Goal: Task Accomplishment & Management: Use online tool/utility

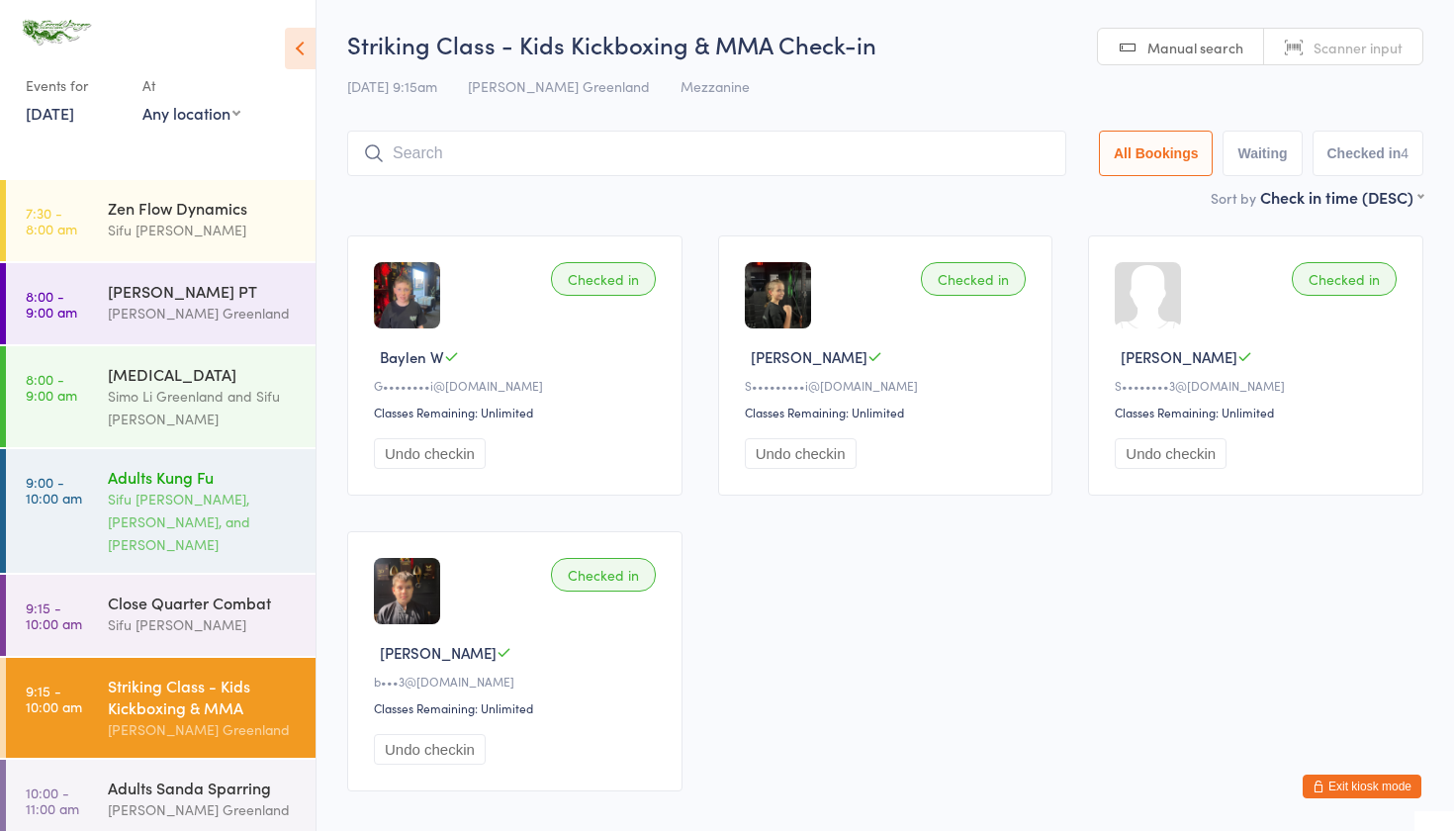
click at [237, 552] on div "Sifu David Greenland, Sifu Josh Scott, and Sifu Kieren Dowding" at bounding box center [203, 522] width 191 height 68
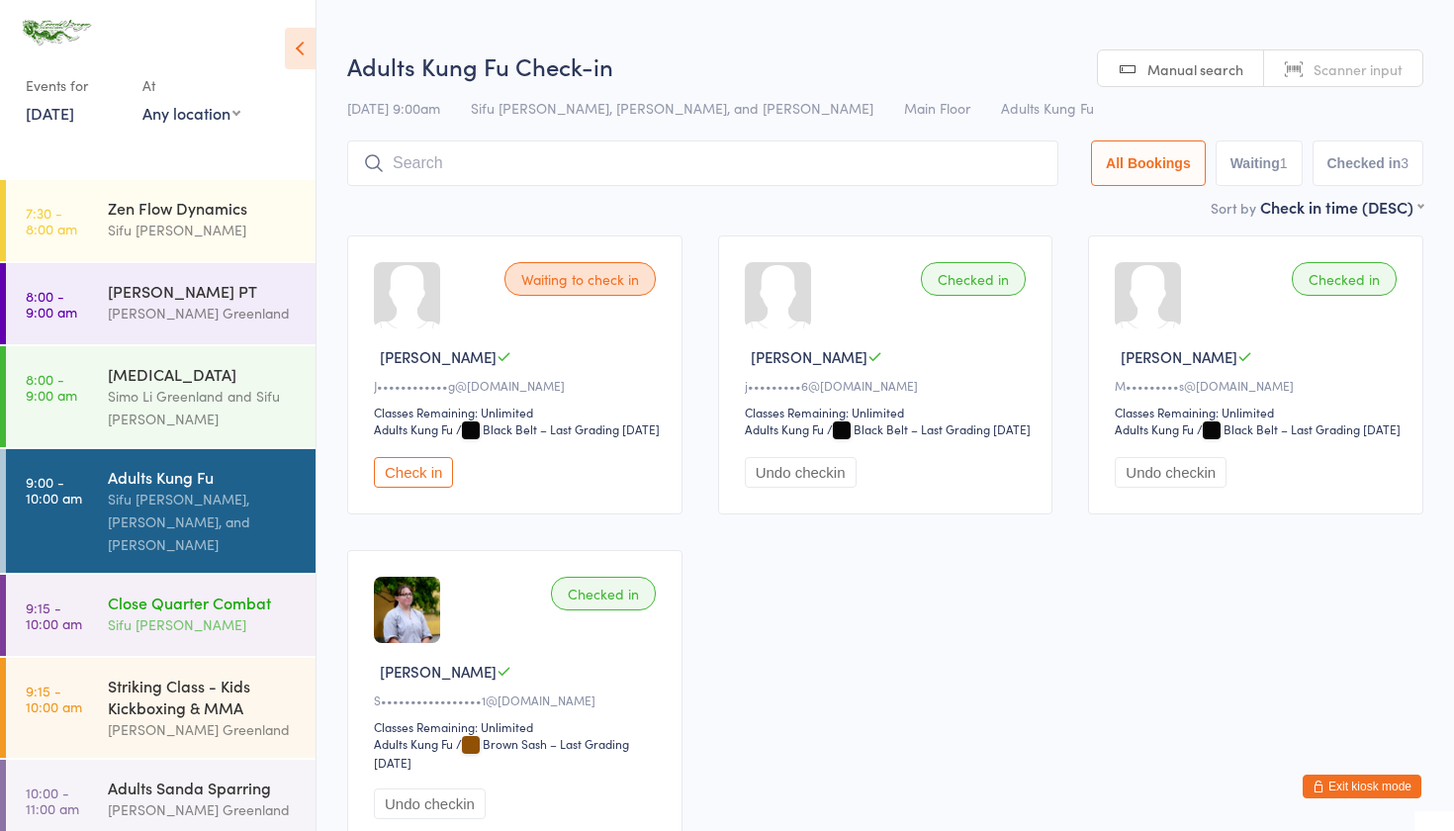
click at [176, 639] on div "Close Quarter Combat Sifu David Greenland" at bounding box center [212, 614] width 208 height 78
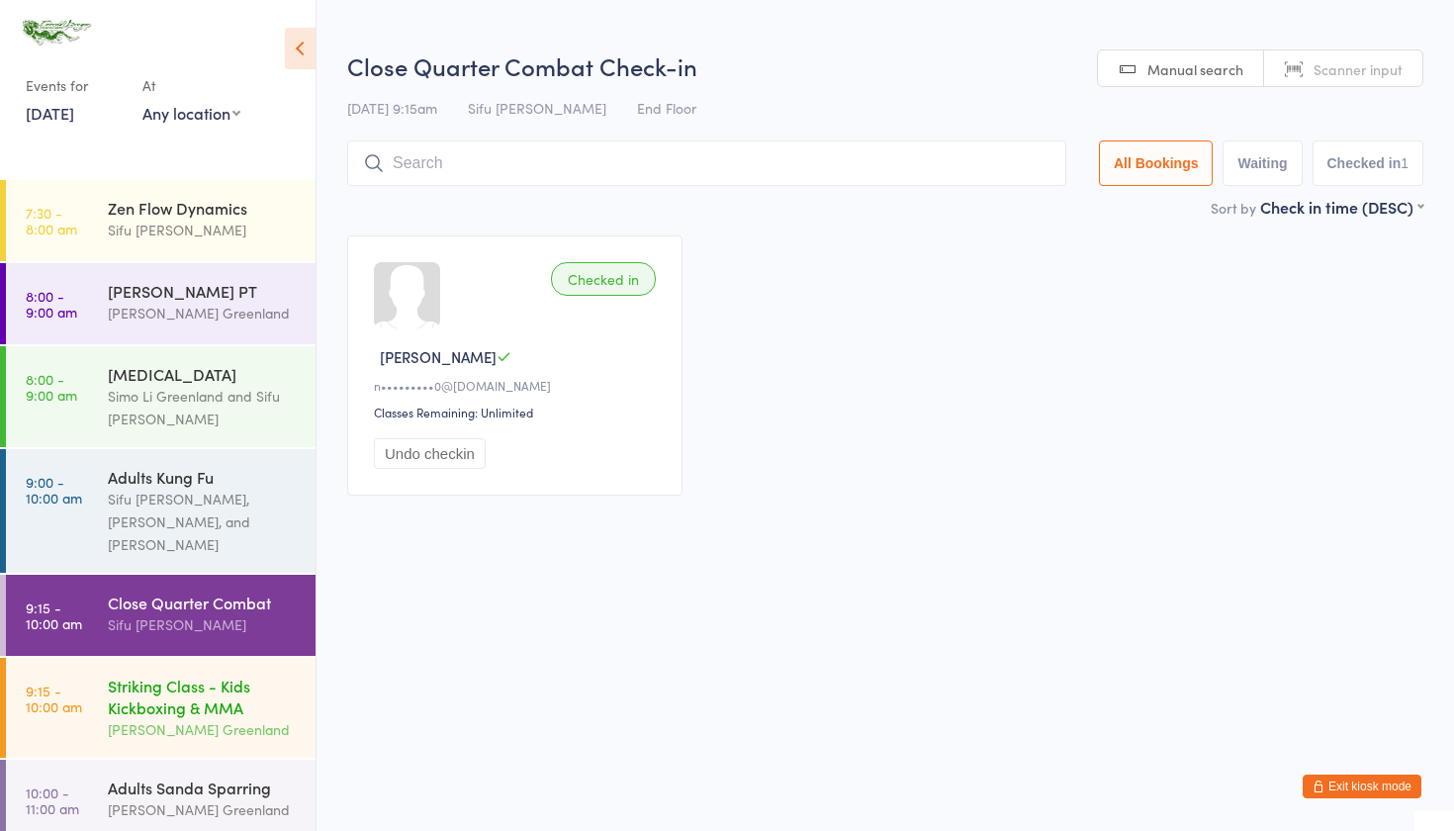
click at [155, 706] on div "Striking Class - Kids Kickboxing & MMA" at bounding box center [203, 697] width 191 height 44
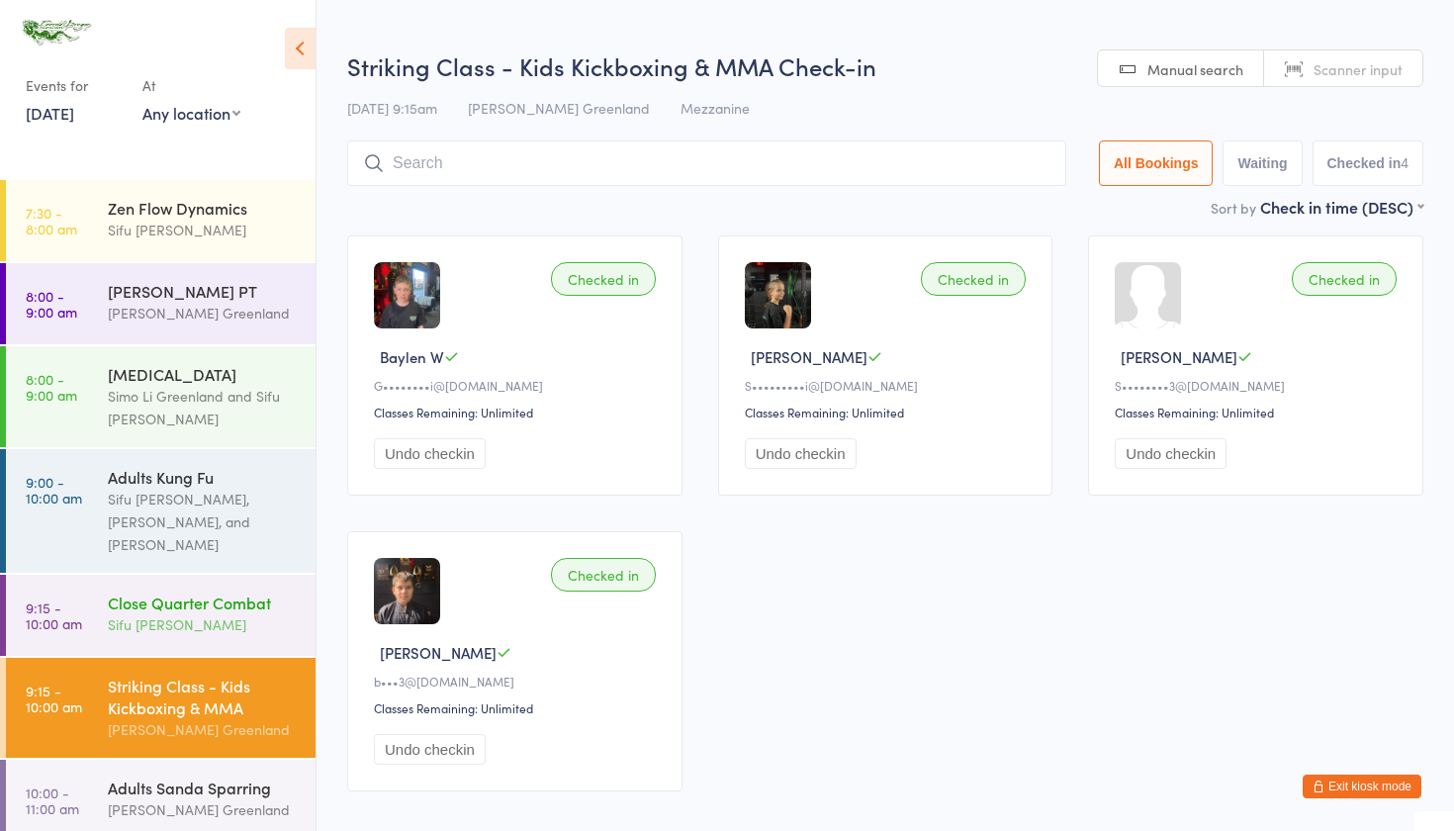
click at [164, 585] on div "Close Quarter Combat Sifu David Greenland" at bounding box center [212, 614] width 208 height 78
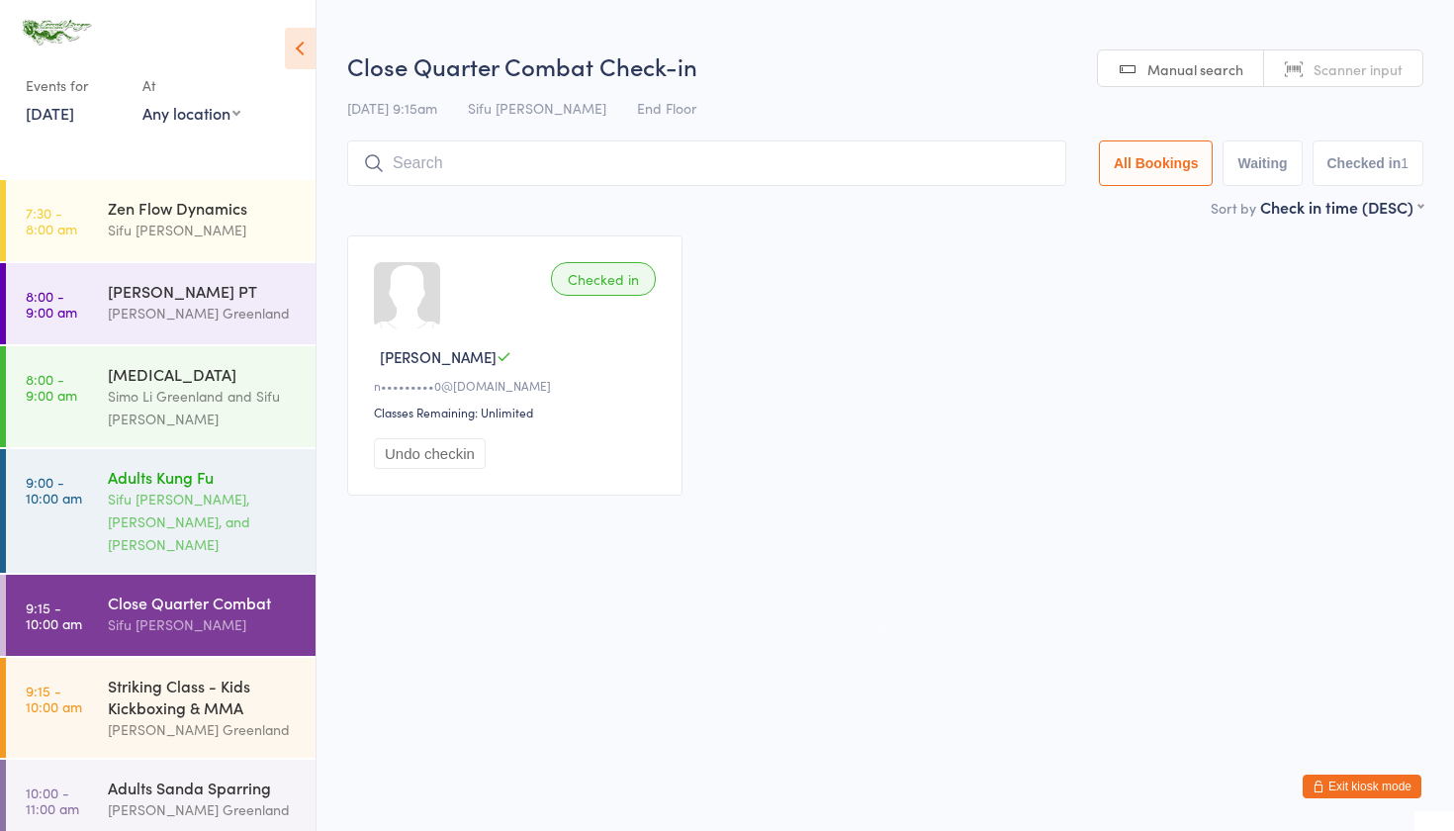
click at [175, 514] on div "Sifu [PERSON_NAME], [PERSON_NAME], and [PERSON_NAME]" at bounding box center [203, 522] width 191 height 68
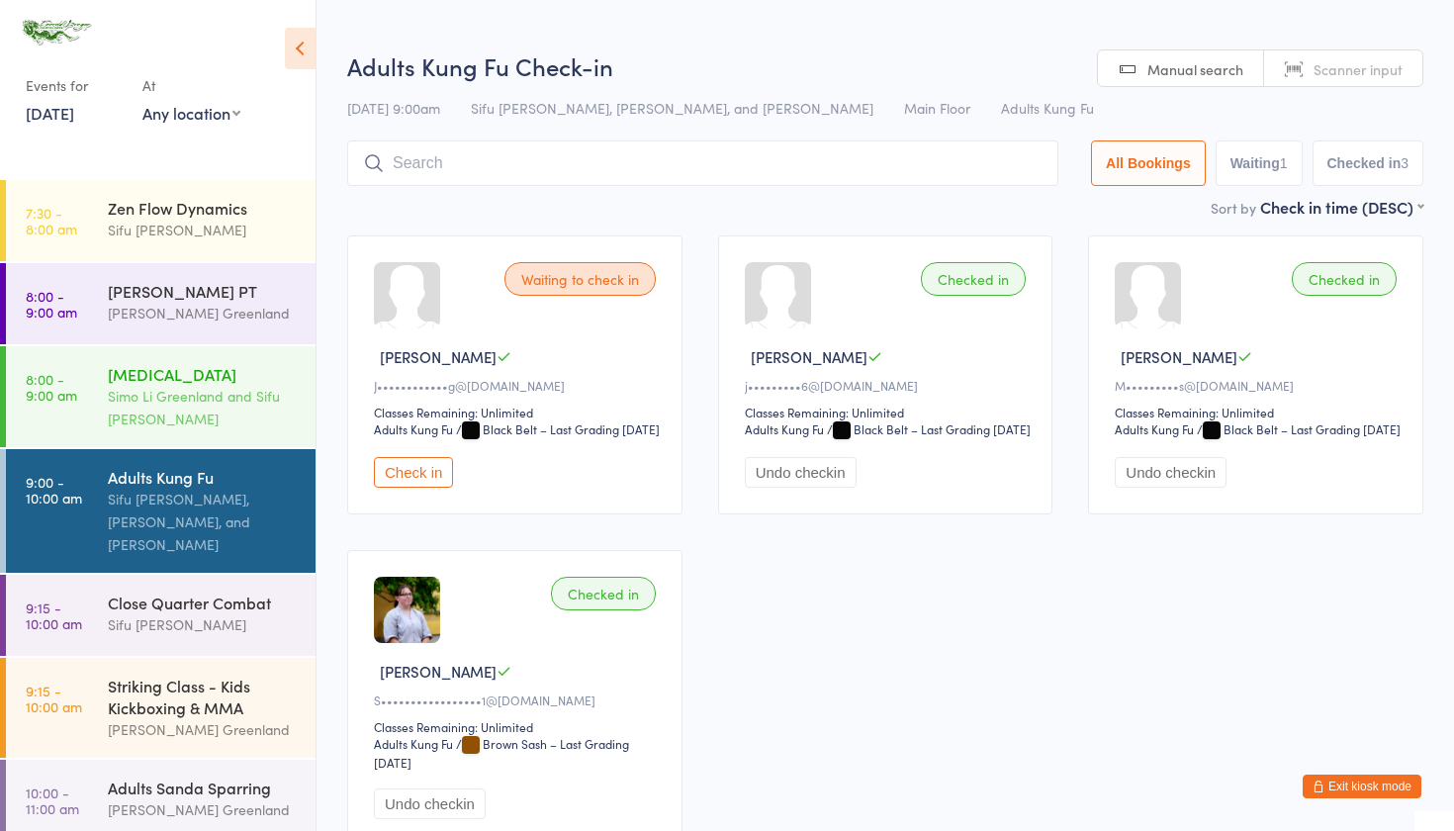
click at [196, 410] on div "Simo Li Greenland and Sifu [PERSON_NAME]" at bounding box center [203, 408] width 191 height 46
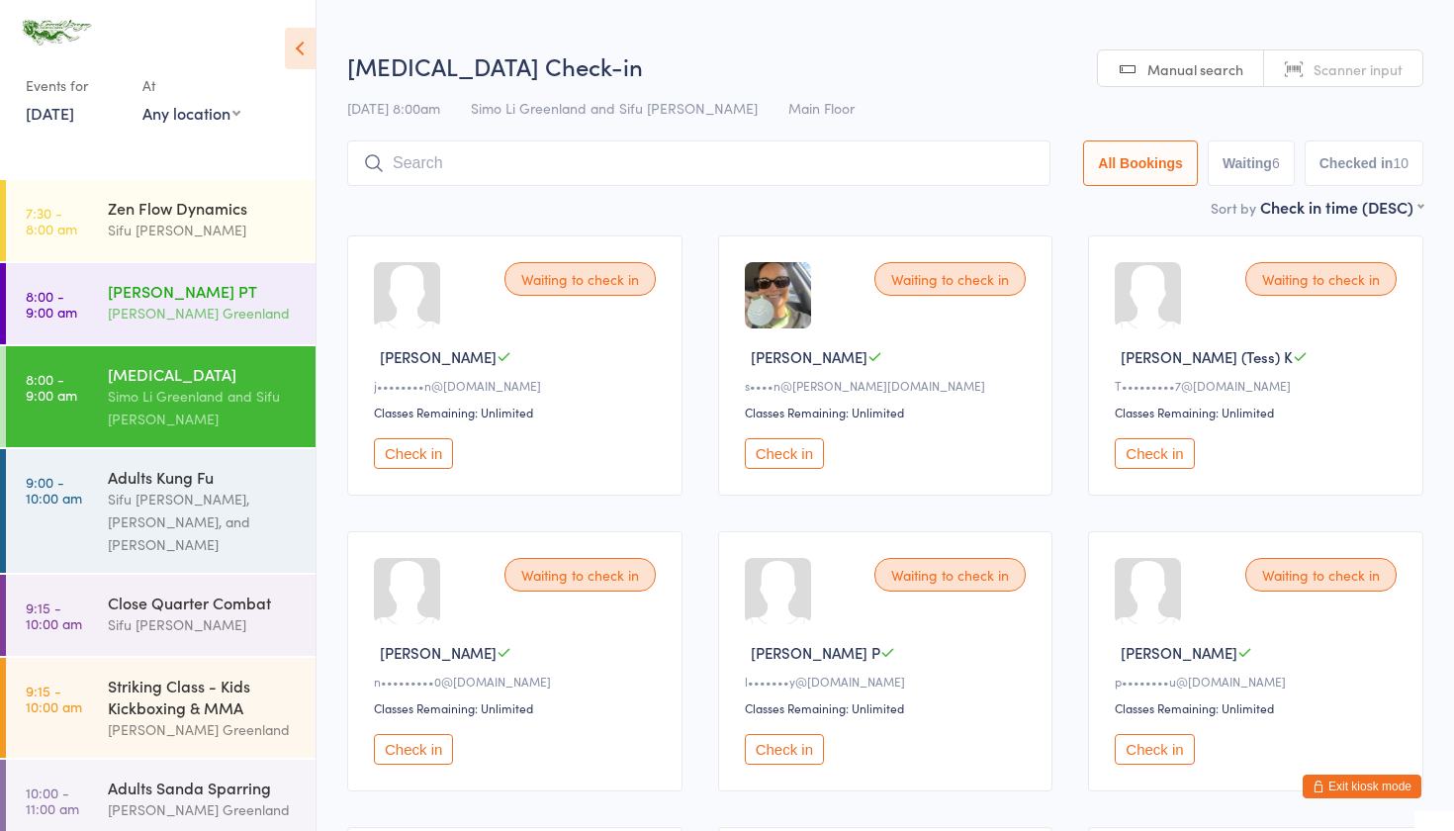
click at [194, 295] on div "[PERSON_NAME] PT" at bounding box center [203, 291] width 191 height 22
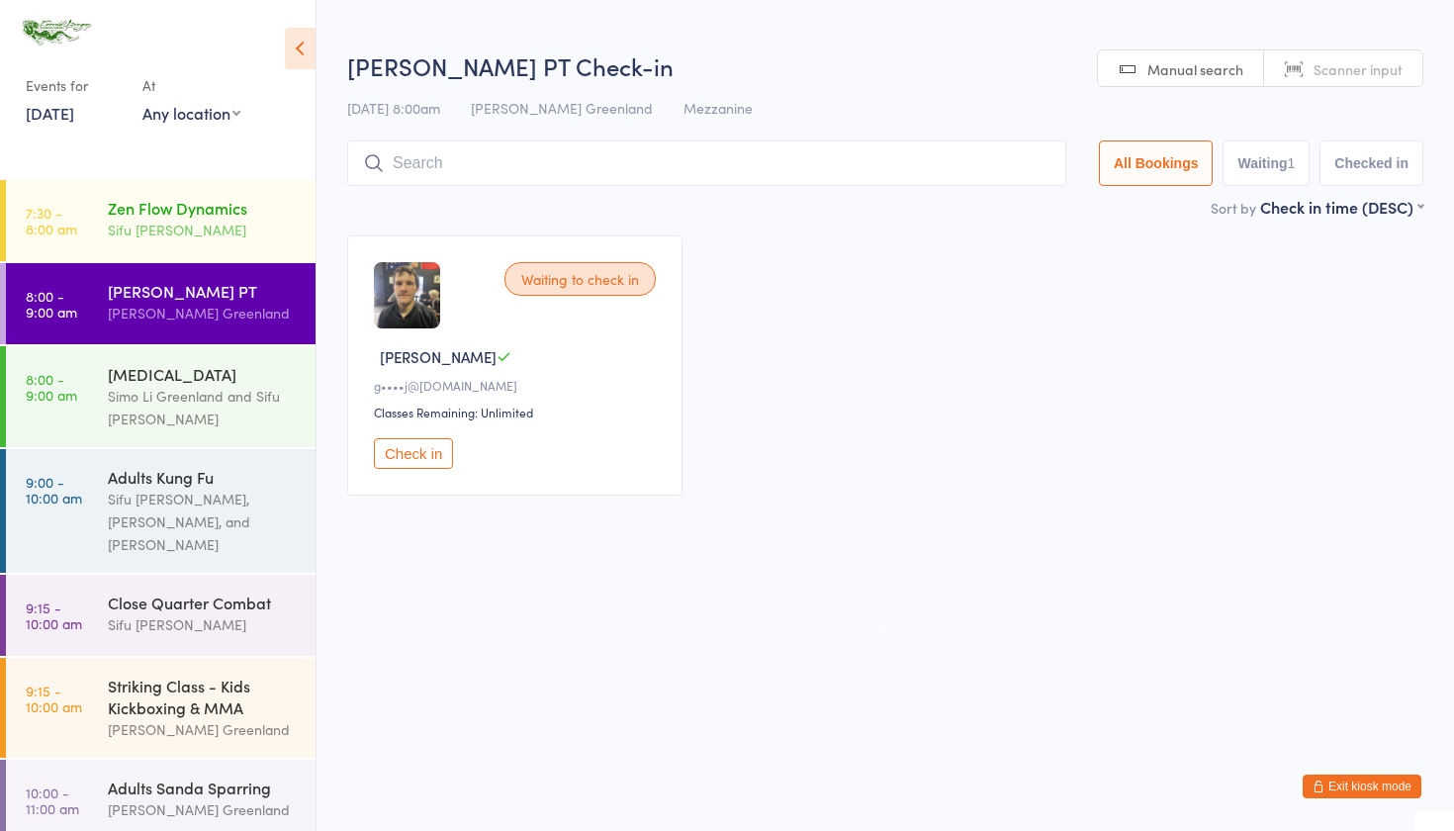
click at [195, 203] on div "Zen Flow Dynamics" at bounding box center [203, 208] width 191 height 22
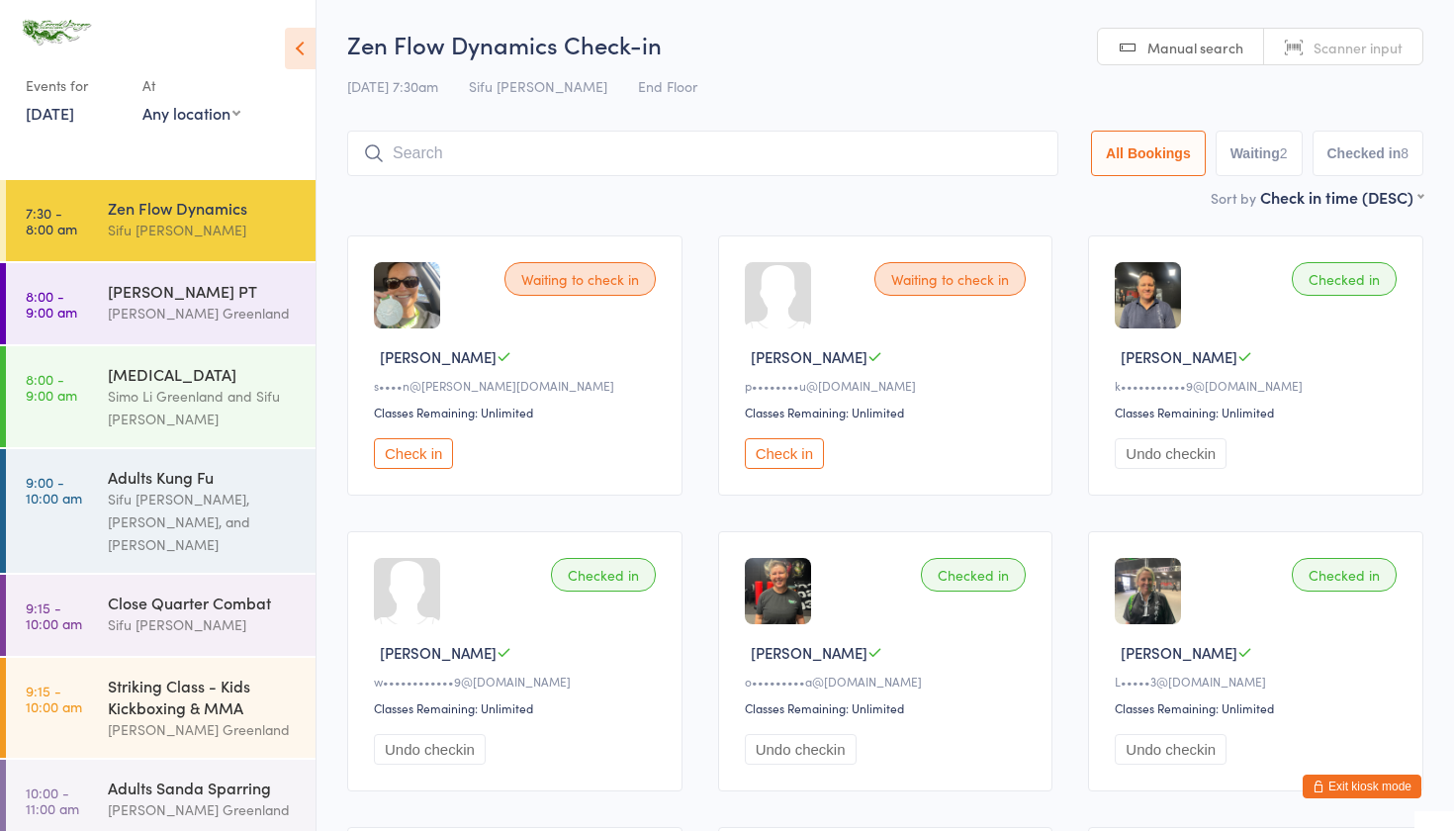
click at [1364, 789] on button "Exit kiosk mode" at bounding box center [1362, 787] width 119 height 24
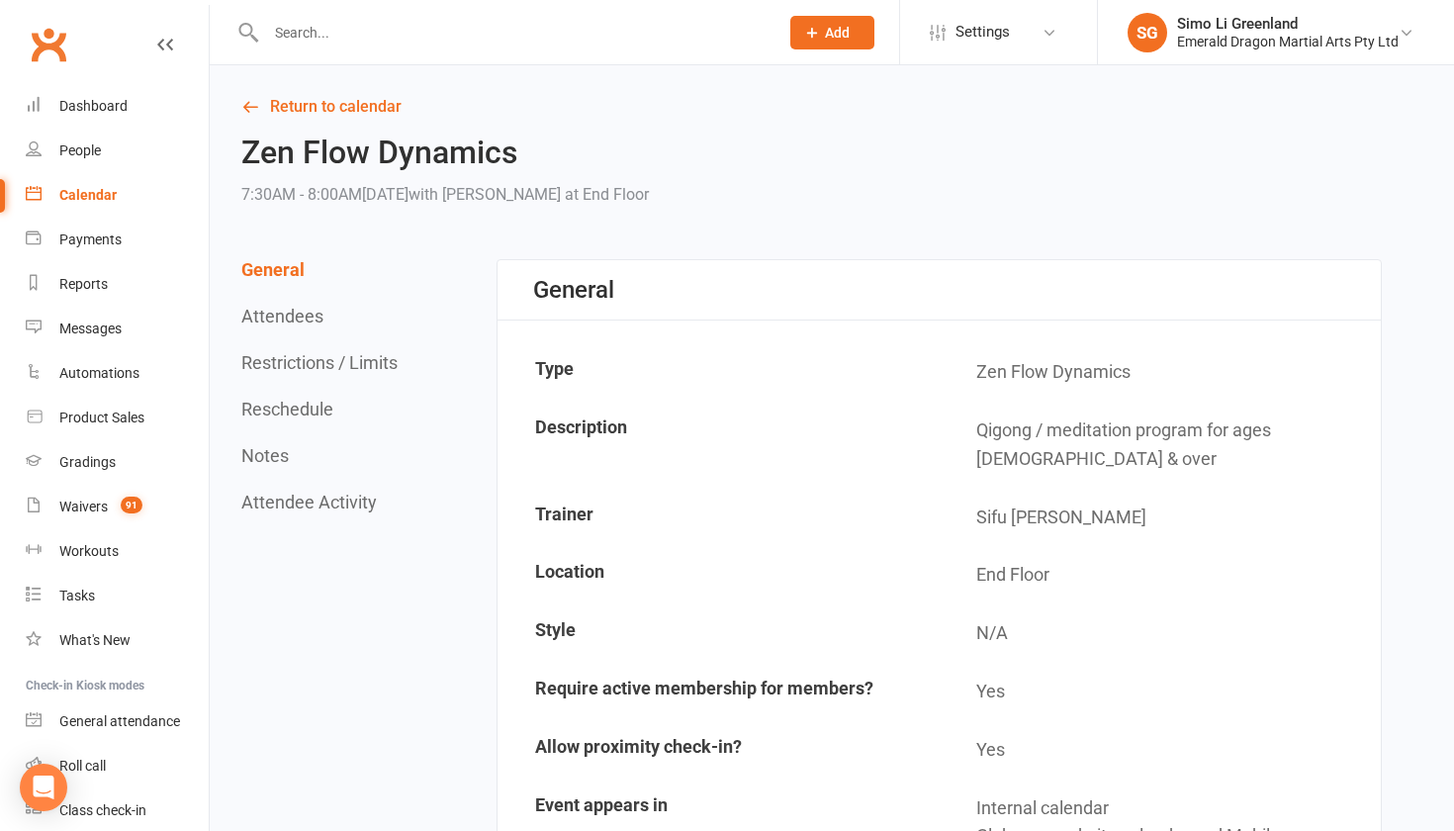
click at [300, 35] on input "text" at bounding box center [512, 33] width 504 height 28
type input "h"
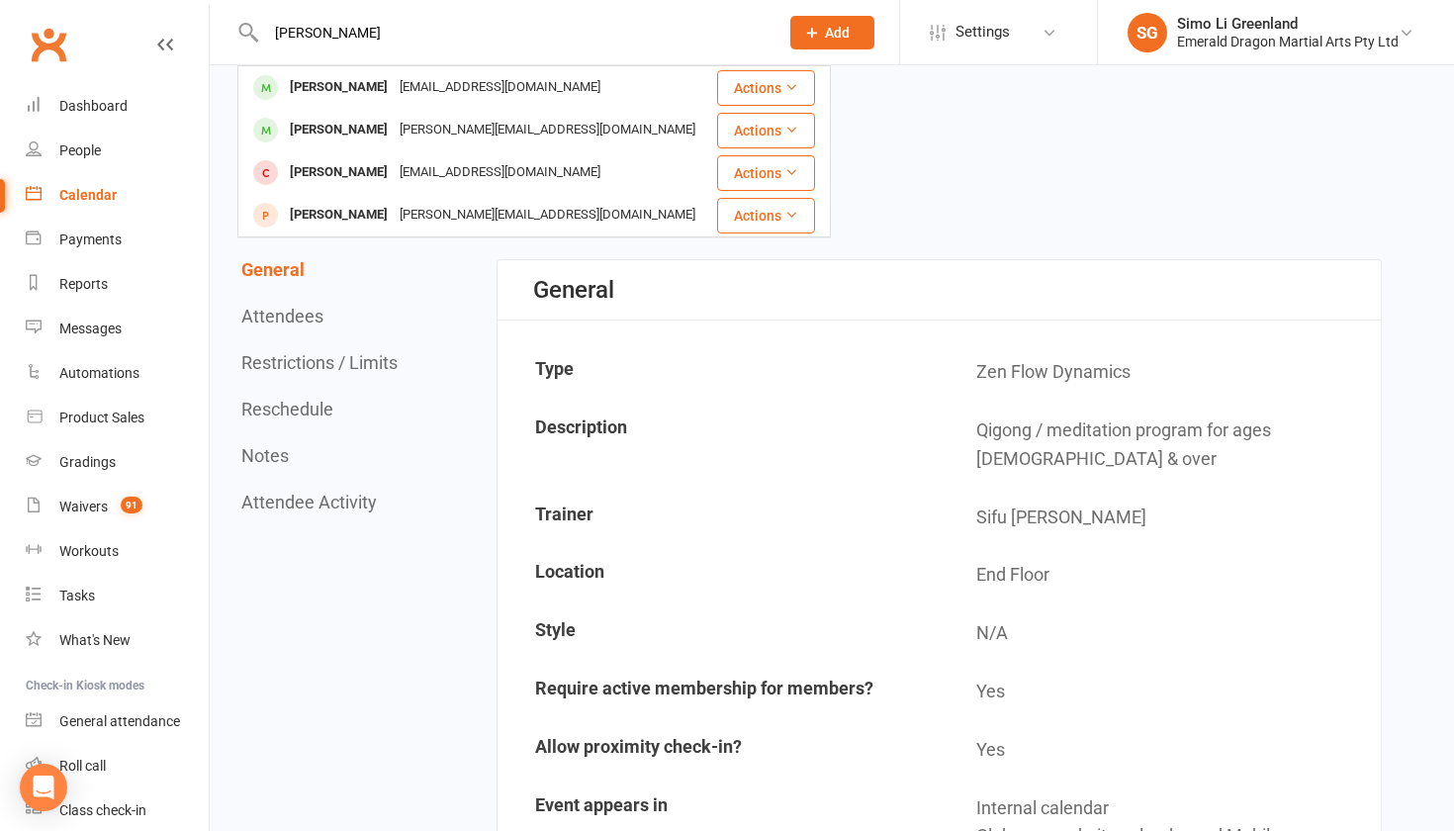
type input "Buxton"
drag, startPoint x: 287, startPoint y: 65, endPoint x: 326, endPoint y: 79, distance: 41.9
click at [326, 79] on div "Huxton McCullan" at bounding box center [339, 87] width 110 height 29
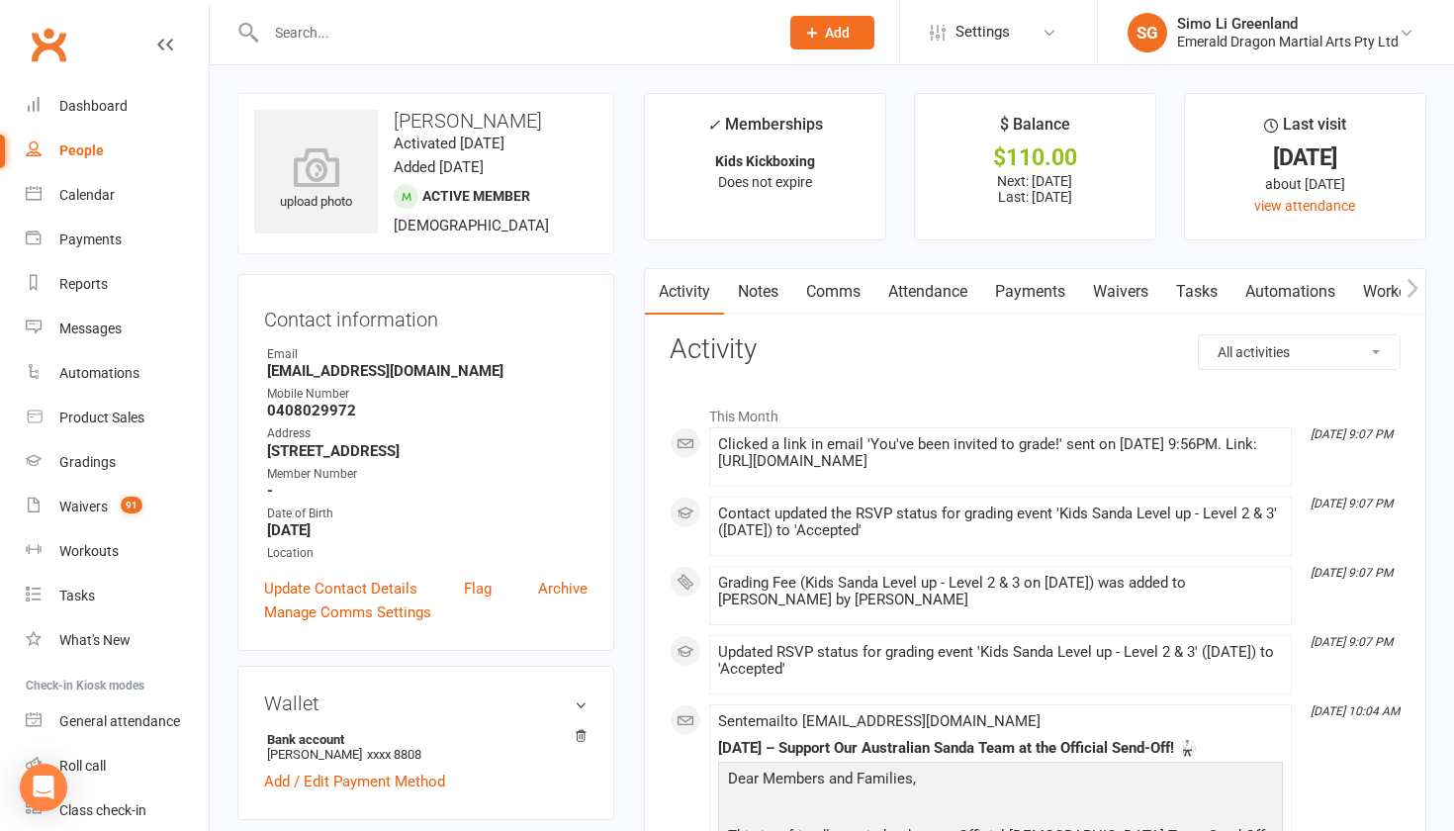
click at [1037, 282] on link "Payments" at bounding box center [1030, 292] width 98 height 46
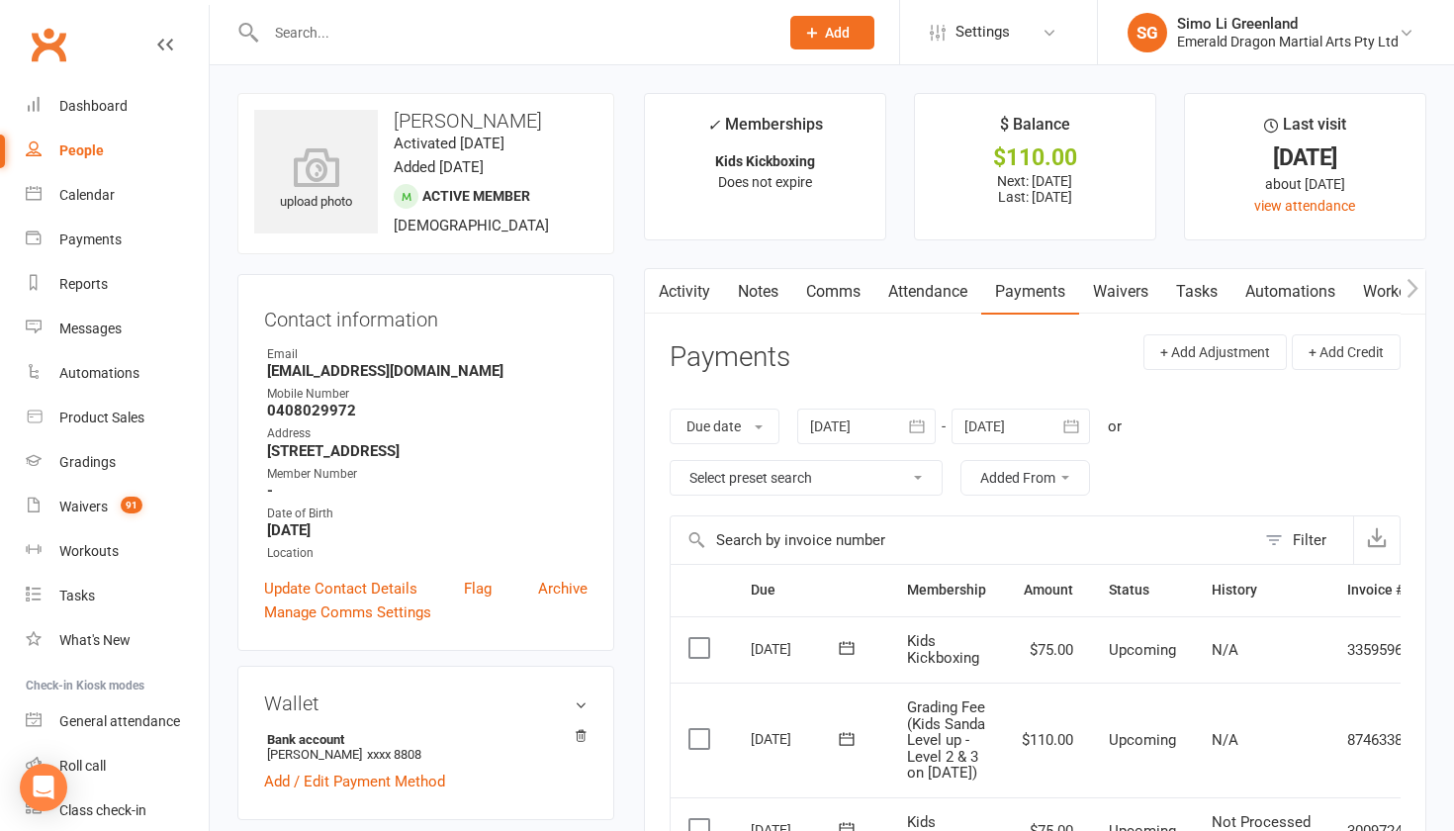
click at [1336, 797] on td "8746338" at bounding box center [1375, 740] width 92 height 115
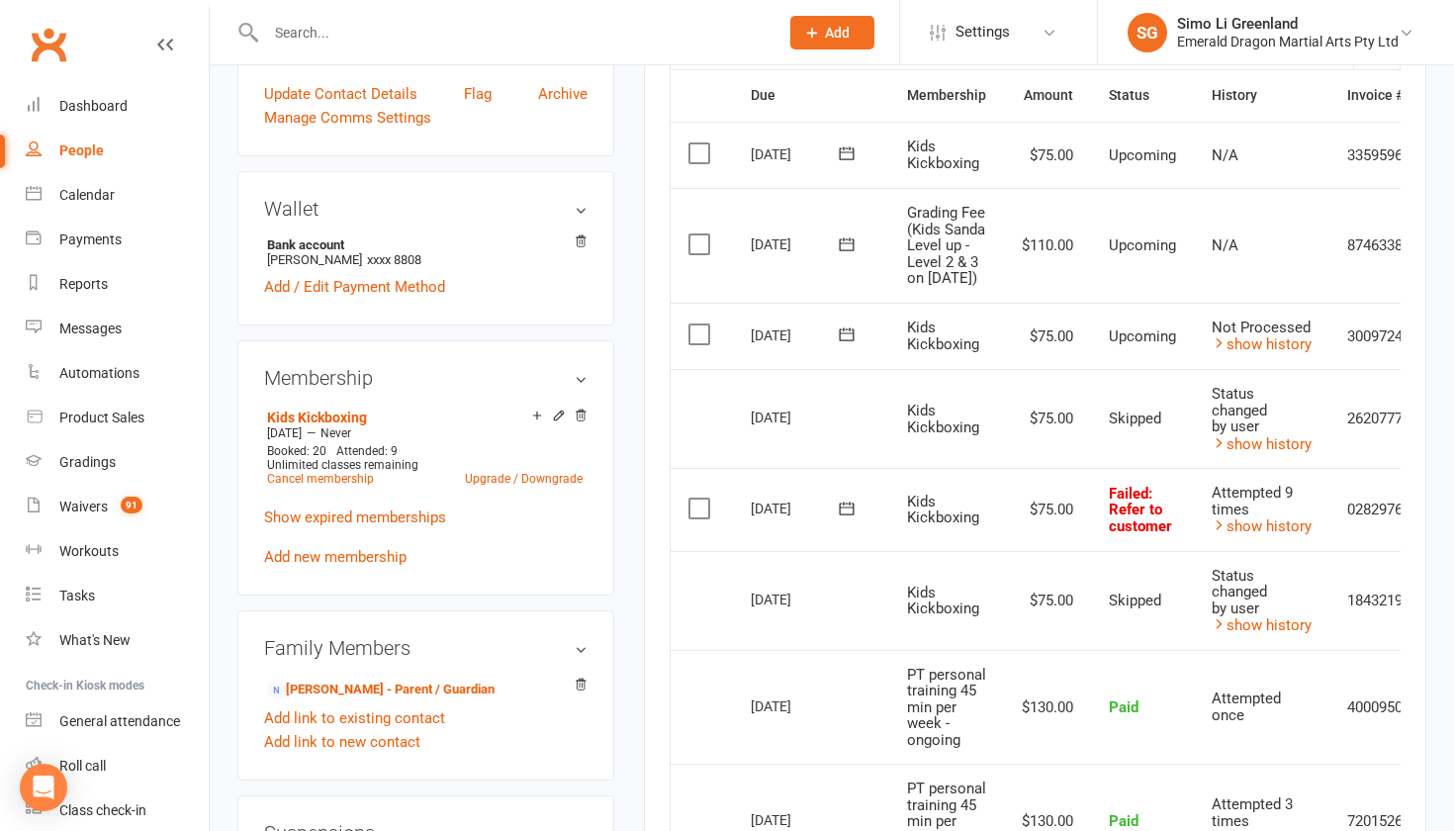
scroll to position [498, 0]
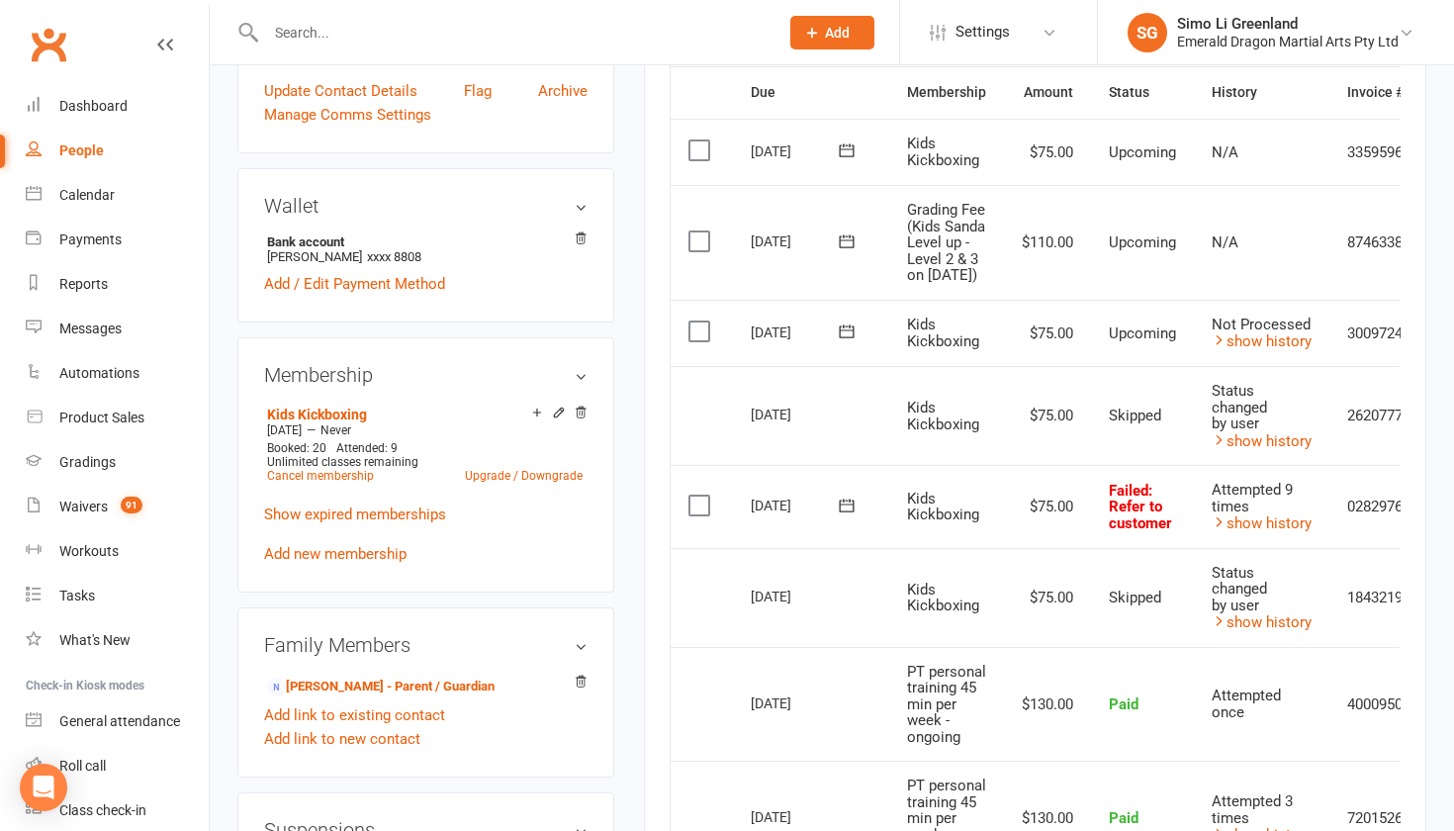
click at [847, 247] on icon at bounding box center [846, 240] width 15 height 13
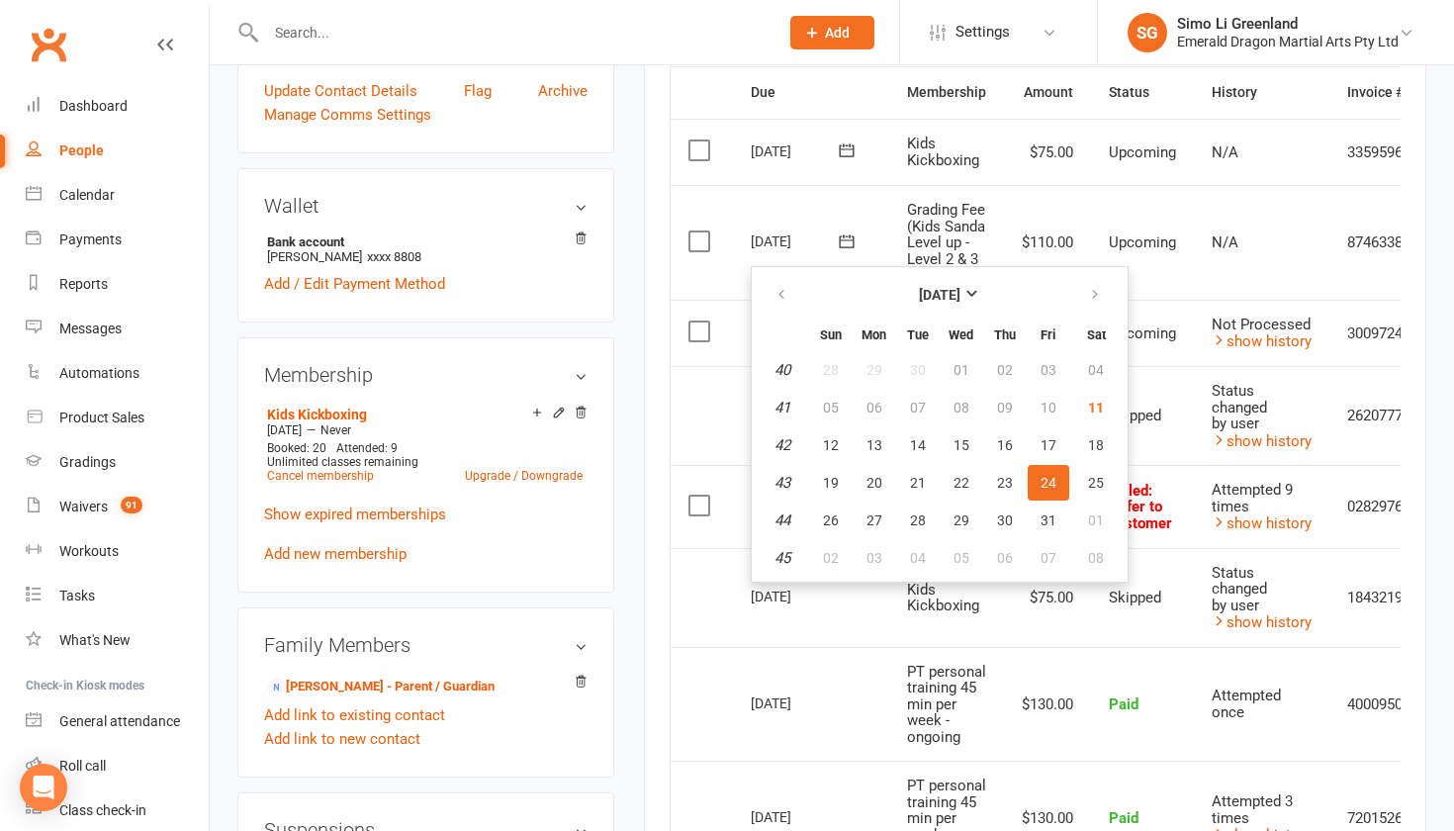
click at [847, 247] on icon at bounding box center [846, 240] width 15 height 13
click at [846, 214] on td "24 Oct 2025 2025-10-24" at bounding box center [811, 242] width 156 height 115
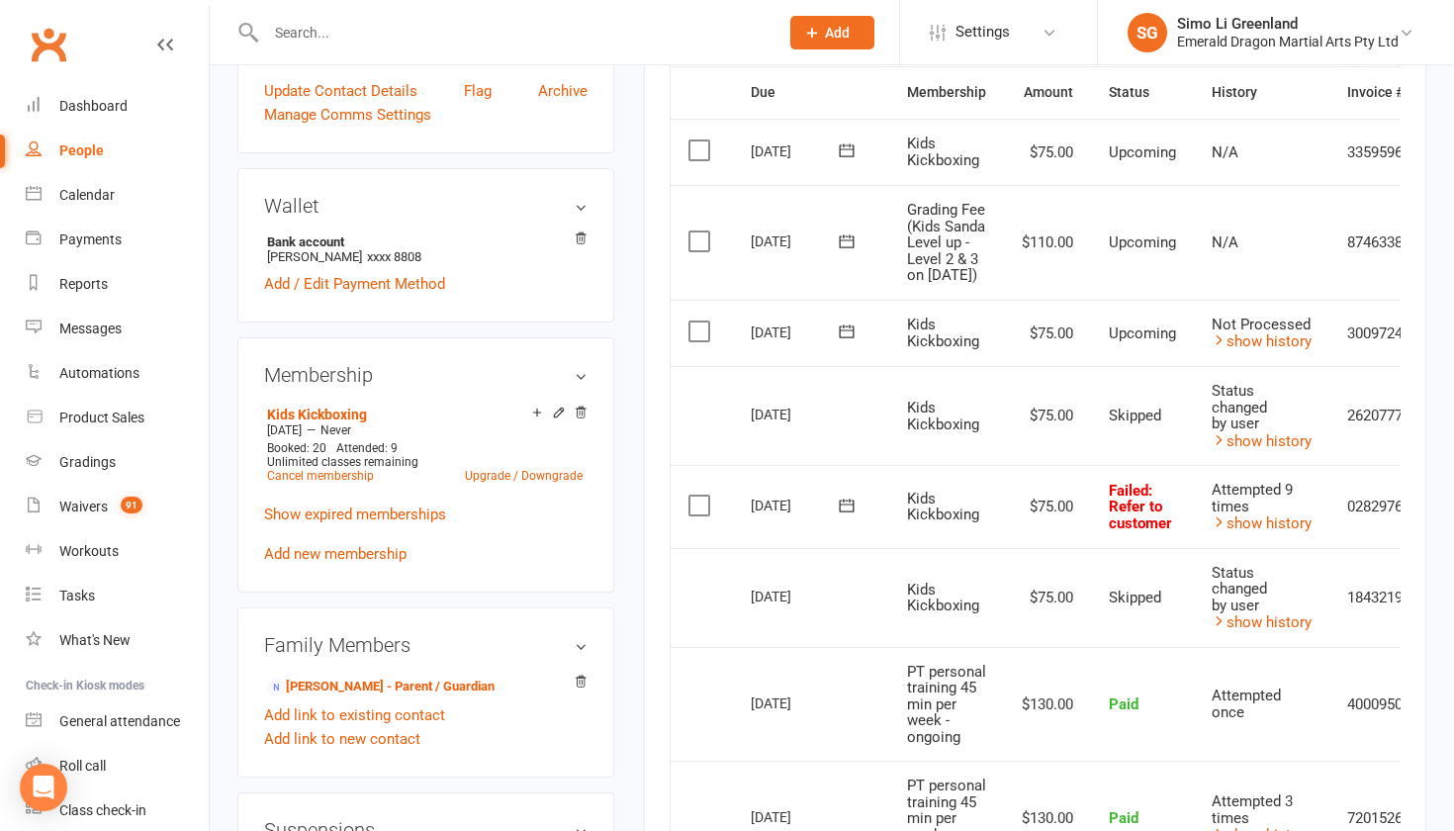
click at [845, 145] on icon at bounding box center [847, 150] width 20 height 20
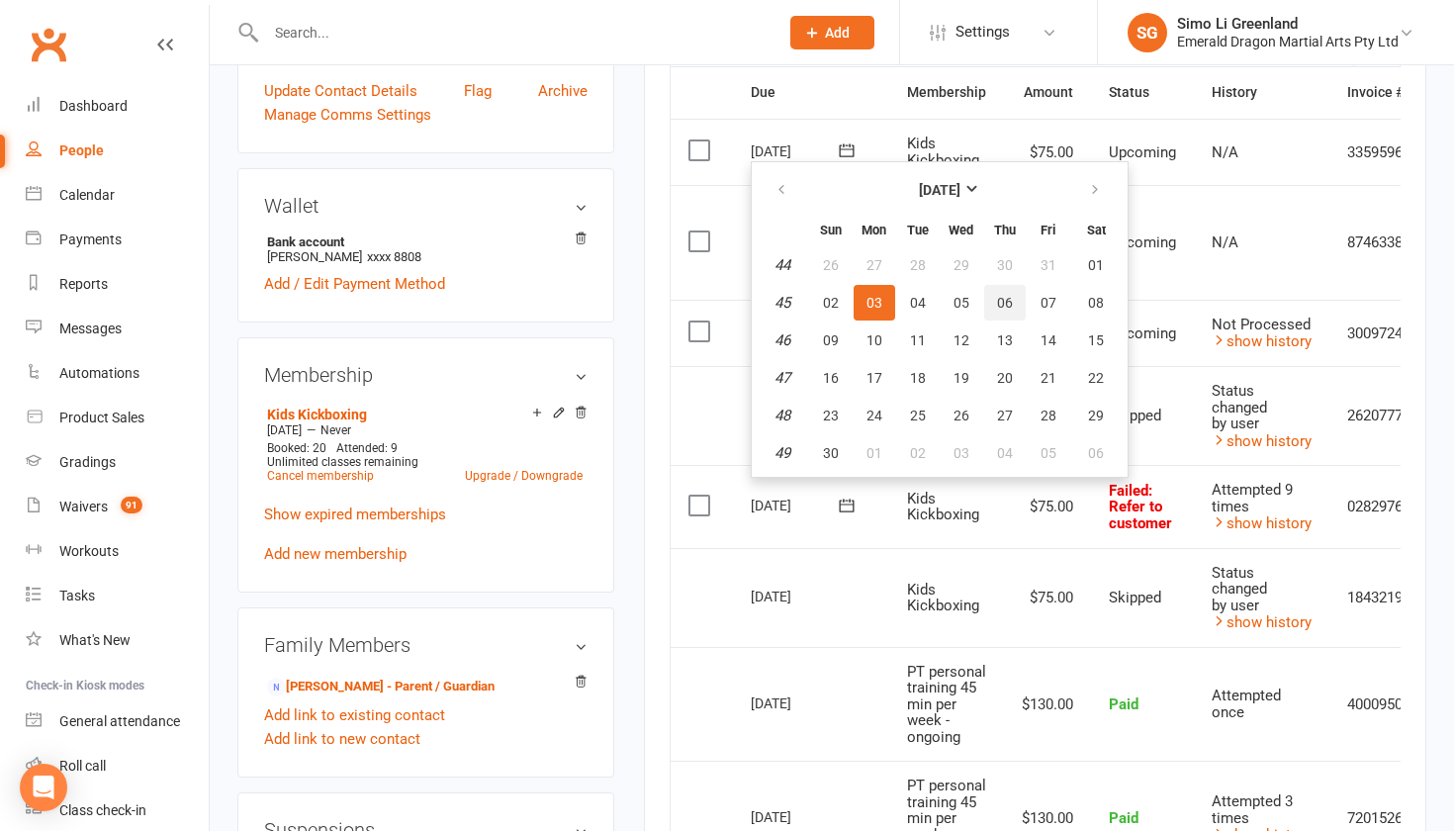
click at [1005, 308] on span "06" at bounding box center [1005, 303] width 16 height 16
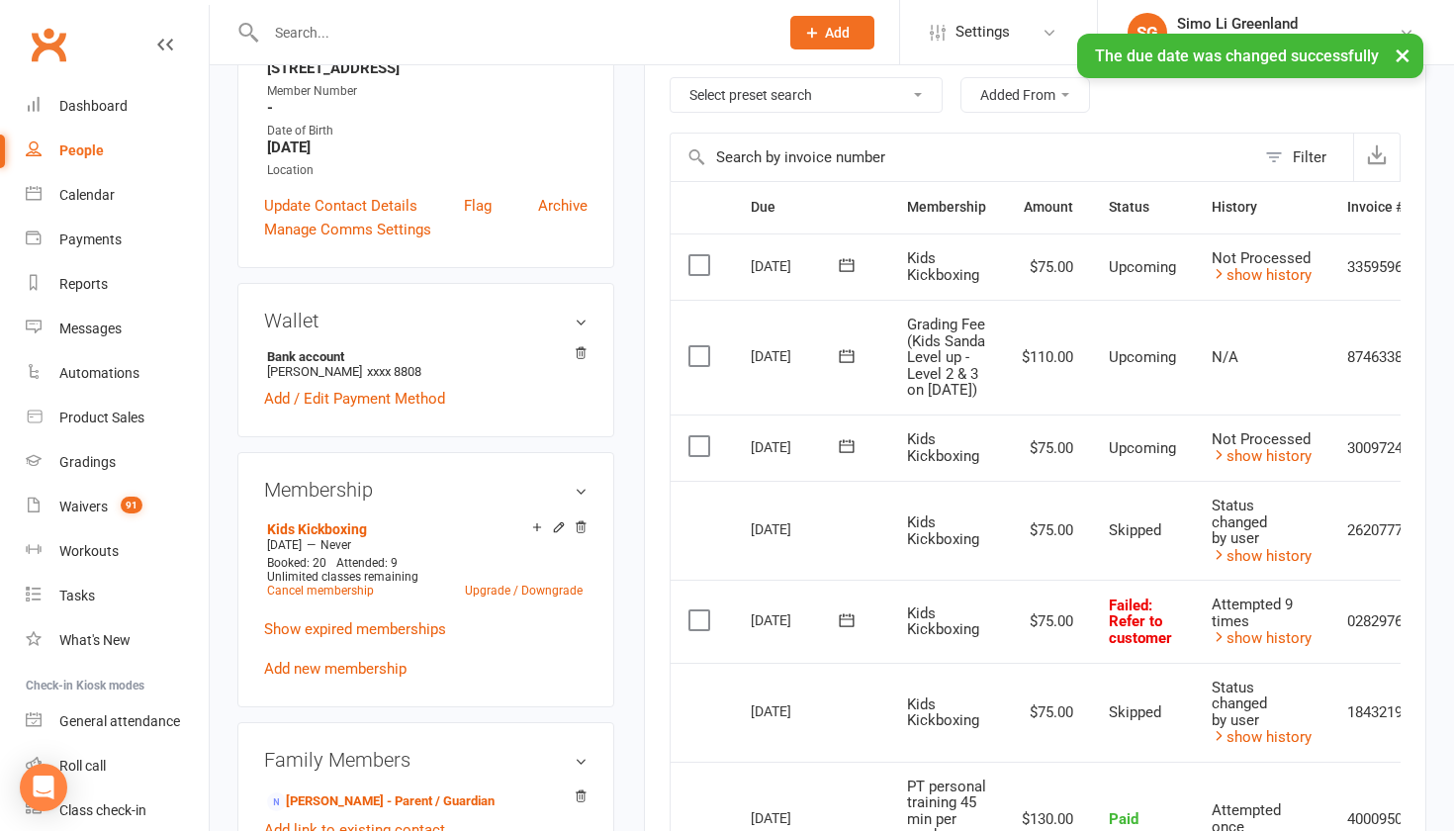
scroll to position [359, 0]
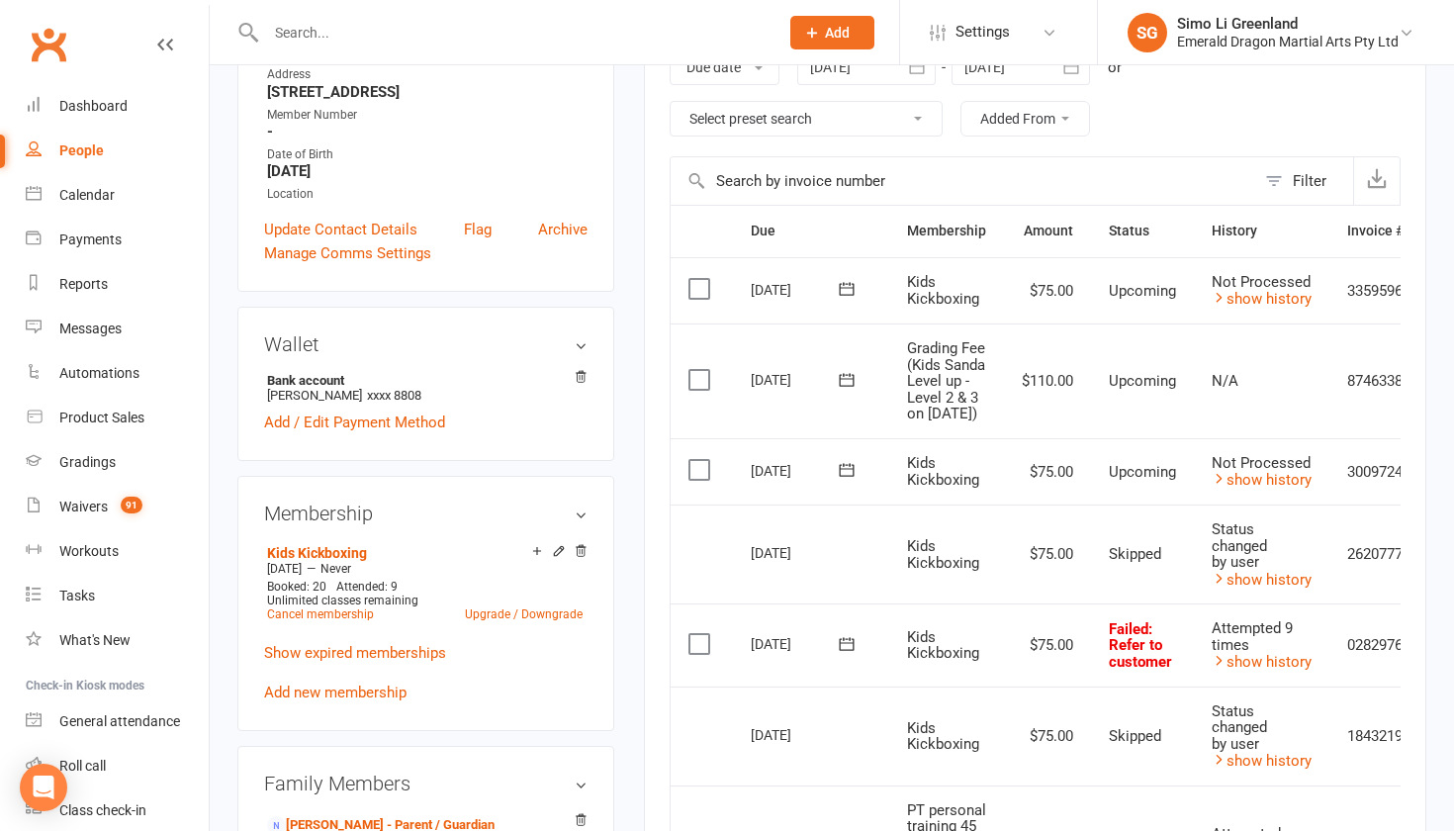
click at [1430, 531] on main "✓ Memberships Kids Kickboxing Does not expire $ Balance $110.00 Next: 23 Oct 20…" at bounding box center [1035, 598] width 812 height 1728
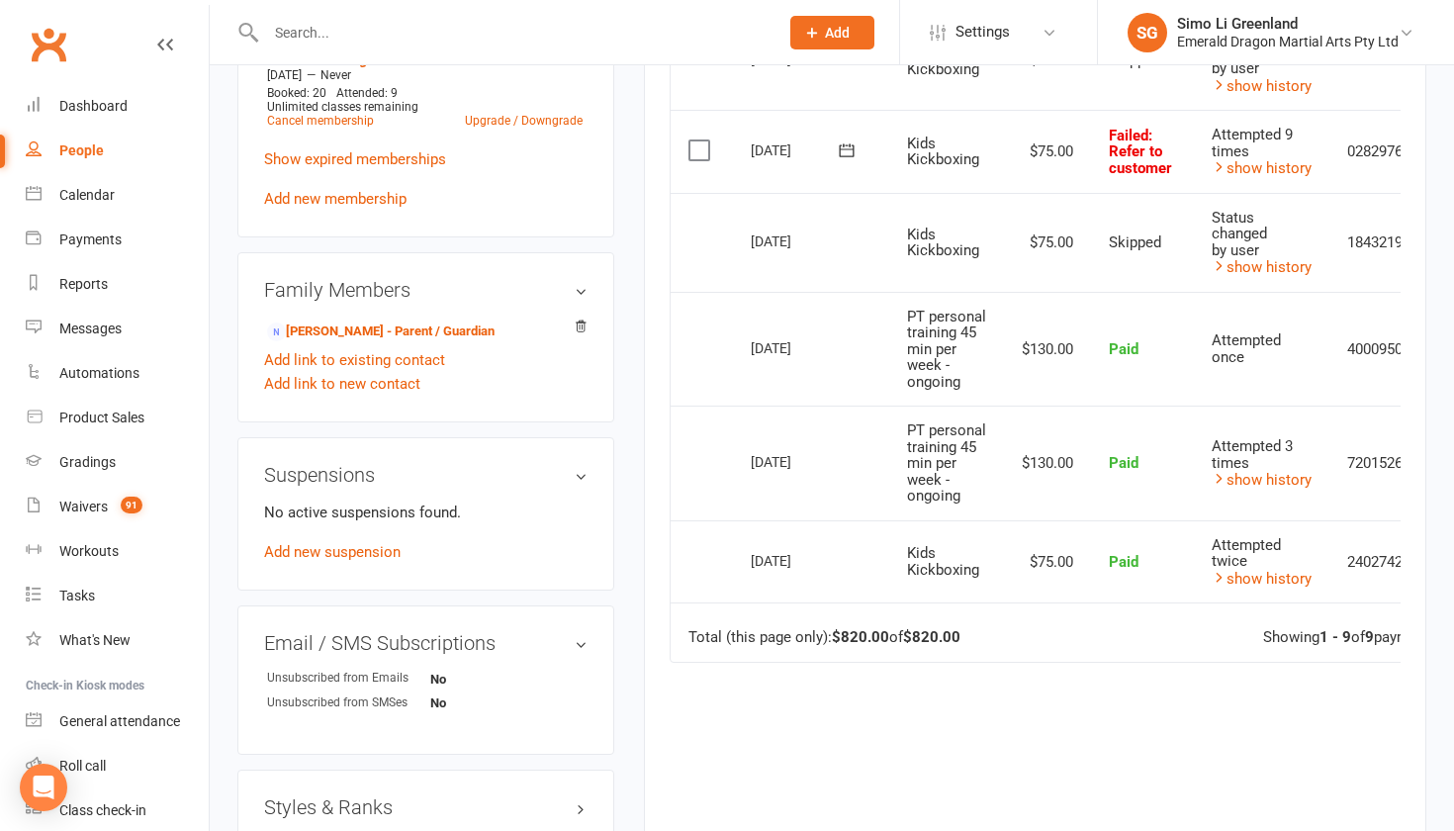
scroll to position [860, 0]
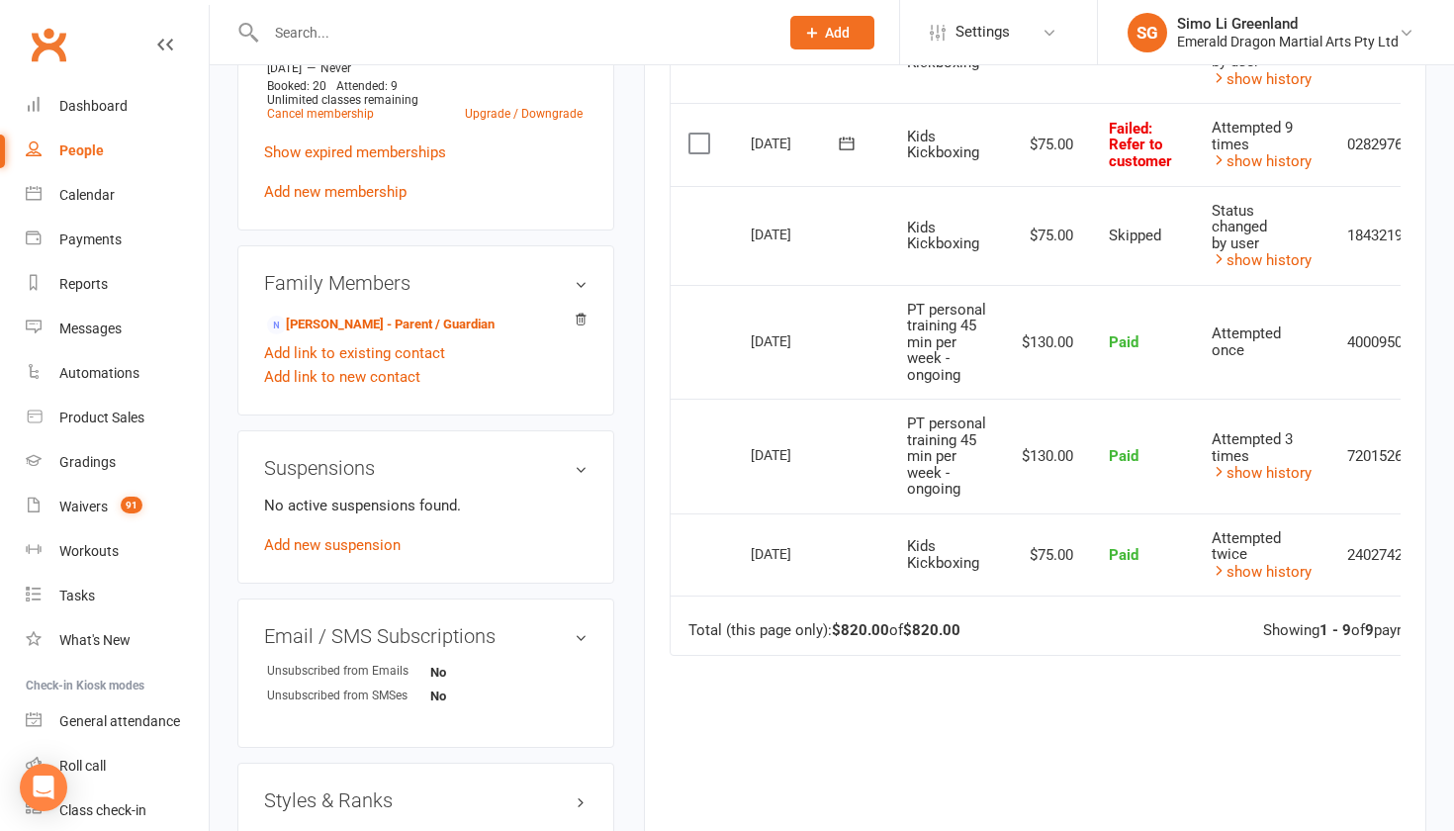
click at [475, 254] on div "Family Members Brearn McCullan - Parent / Guardian Add link to existing contact…" at bounding box center [425, 330] width 377 height 170
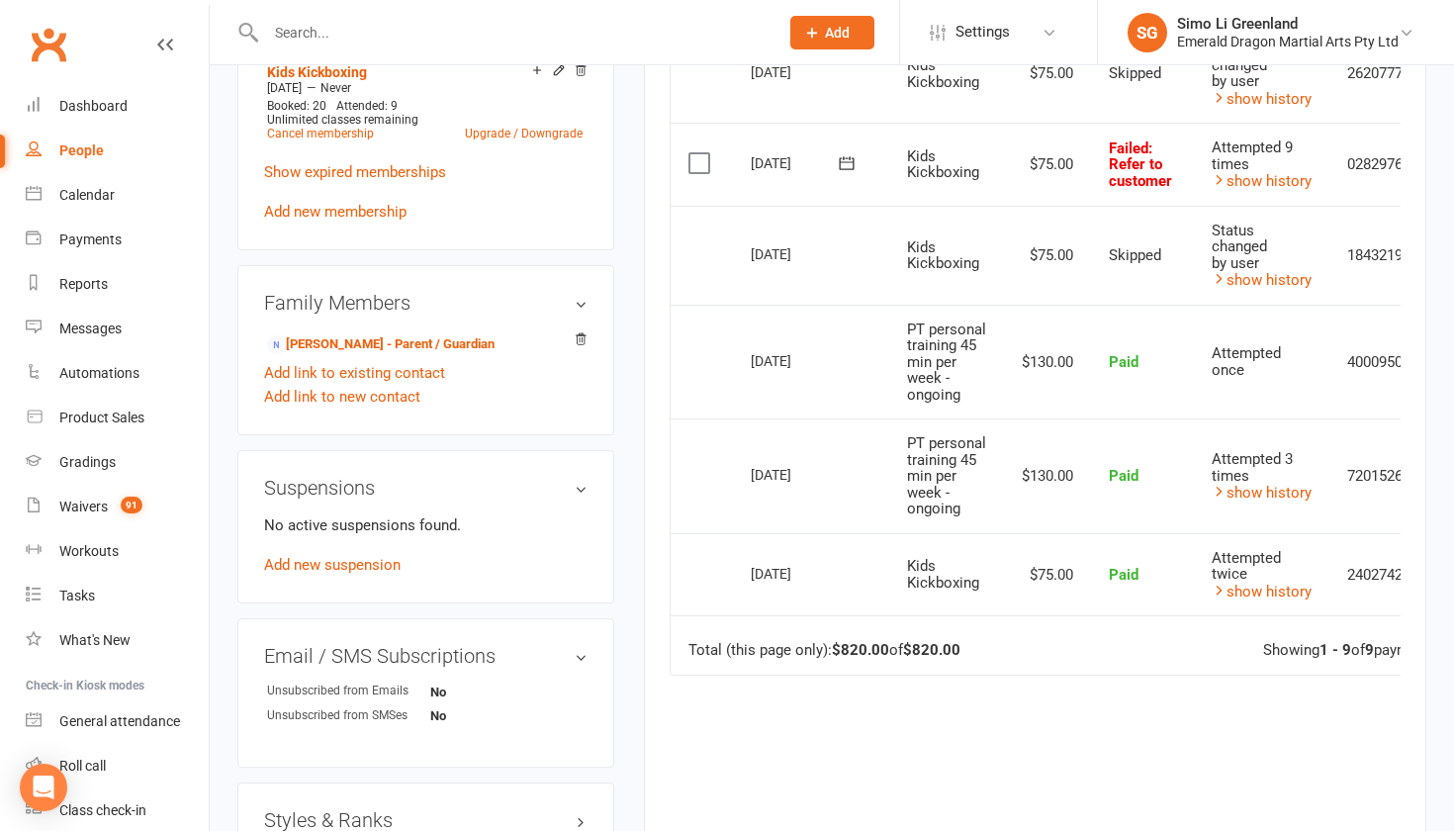
scroll to position [849, 0]
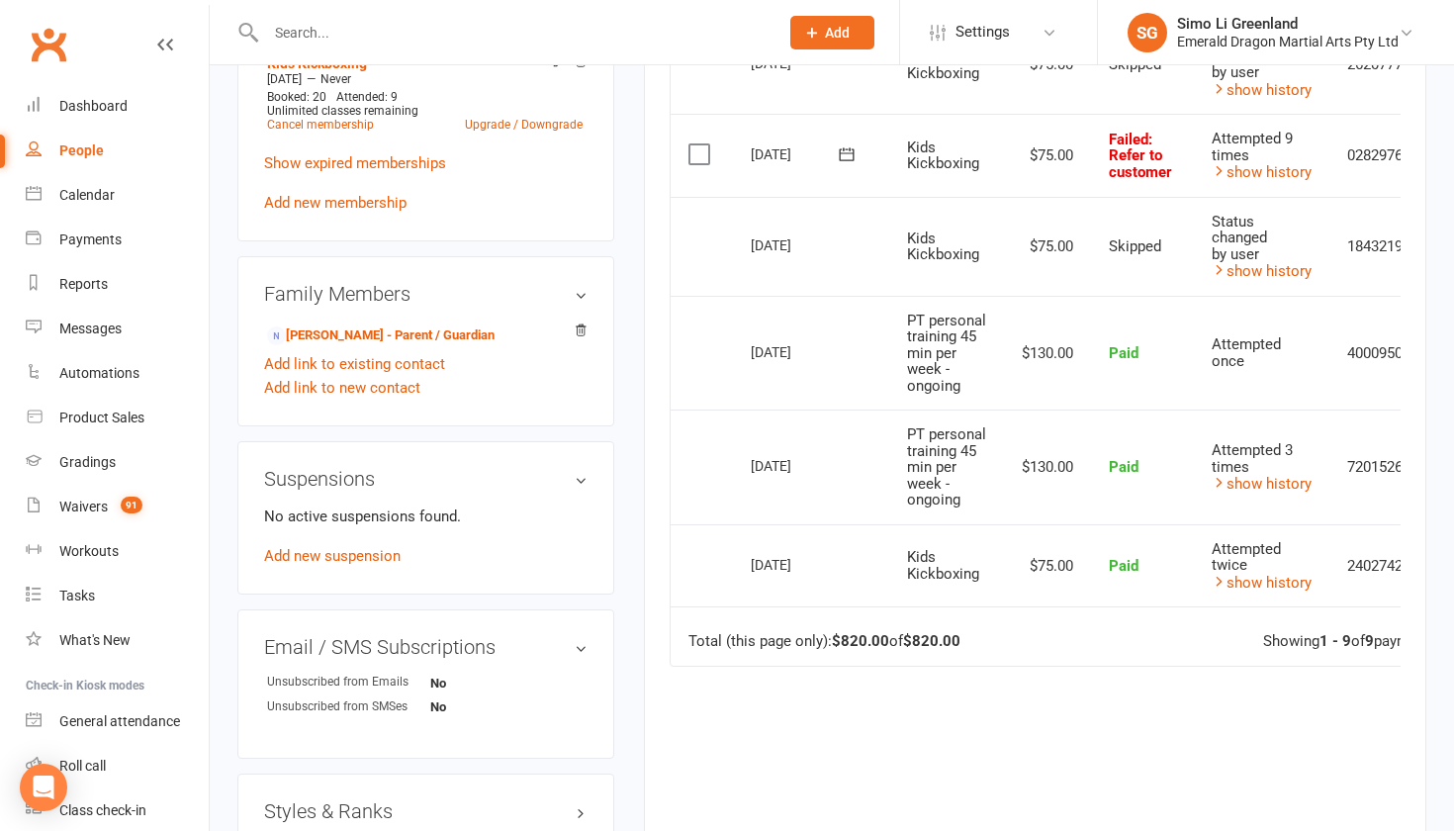
click at [698, 164] on label at bounding box center [701, 154] width 27 height 20
click at [698, 144] on input "checkbox" at bounding box center [694, 144] width 13 height 0
click at [1395, 777] on icon "button" at bounding box center [1396, 784] width 15 height 15
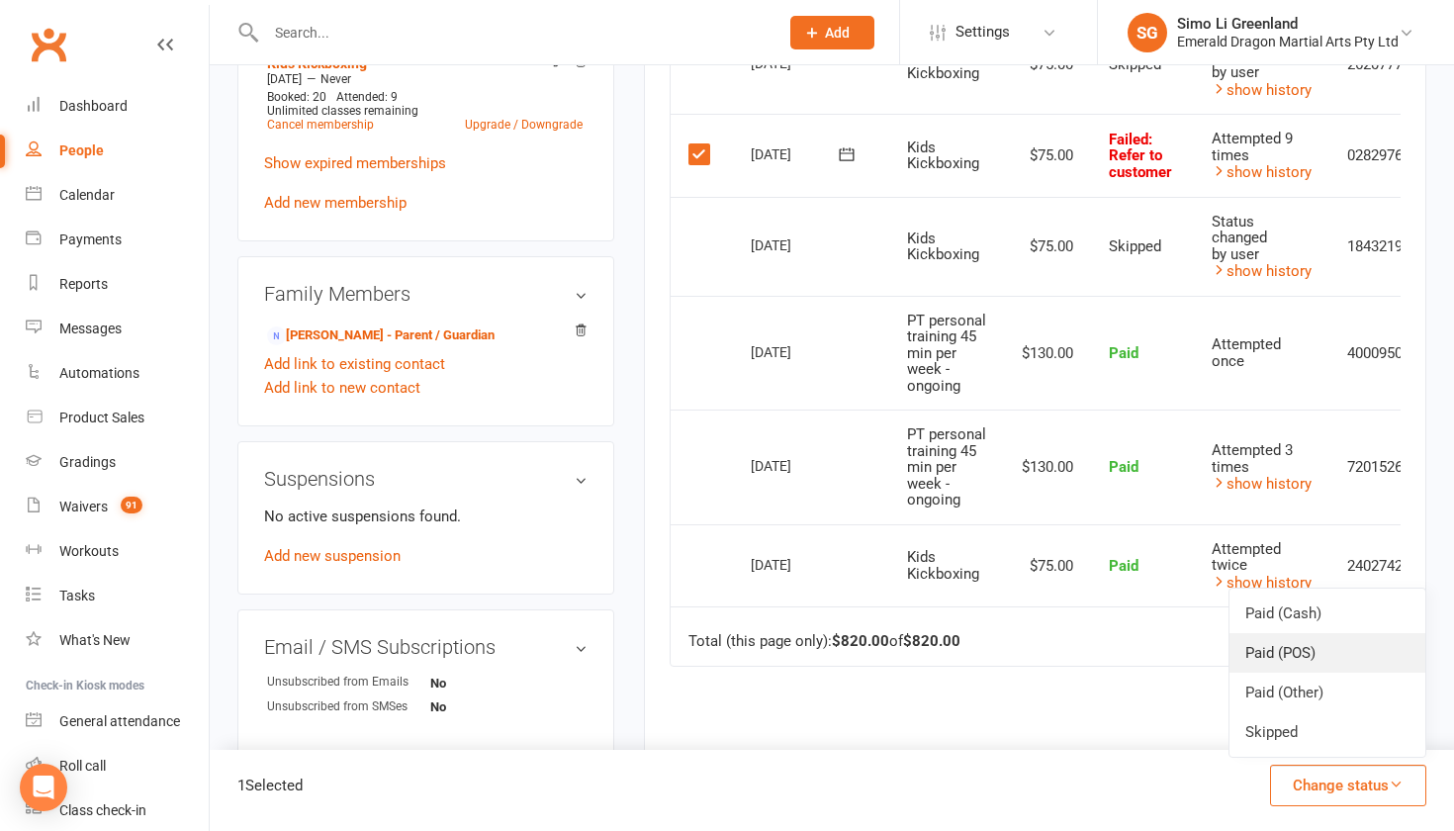
click at [1324, 651] on link "Paid (POS)" at bounding box center [1328, 653] width 196 height 40
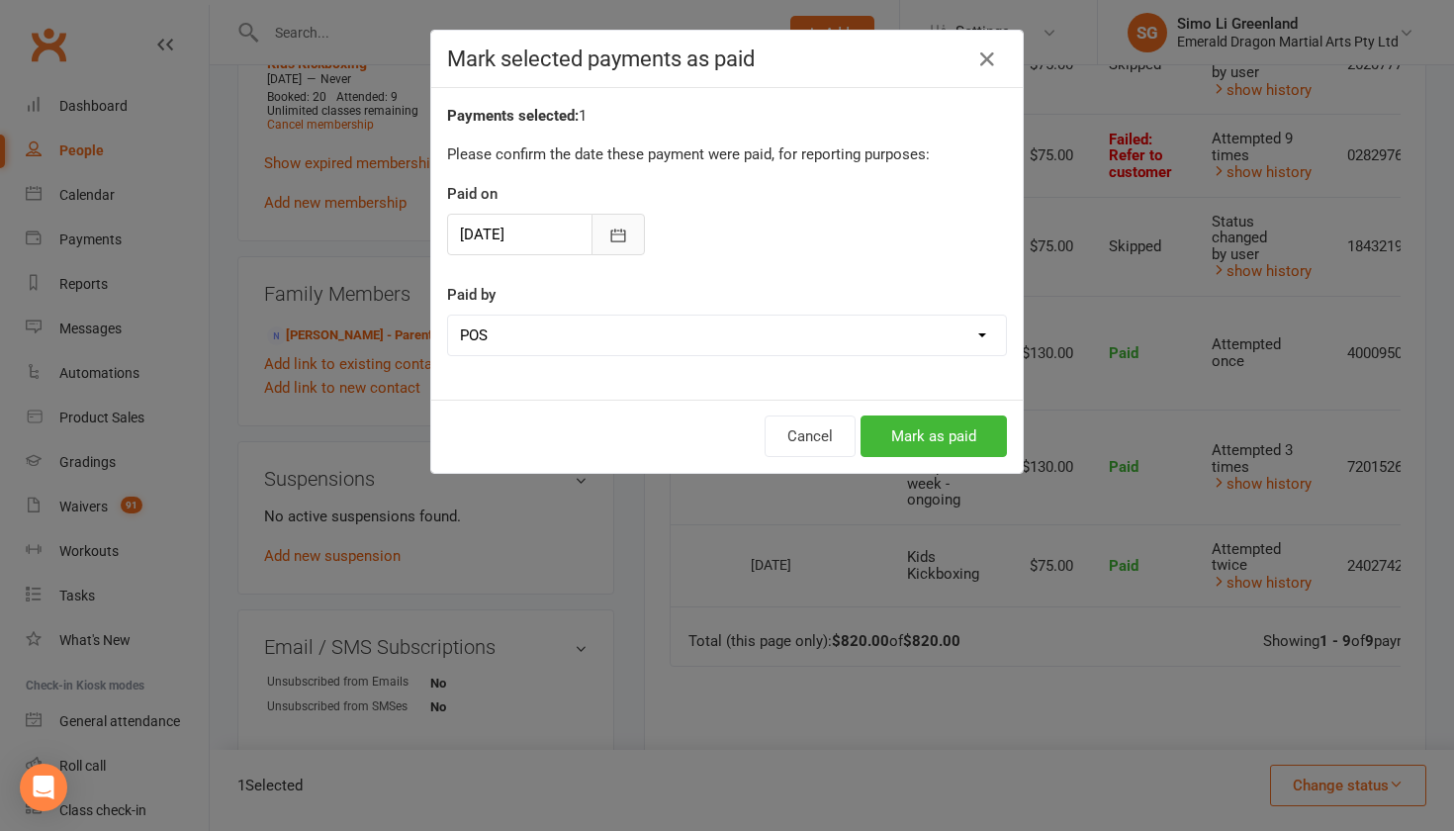
click at [611, 230] on icon "button" at bounding box center [618, 235] width 15 height 13
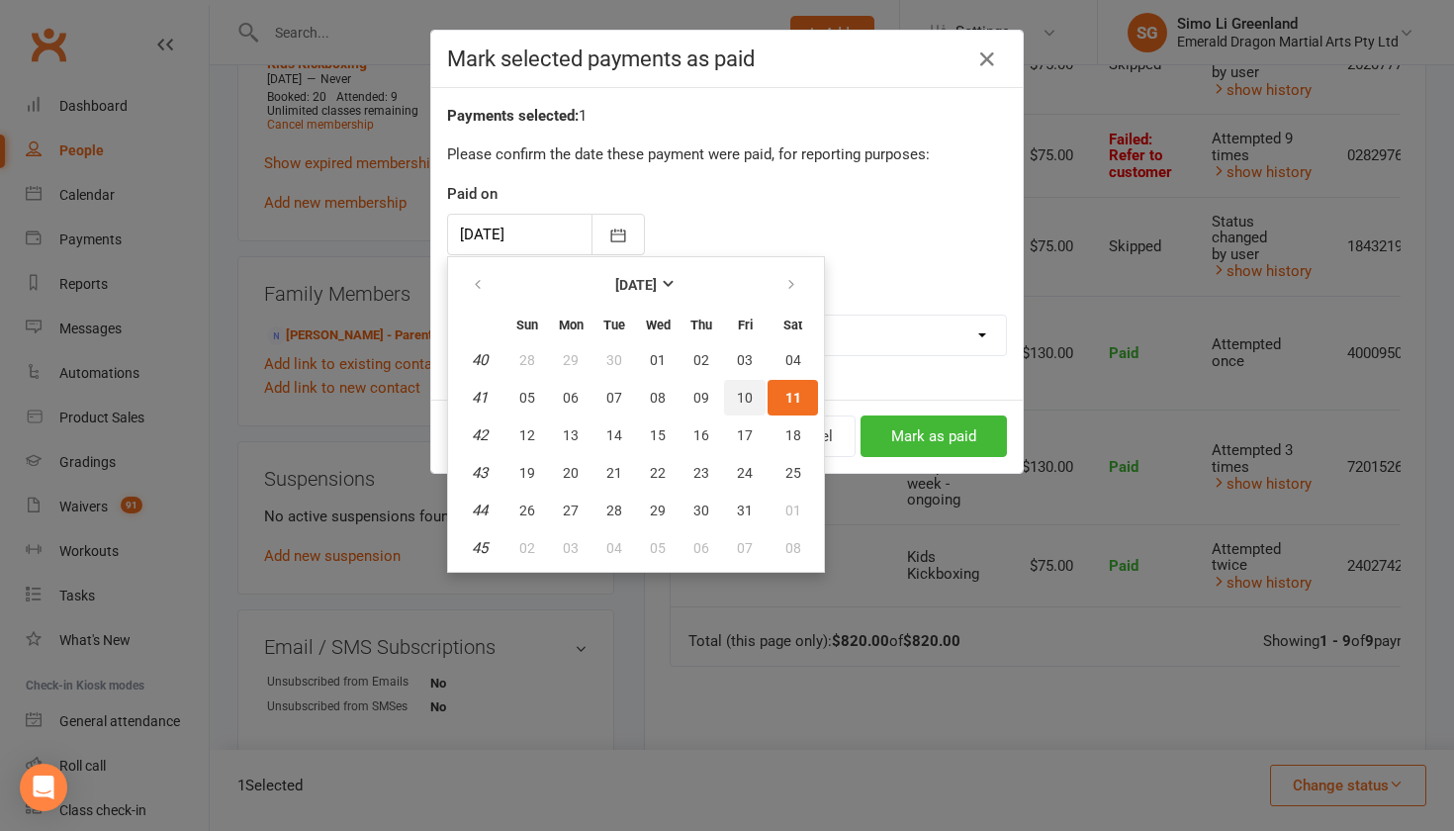
click at [742, 399] on span "10" at bounding box center [745, 398] width 16 height 16
type input "10 Oct 2025"
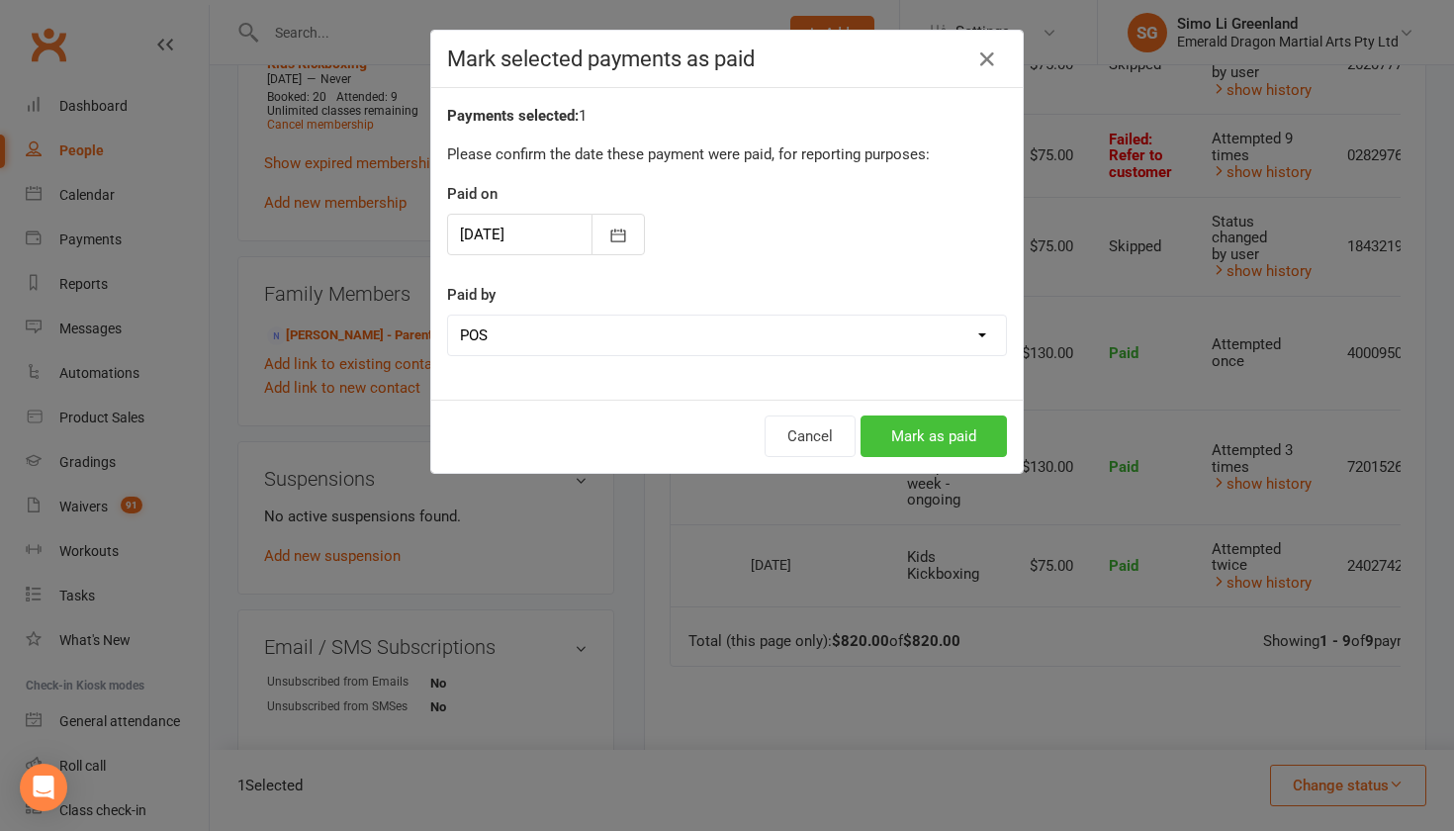
click at [955, 442] on button "Mark as paid" at bounding box center [934, 436] width 146 height 42
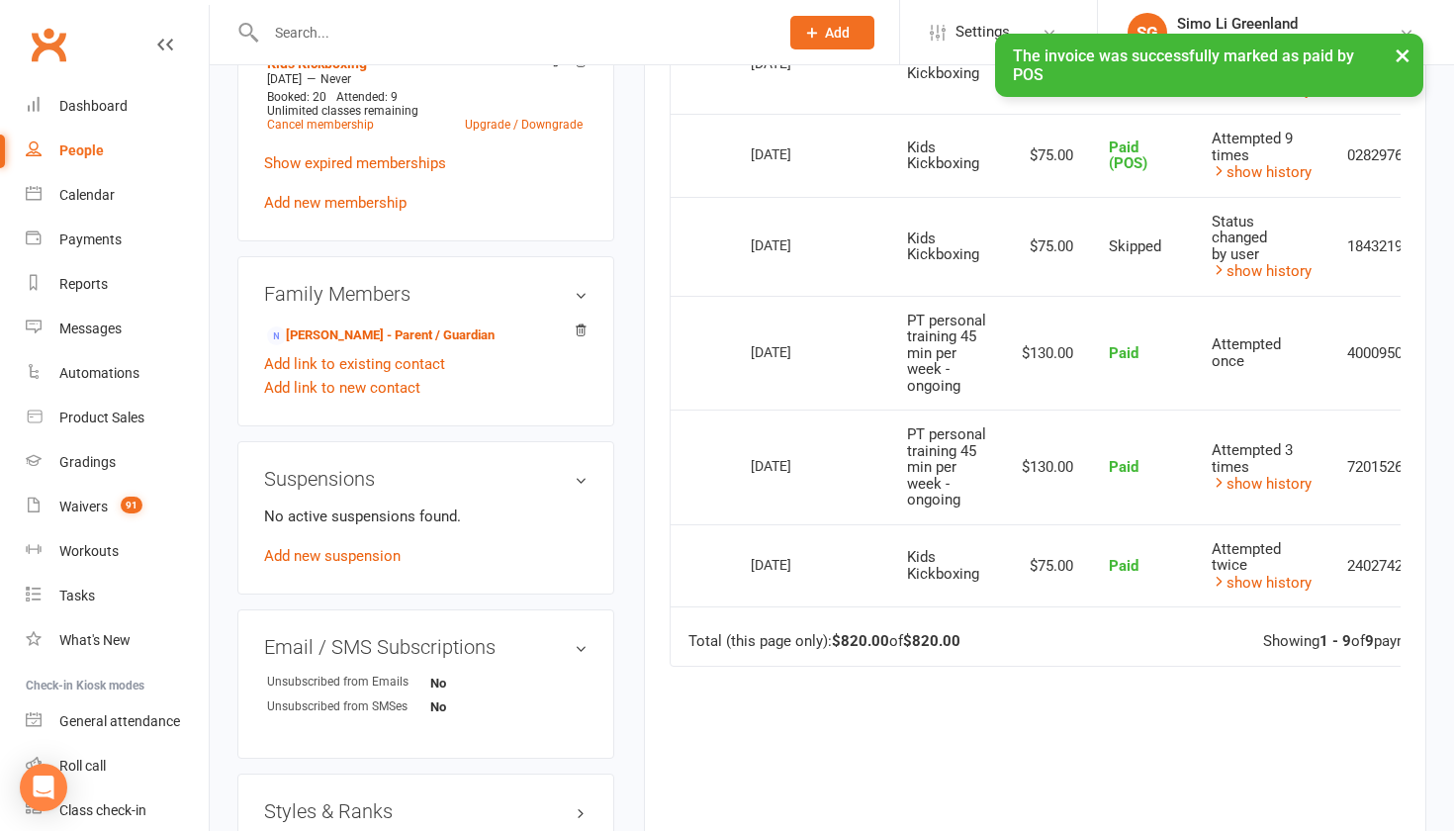
click at [1430, 319] on main "✓ Memberships Kids Kickboxing Does not expire $ Balance $110.00 Next: 23 Oct 20…" at bounding box center [1035, 108] width 812 height 1728
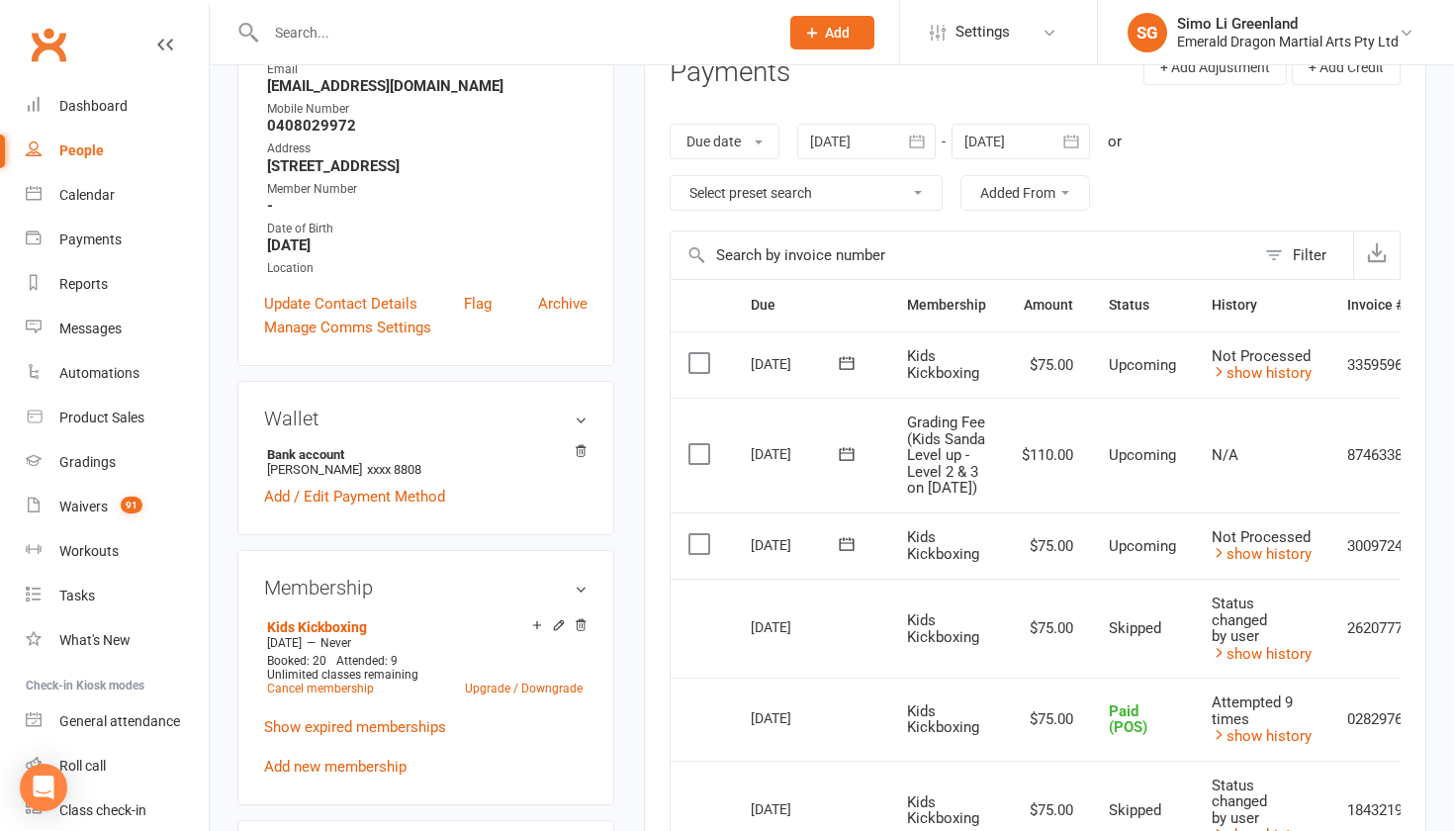
scroll to position [283, 0]
click at [1453, 123] on div "upload photo Huxton McCullan Activated 27 February, 2025 Added 26 February, 202…" at bounding box center [832, 809] width 1244 height 2055
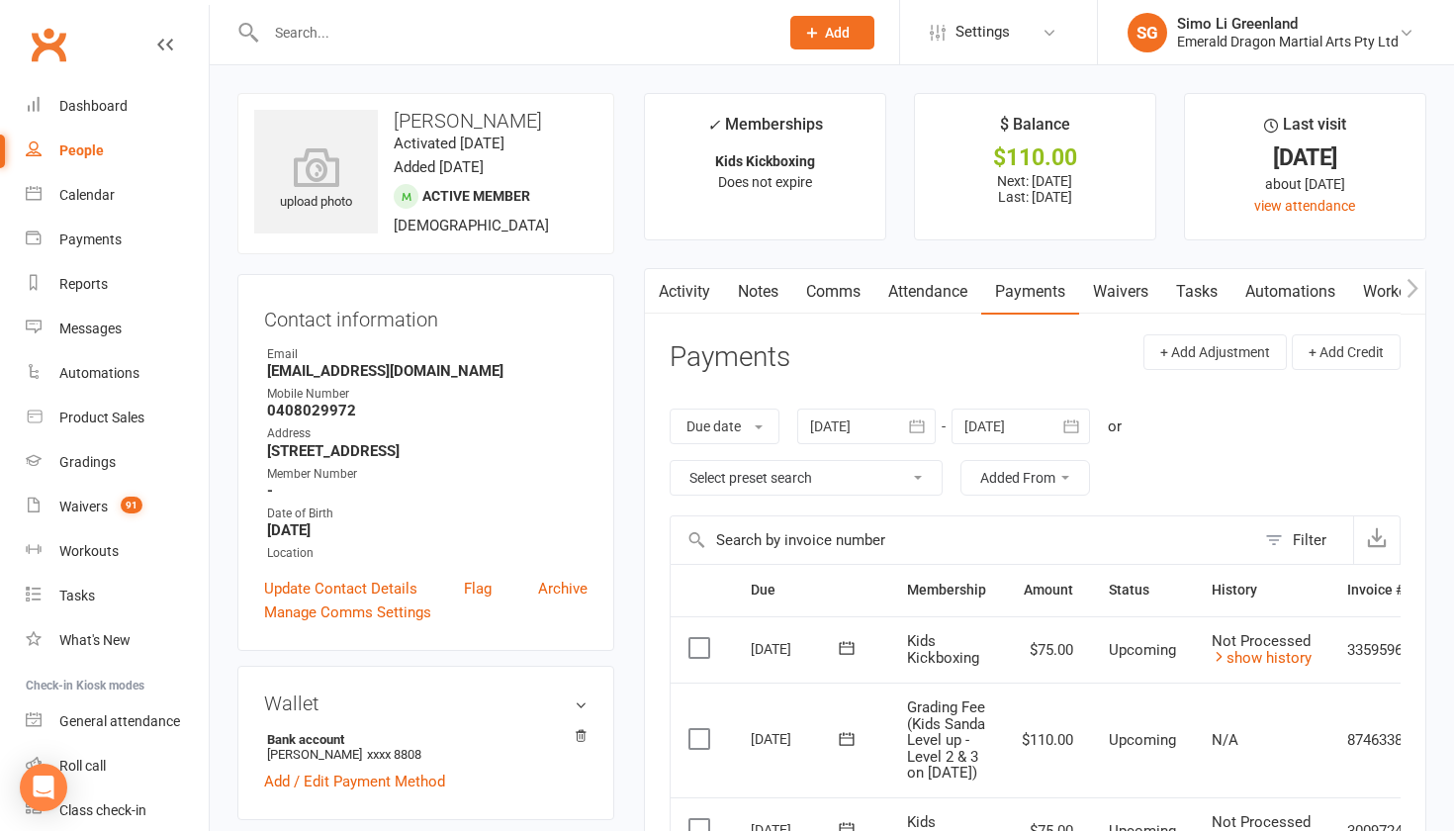
scroll to position [0, 0]
click at [1076, 419] on icon "button" at bounding box center [1071, 425] width 15 height 13
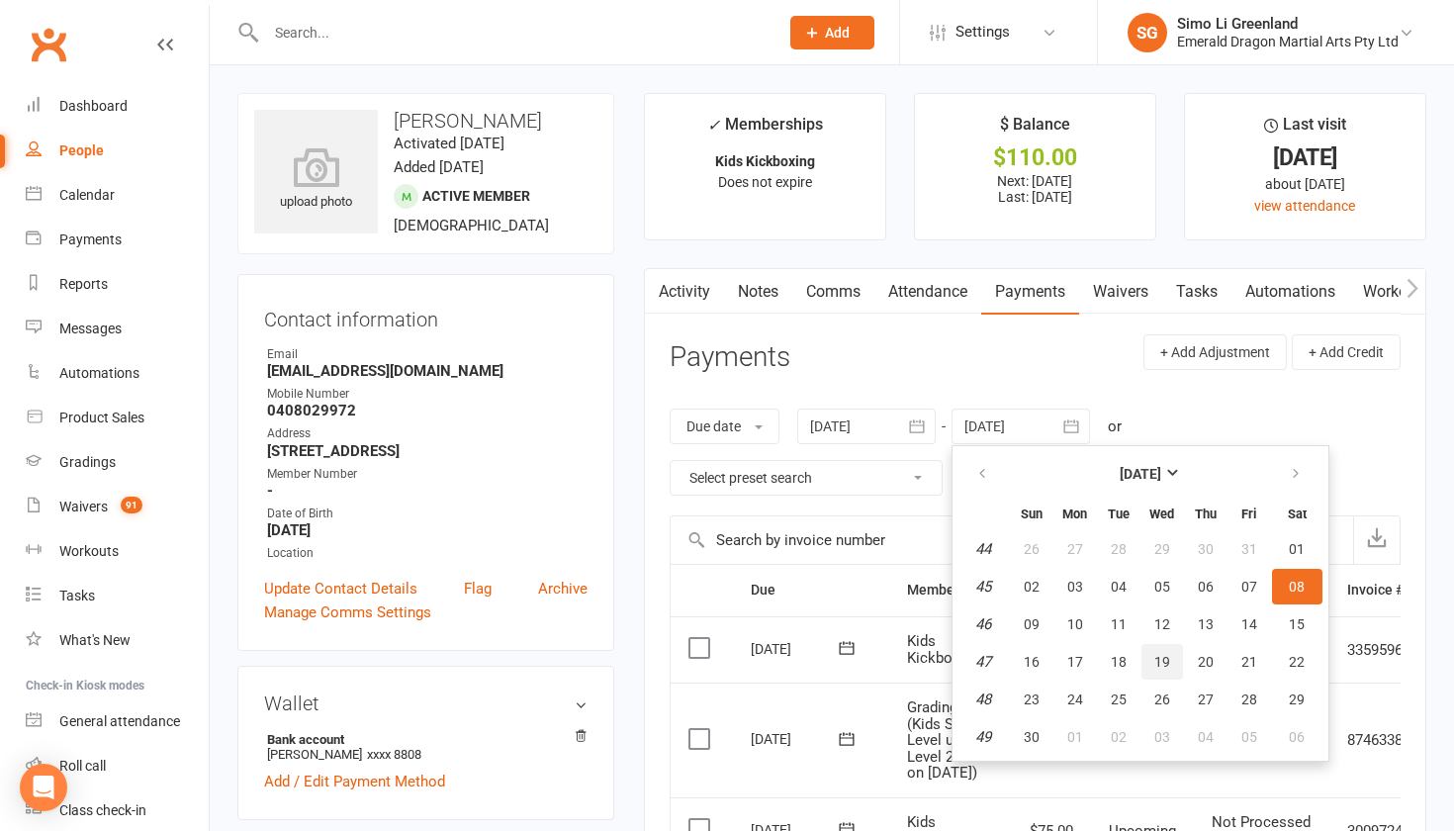
click at [1163, 659] on span "19" at bounding box center [1162, 662] width 16 height 16
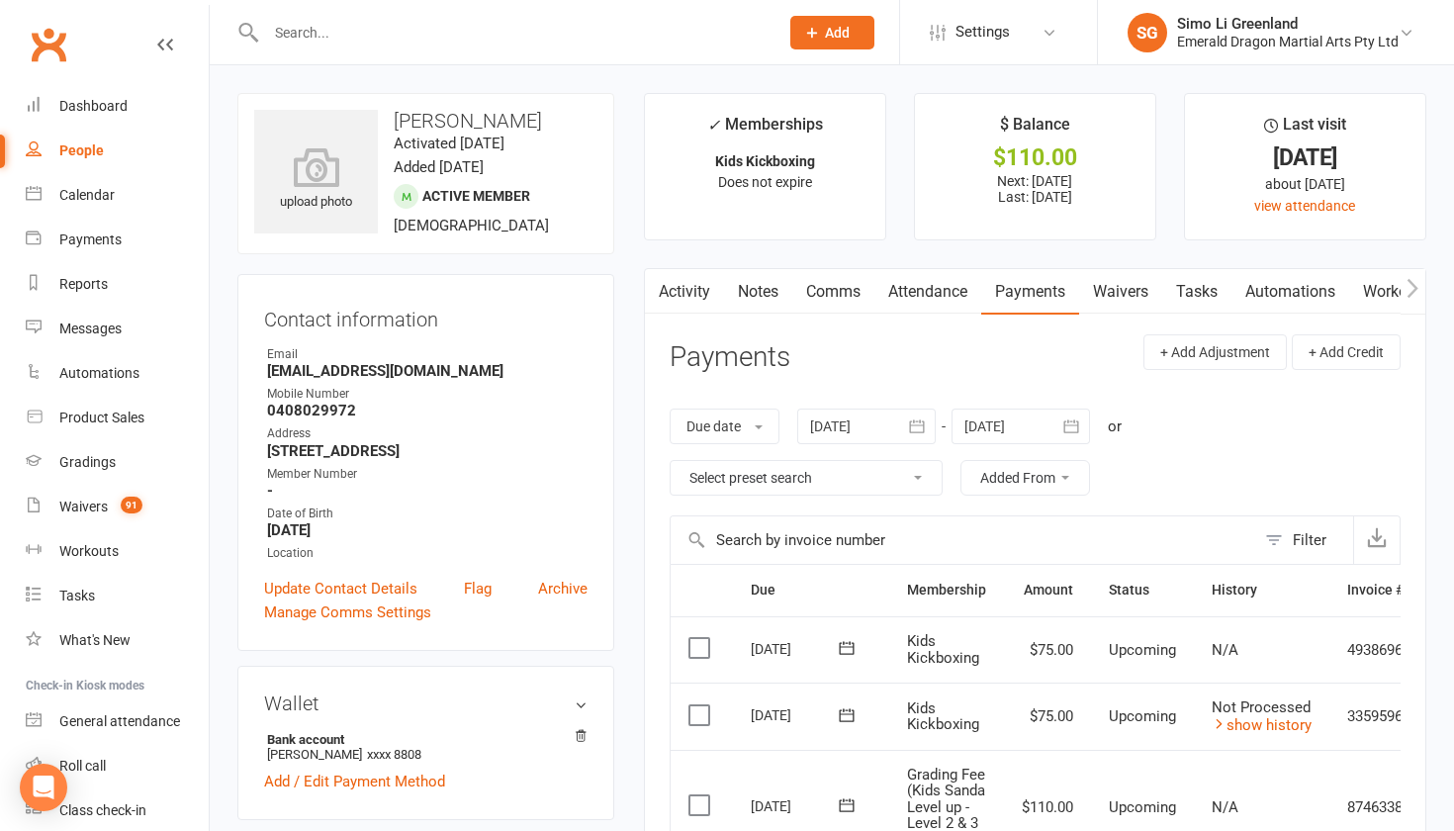
click at [851, 644] on icon at bounding box center [846, 647] width 15 height 13
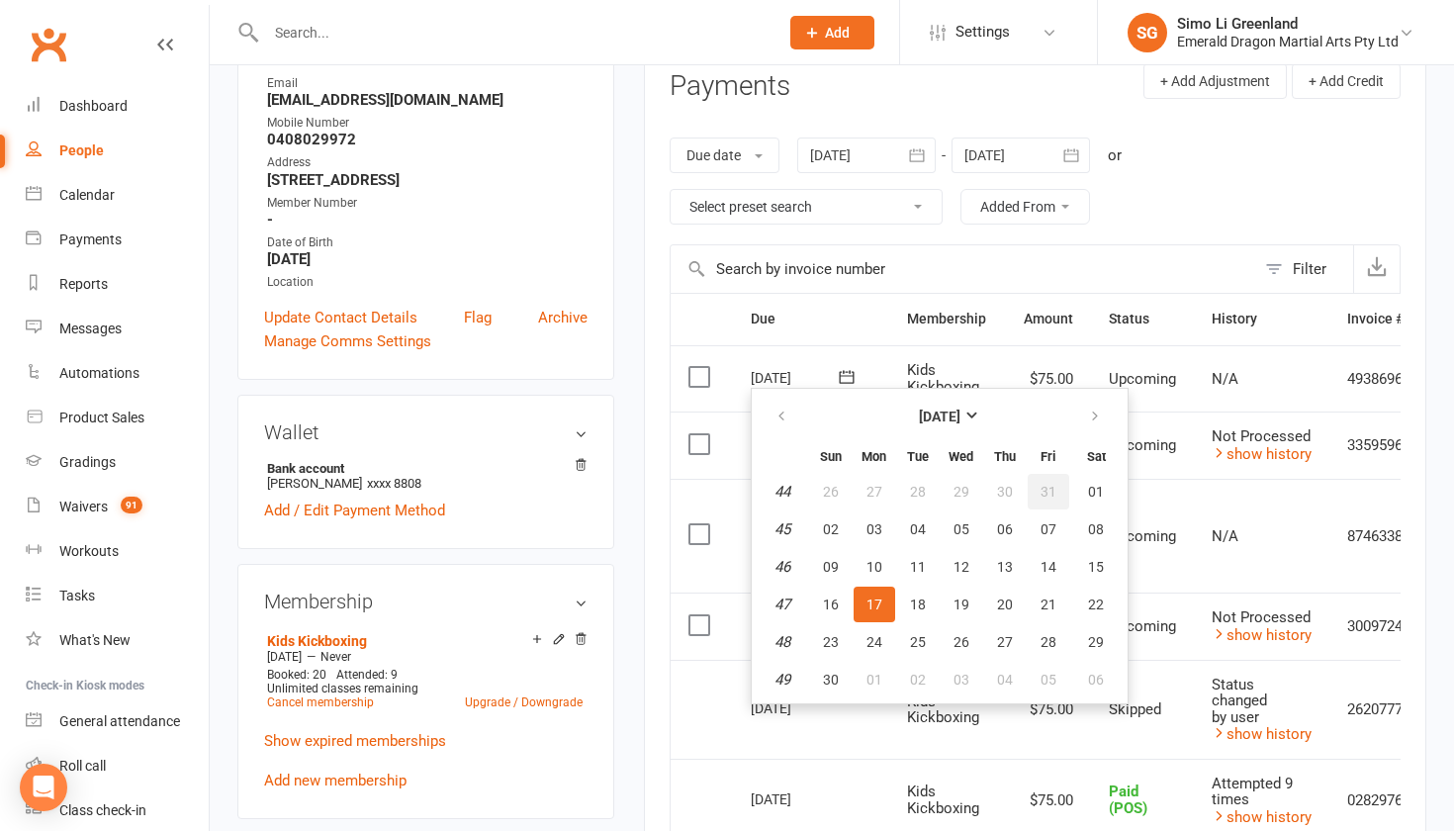
scroll to position [274, 0]
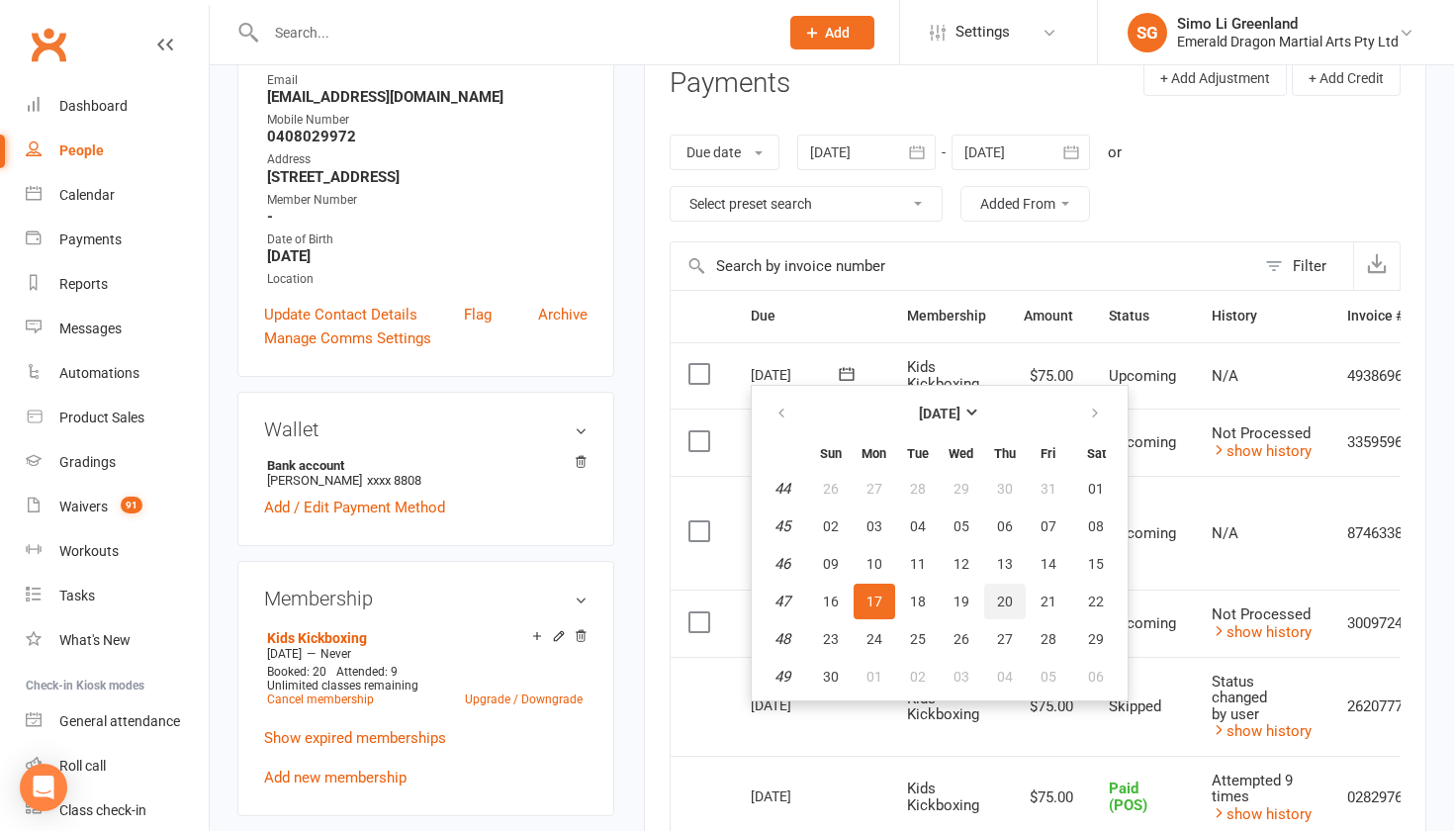
click at [1011, 595] on span "20" at bounding box center [1005, 602] width 16 height 16
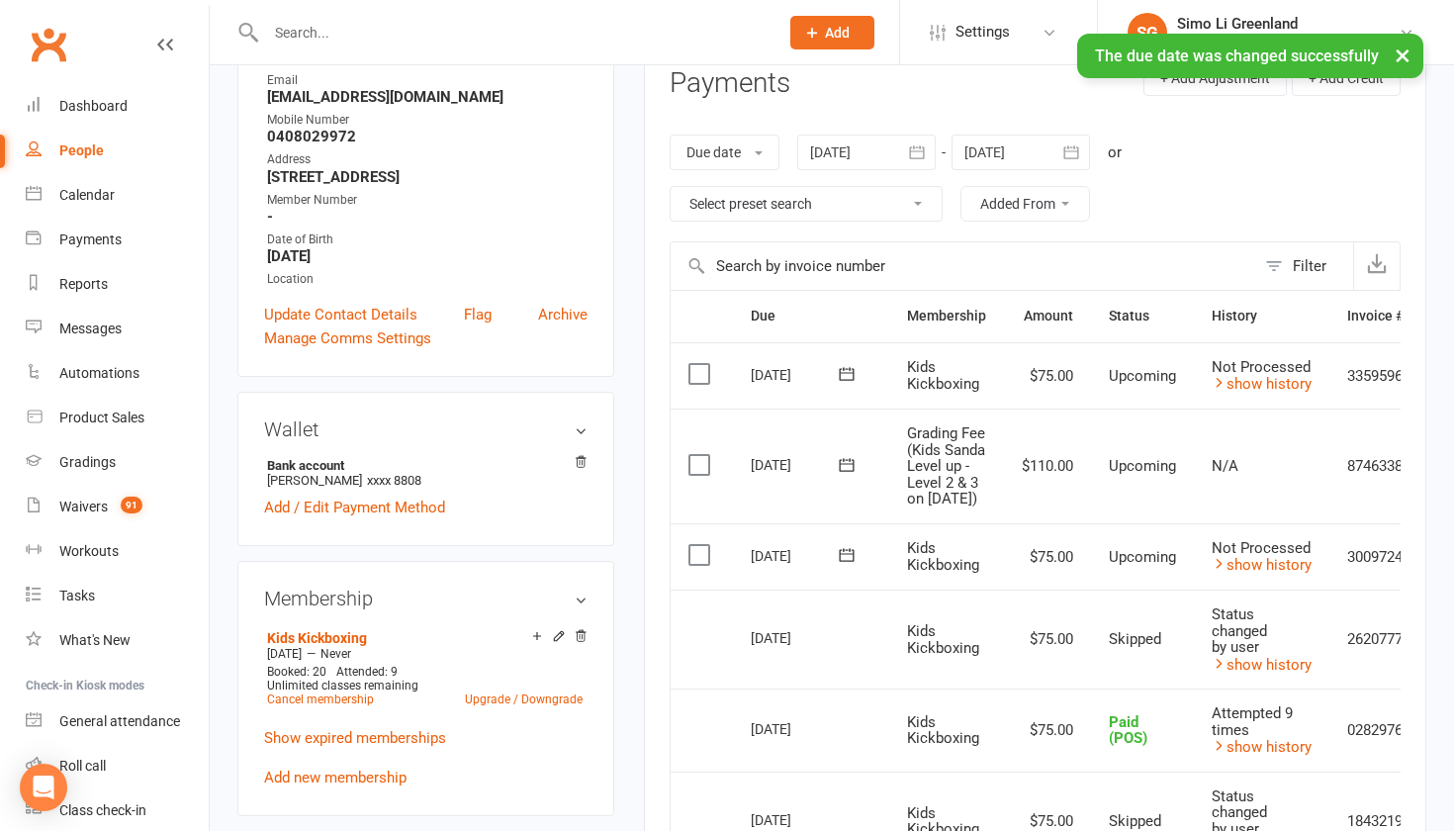
click at [846, 475] on icon at bounding box center [847, 465] width 20 height 20
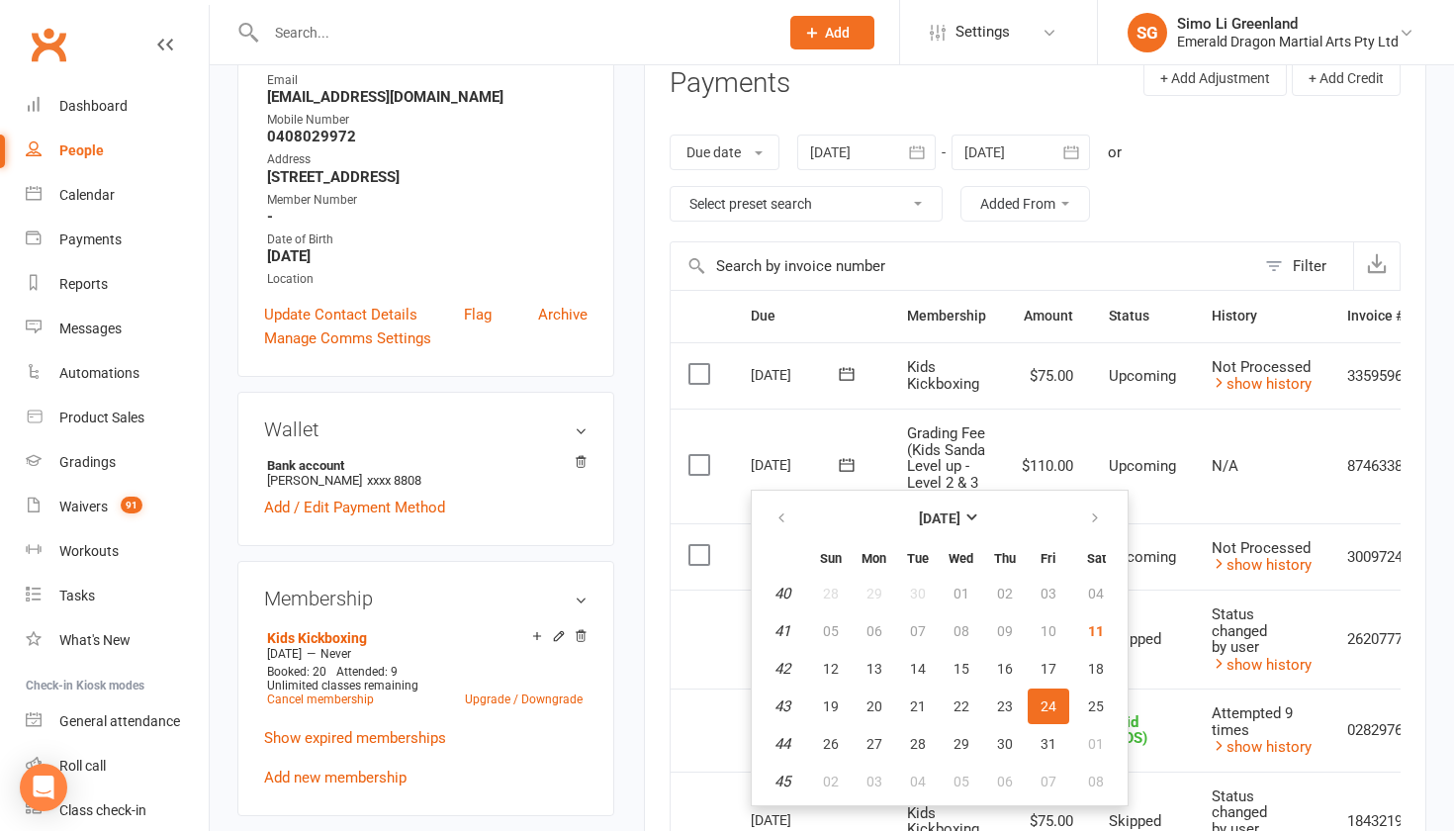
click at [873, 435] on td "24 Oct 2025 2025-10-24" at bounding box center [811, 466] width 156 height 115
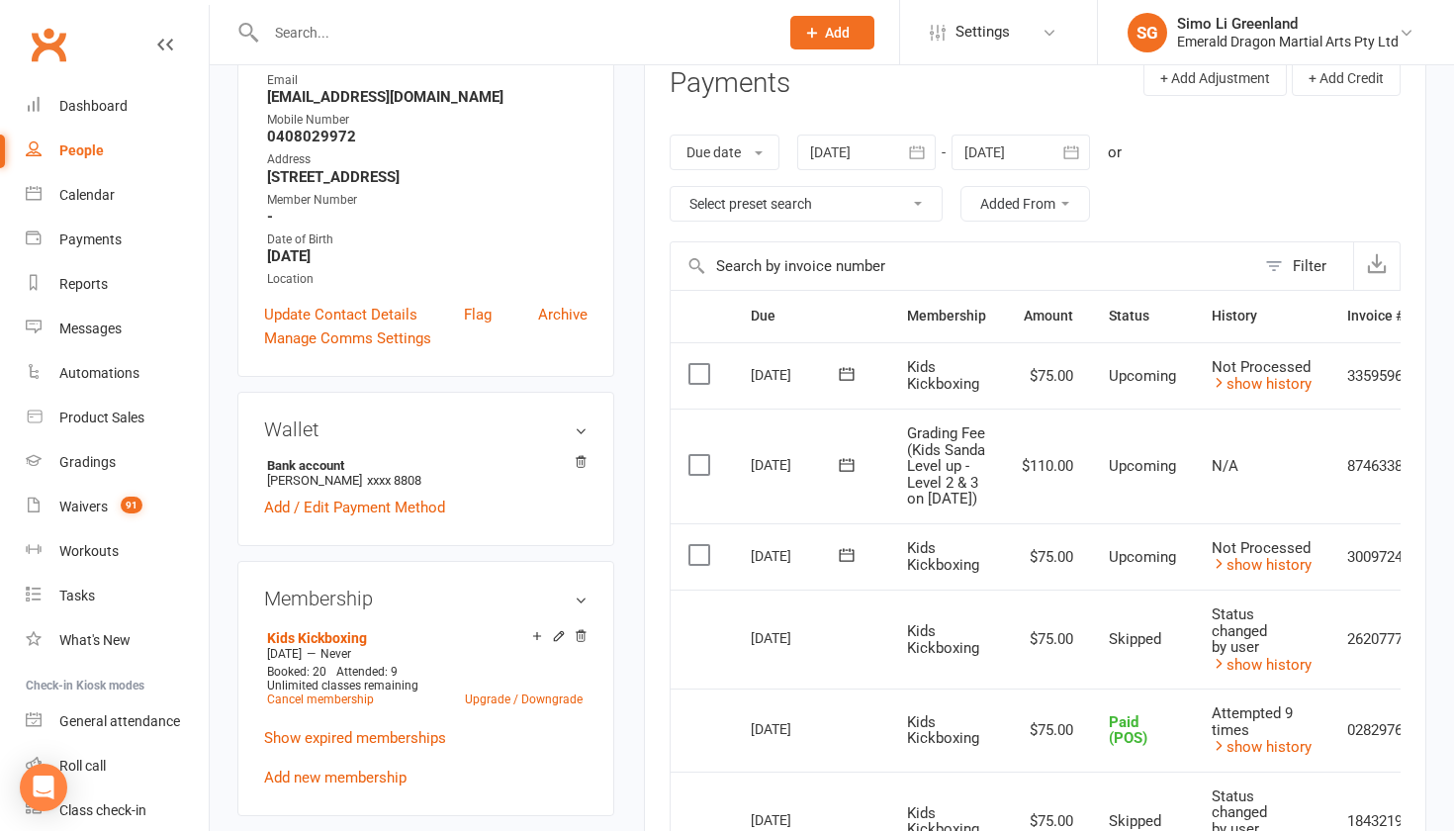
click at [847, 561] on icon at bounding box center [846, 554] width 15 height 13
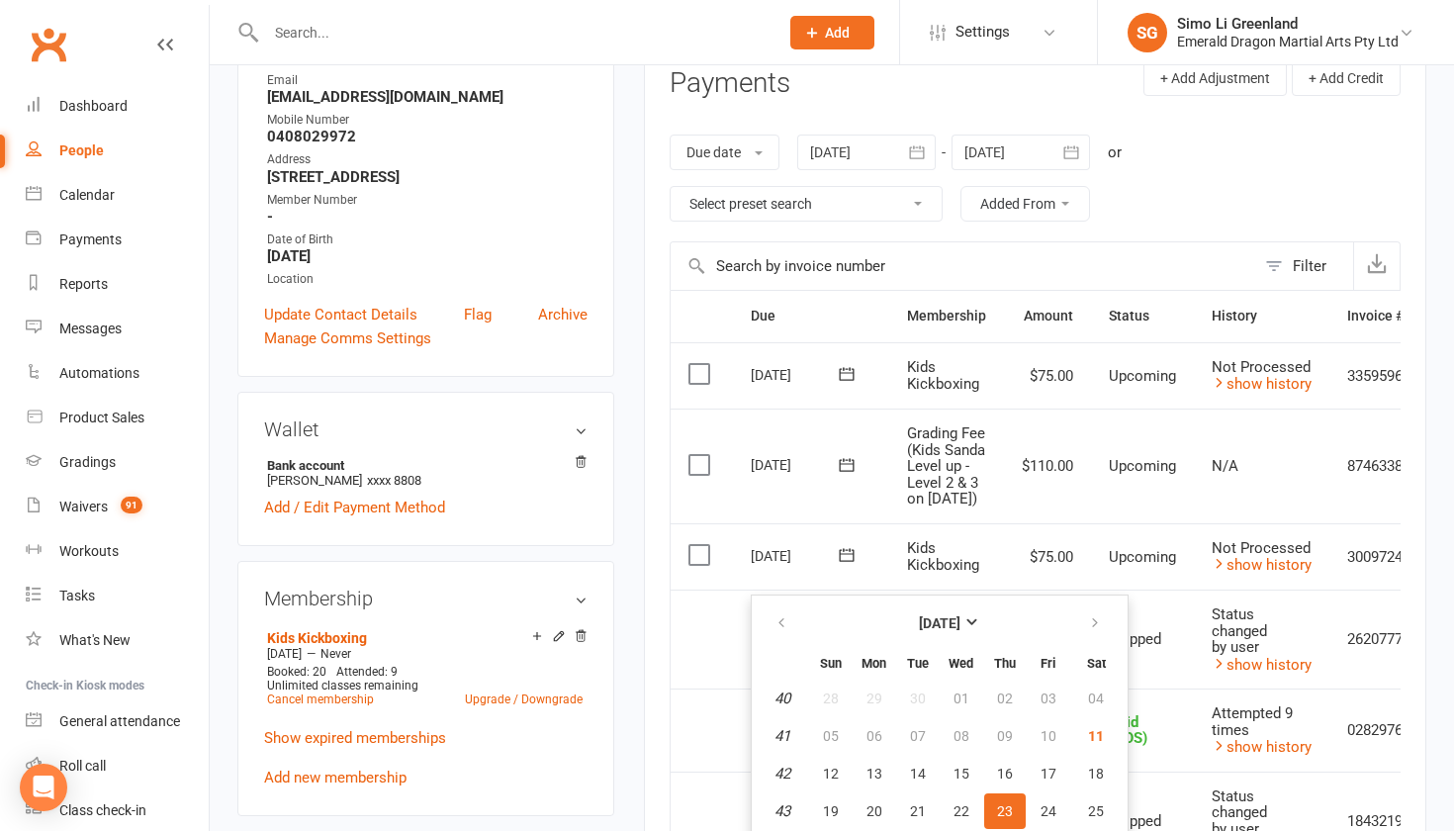
click at [847, 565] on icon at bounding box center [847, 555] width 20 height 20
click at [863, 523] on td "24 Oct 2025" at bounding box center [811, 466] width 156 height 115
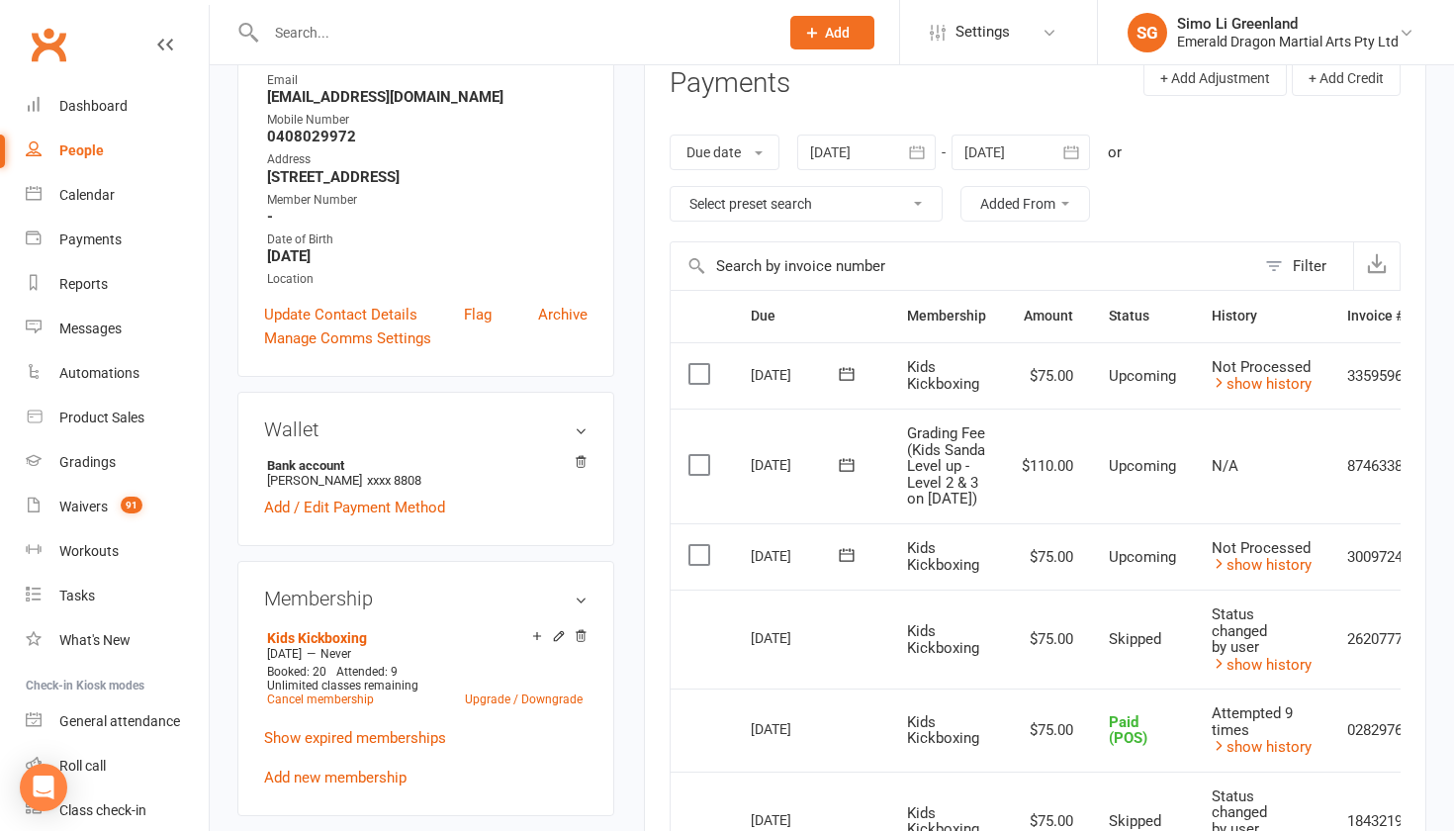
click at [1081, 142] on icon "button" at bounding box center [1071, 152] width 20 height 20
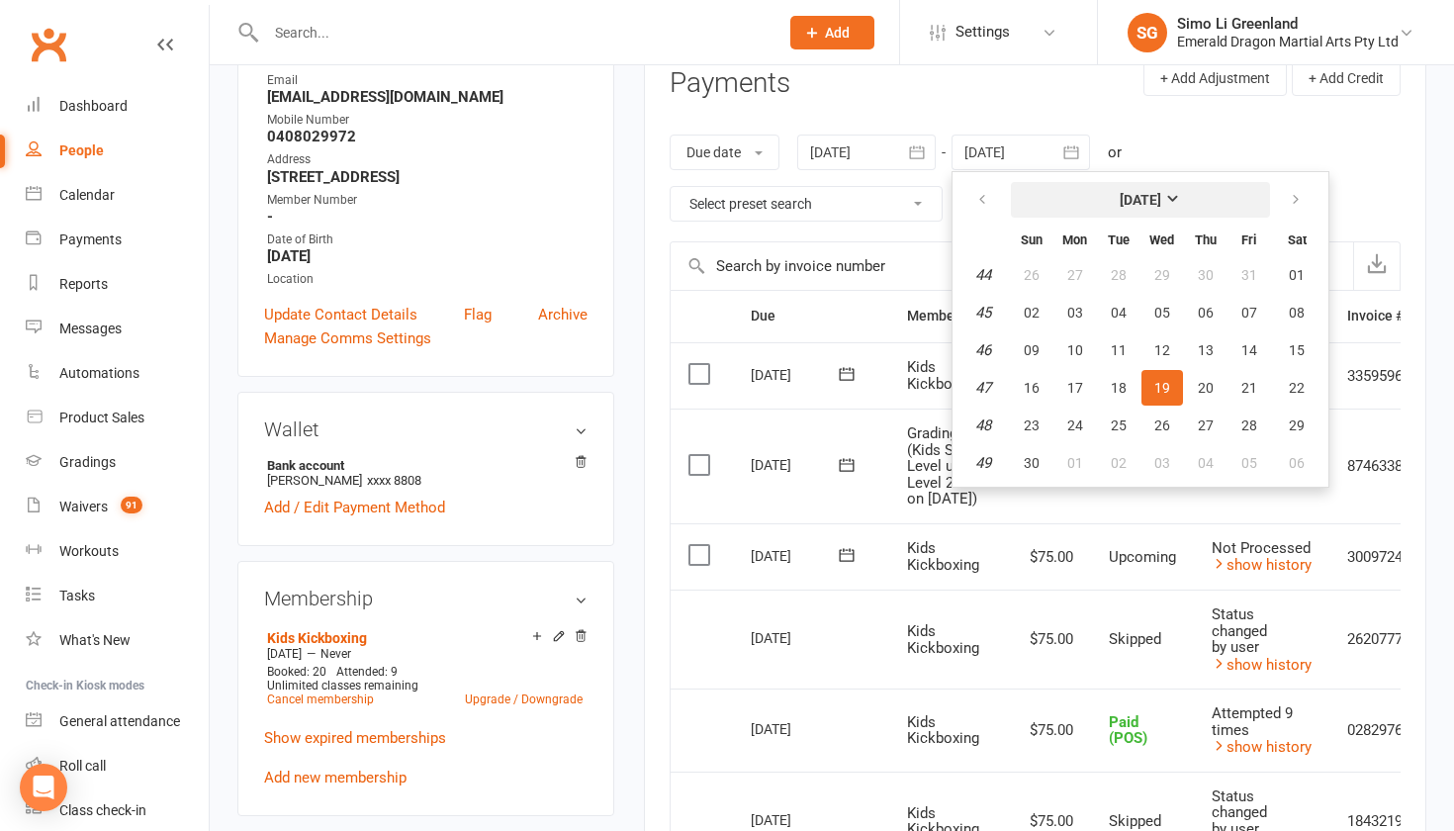
click at [1161, 192] on strong "November 2025" at bounding box center [1141, 200] width 42 height 16
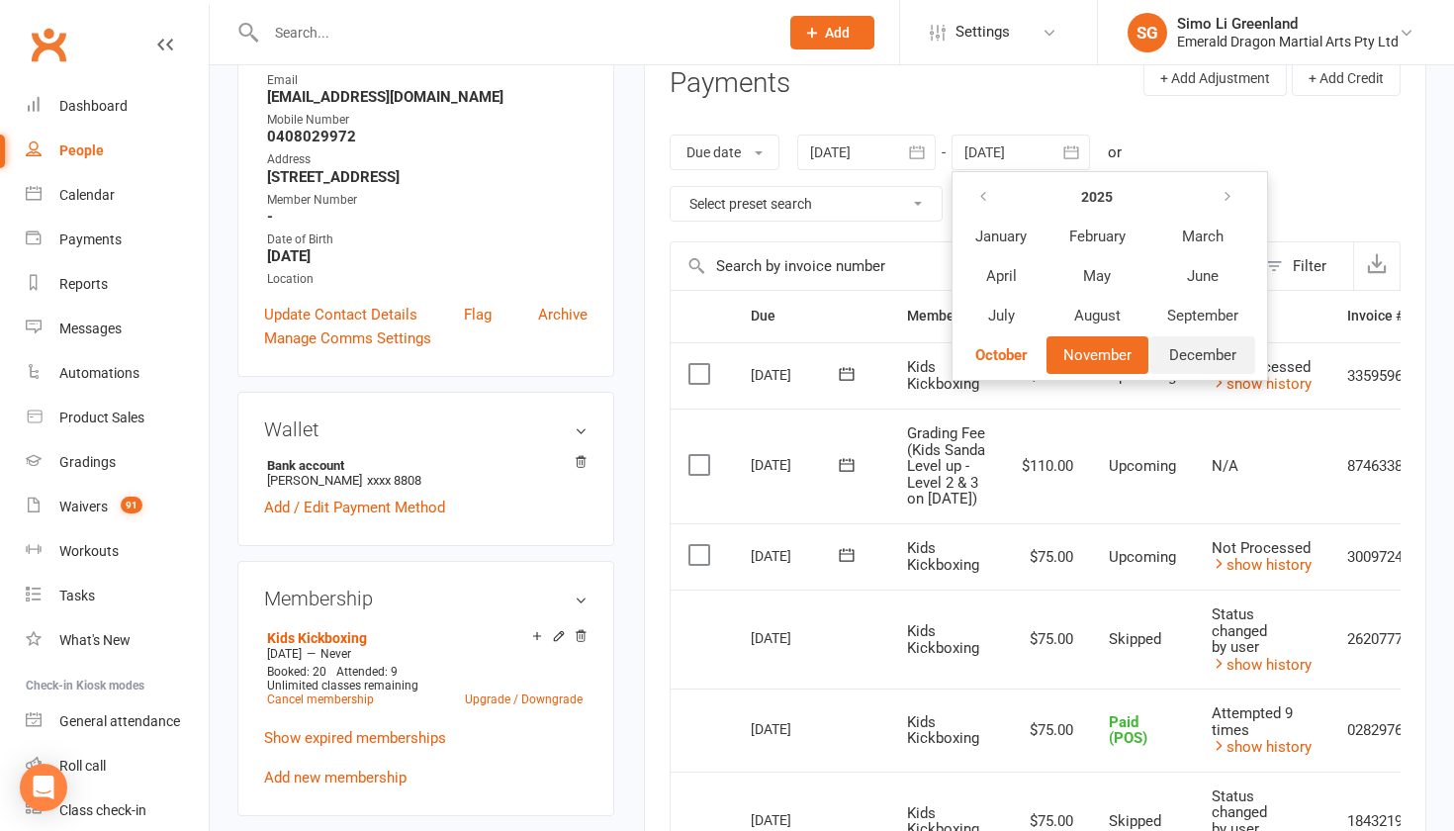
click at [1206, 351] on span "December" at bounding box center [1202, 355] width 67 height 18
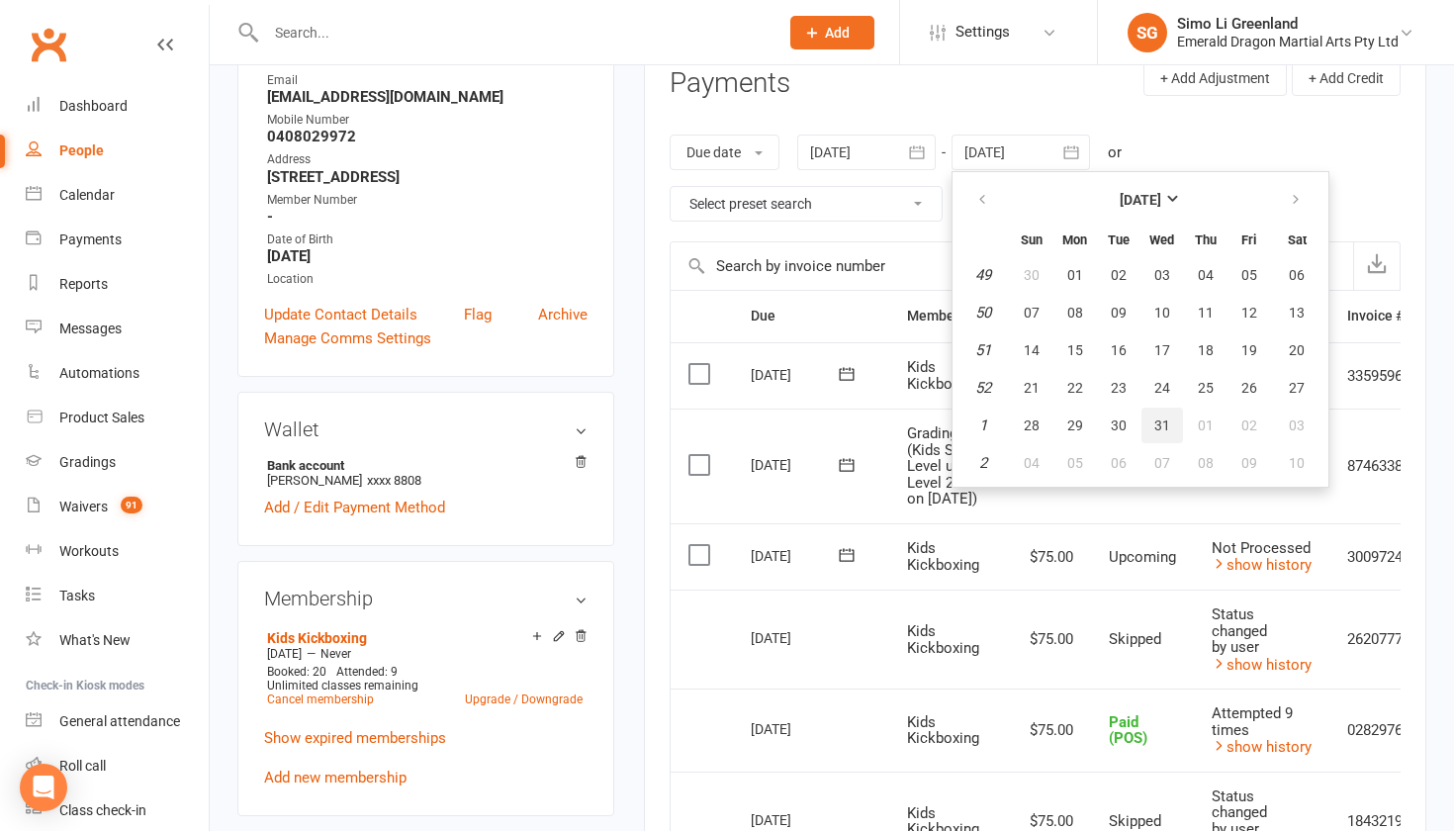
click at [1169, 419] on span "31" at bounding box center [1162, 425] width 16 height 16
type input "31 Dec 2025"
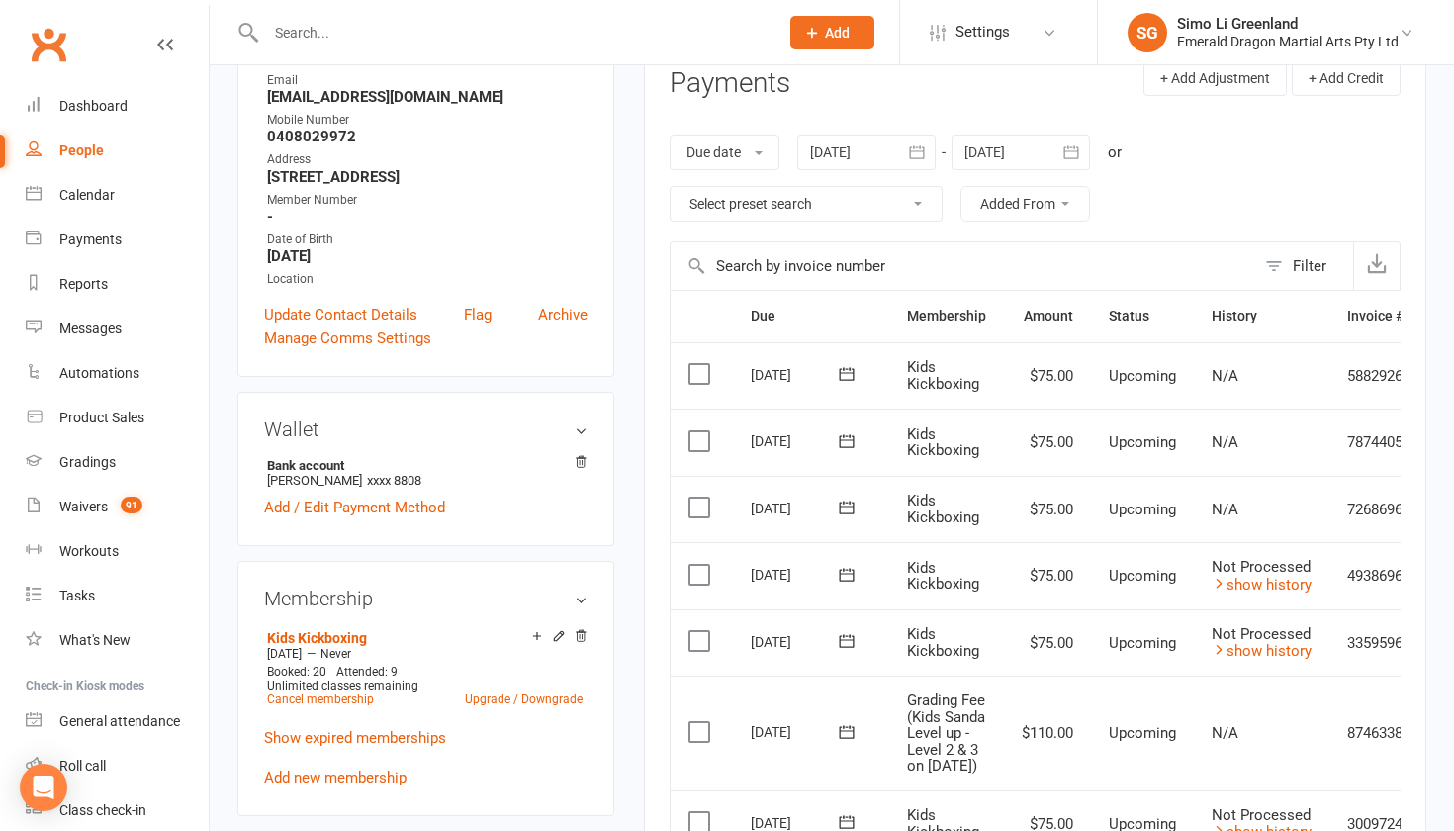
click at [848, 498] on icon at bounding box center [847, 508] width 20 height 20
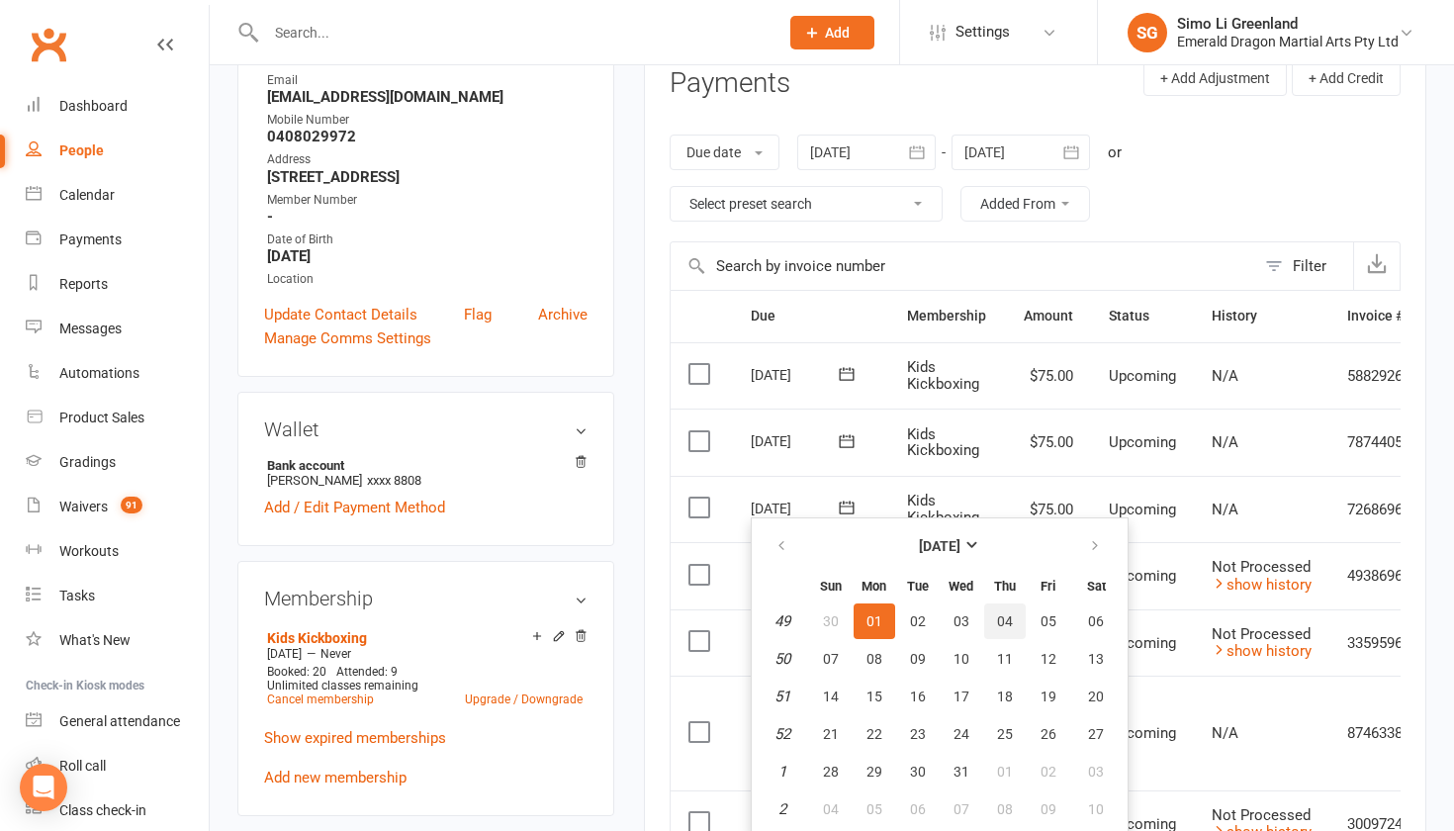
click at [1002, 616] on span "04" at bounding box center [1005, 621] width 16 height 16
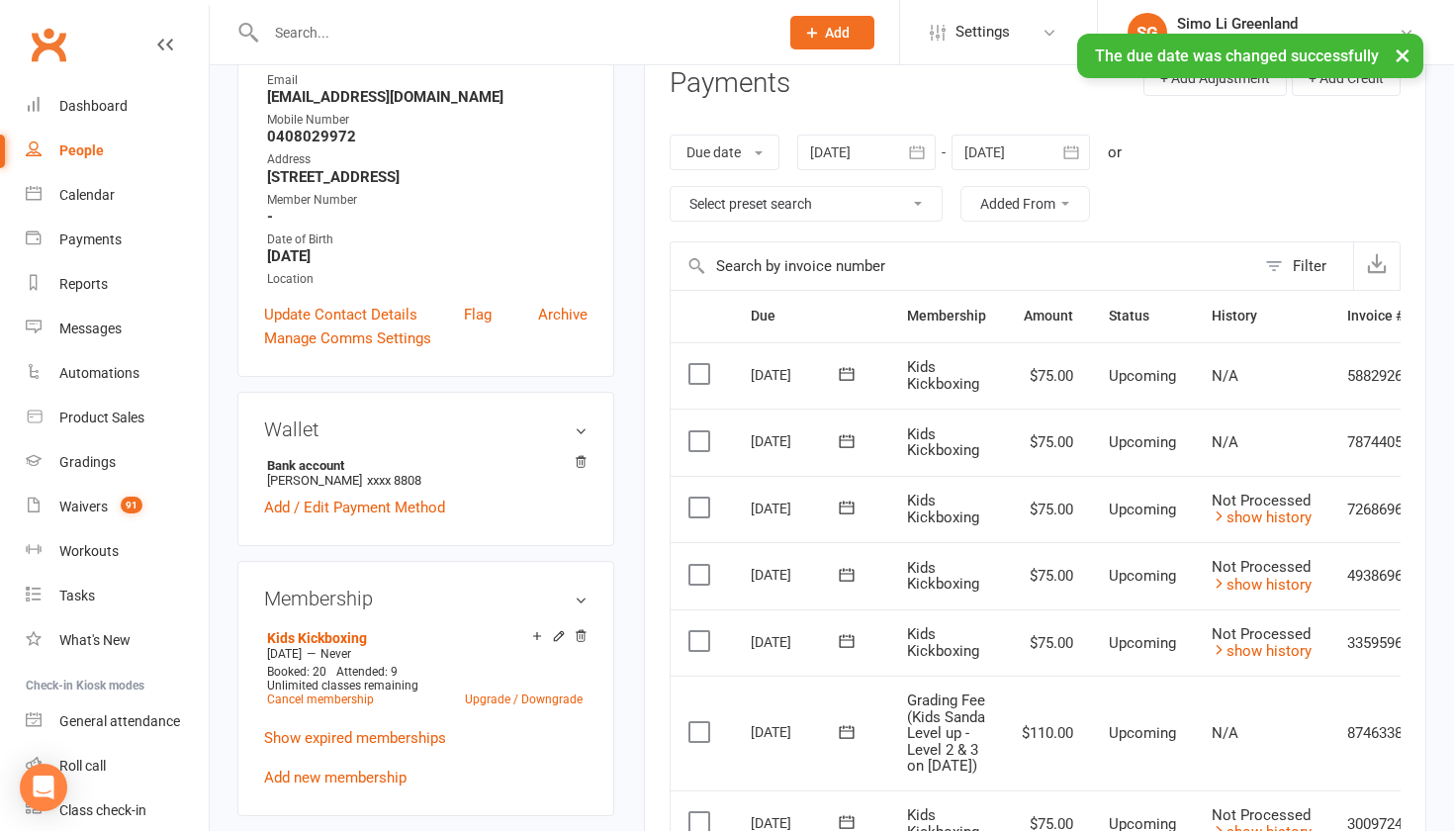
click at [848, 434] on icon at bounding box center [847, 441] width 20 height 20
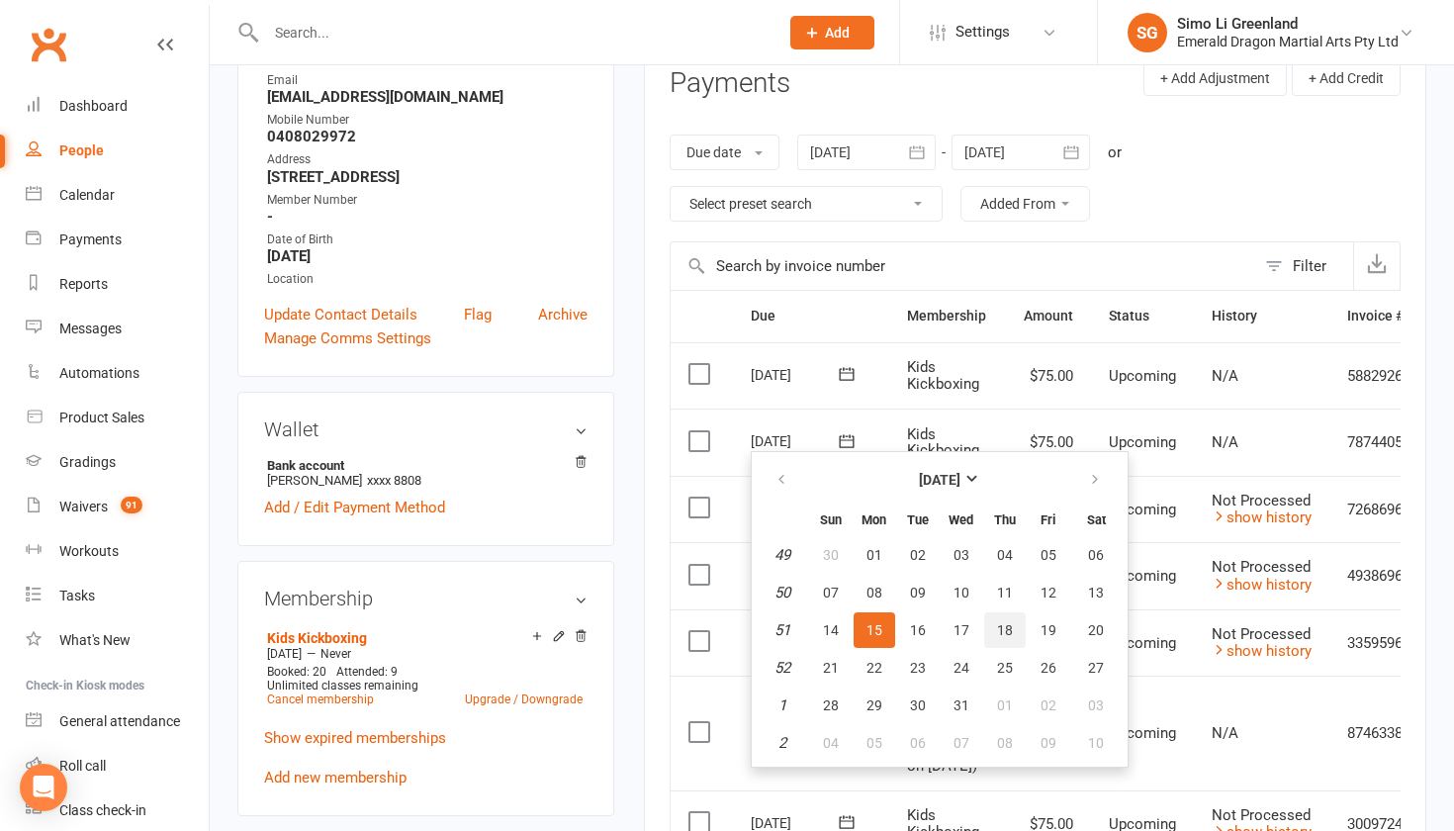
click at [1010, 627] on span "18" at bounding box center [1005, 630] width 16 height 16
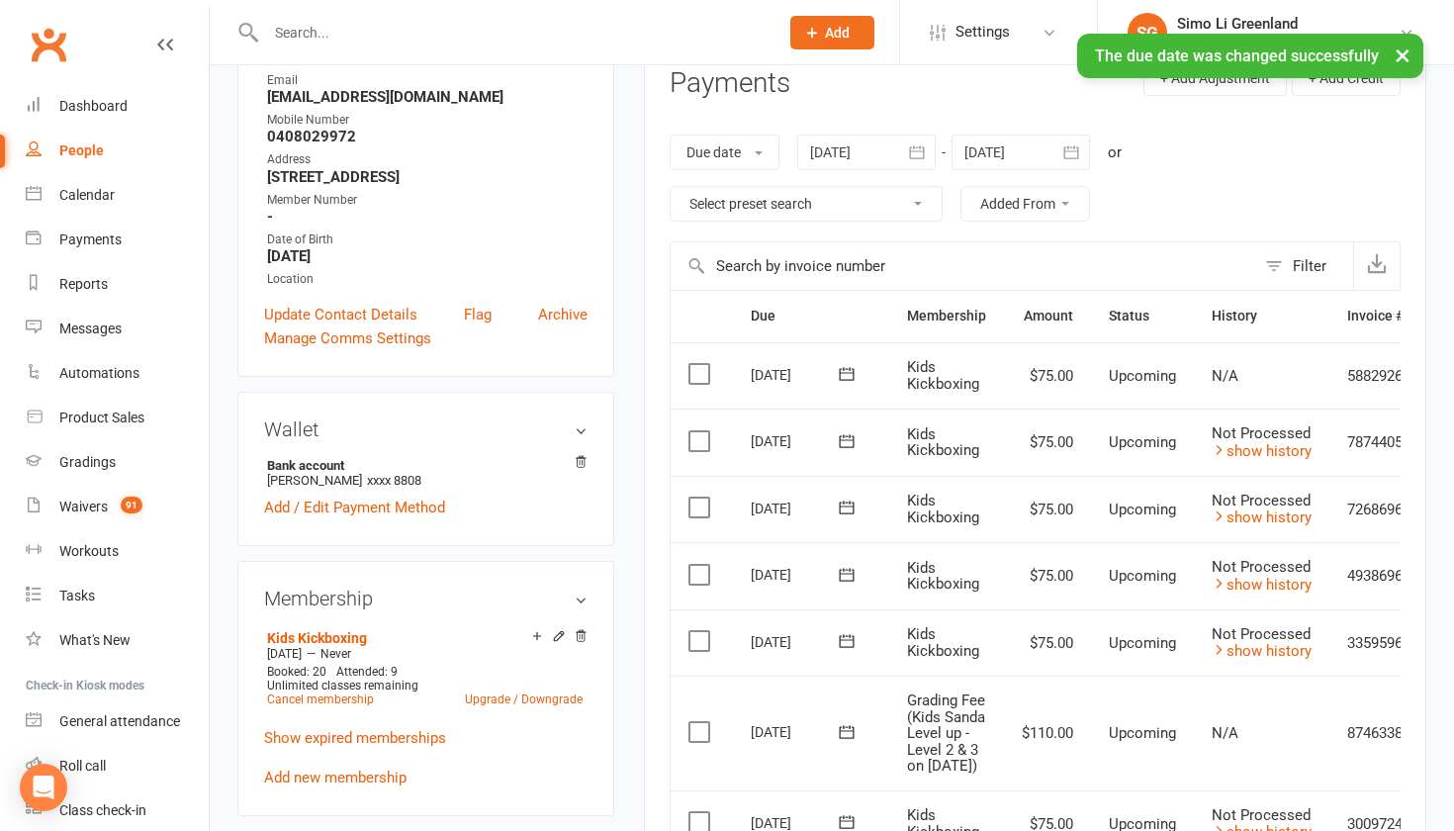
click at [833, 364] on button at bounding box center [847, 374] width 40 height 21
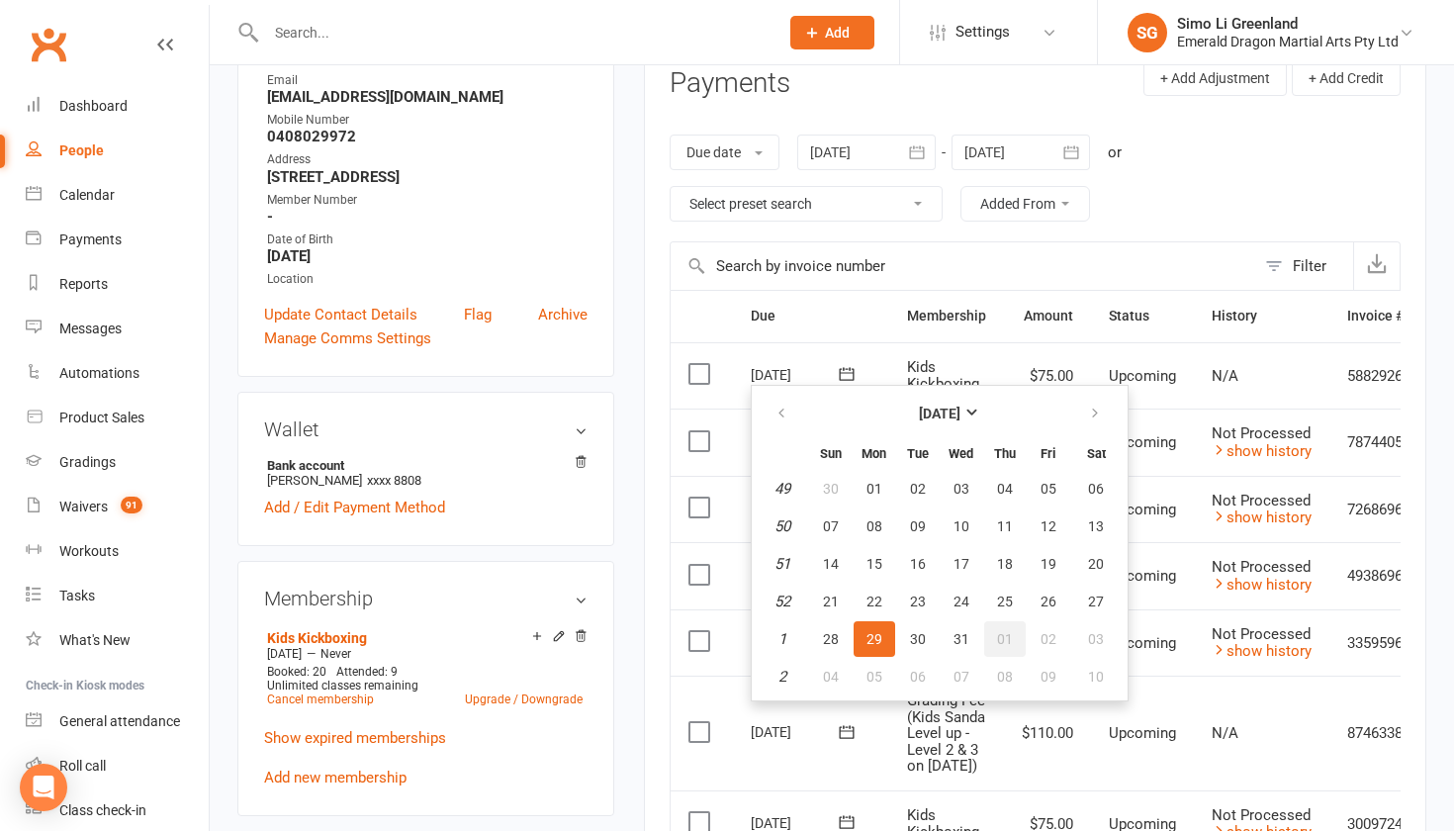
click at [1001, 635] on span "01" at bounding box center [1005, 639] width 16 height 16
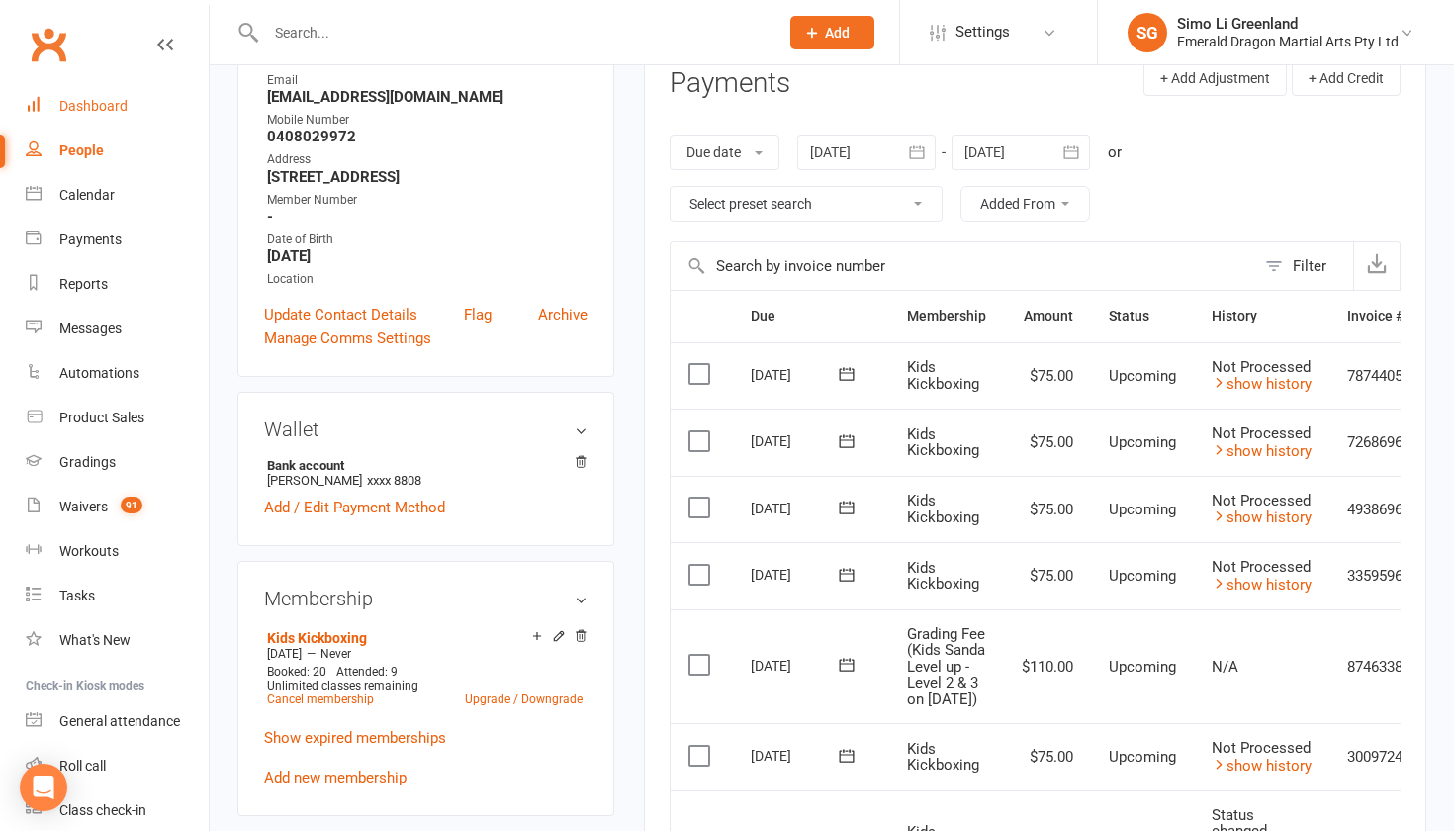
click at [82, 100] on div "Dashboard" at bounding box center [93, 106] width 68 height 16
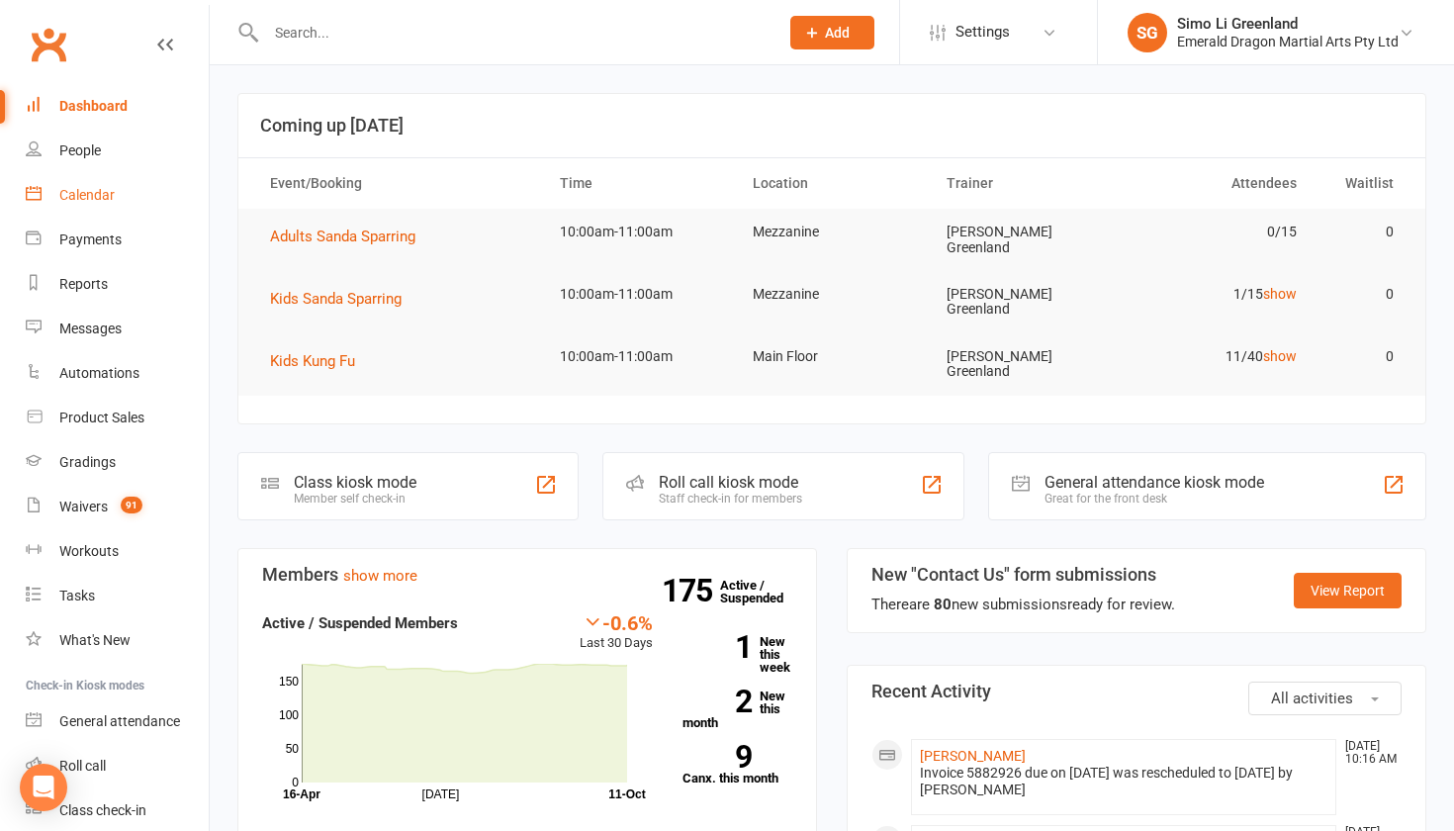
click at [101, 189] on div "Calendar" at bounding box center [86, 195] width 55 height 16
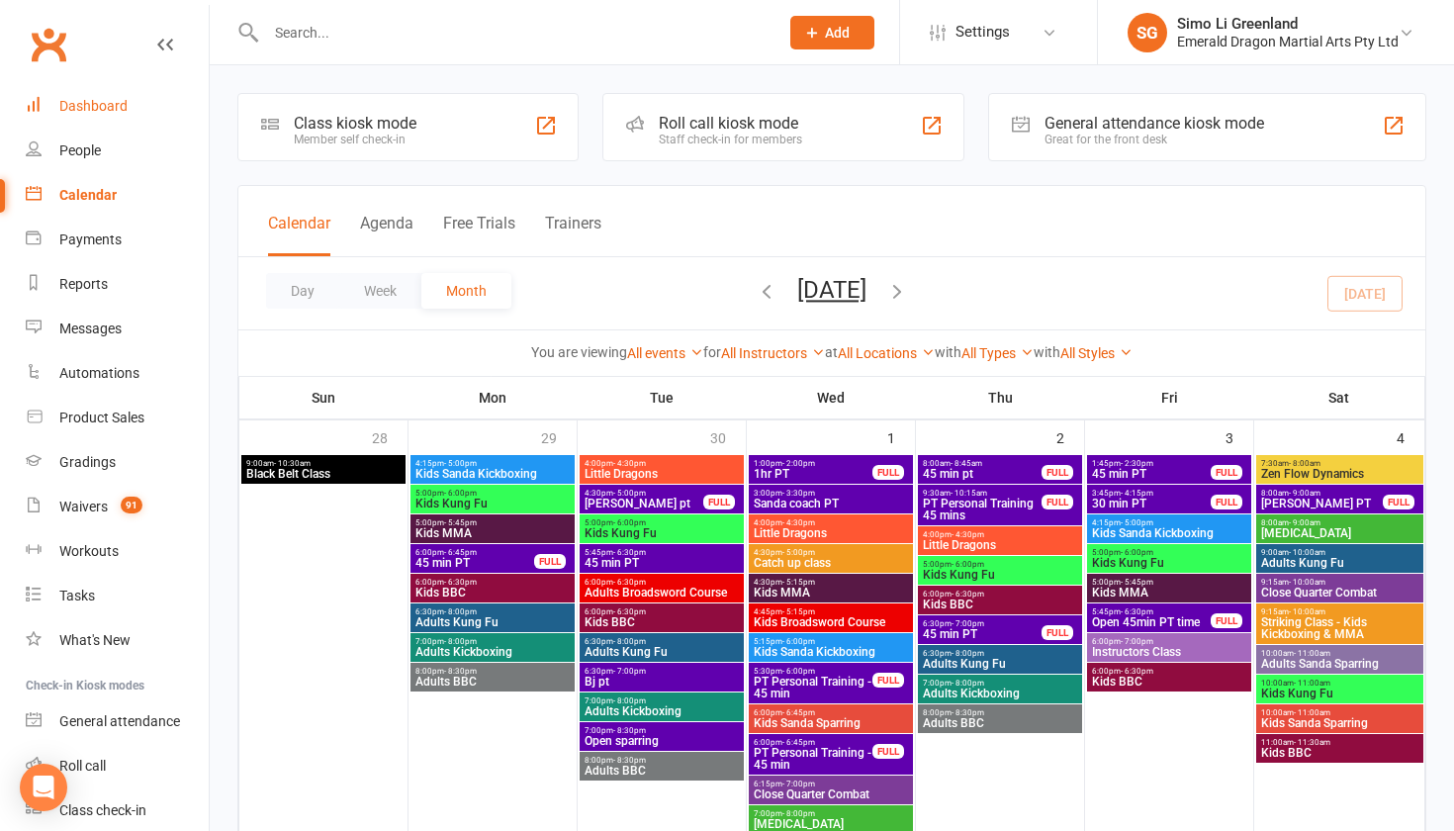
click at [88, 92] on link "Dashboard" at bounding box center [117, 106] width 183 height 45
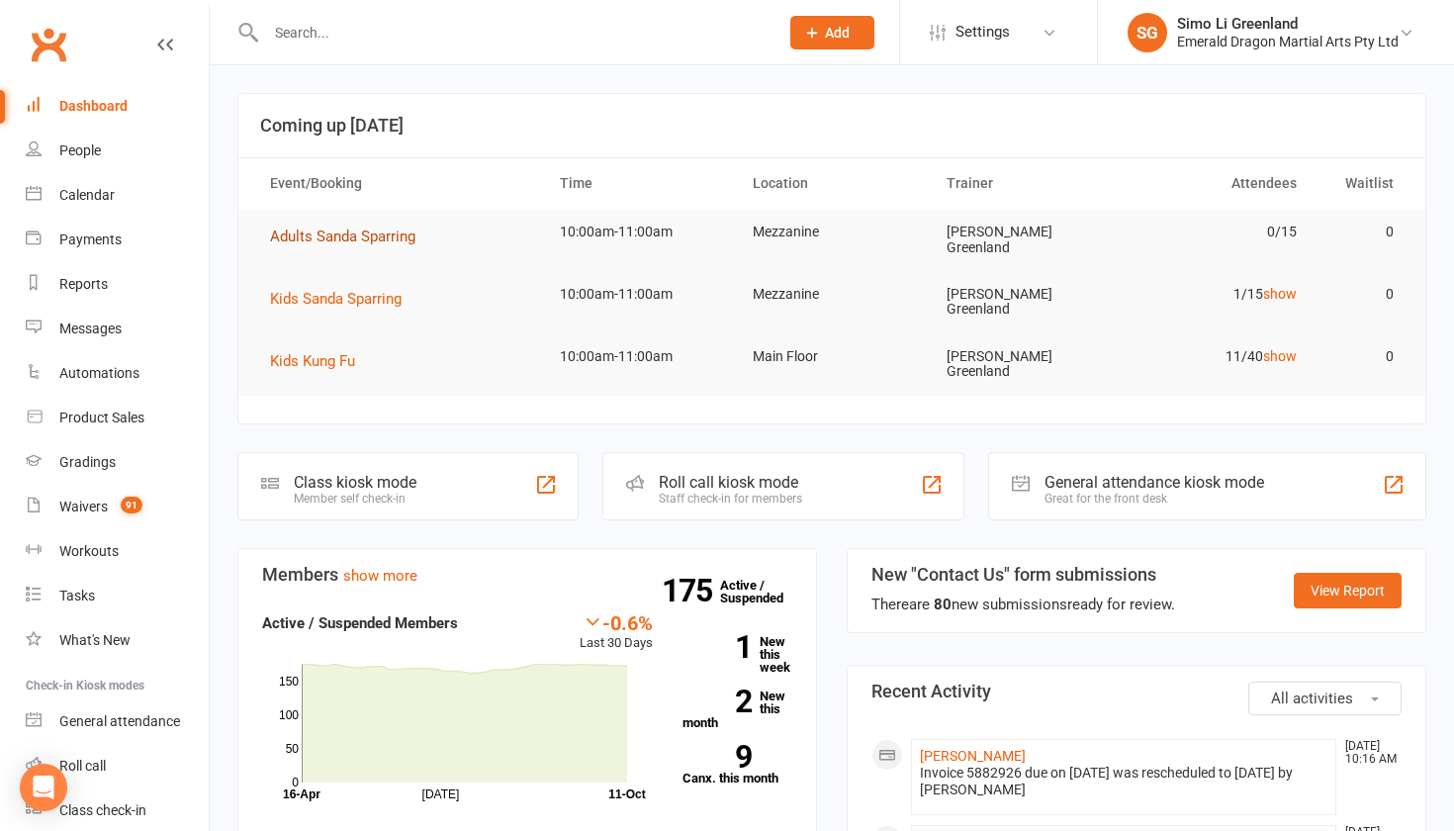
click at [385, 235] on span "Adults Sanda Sparring" at bounding box center [342, 237] width 145 height 18
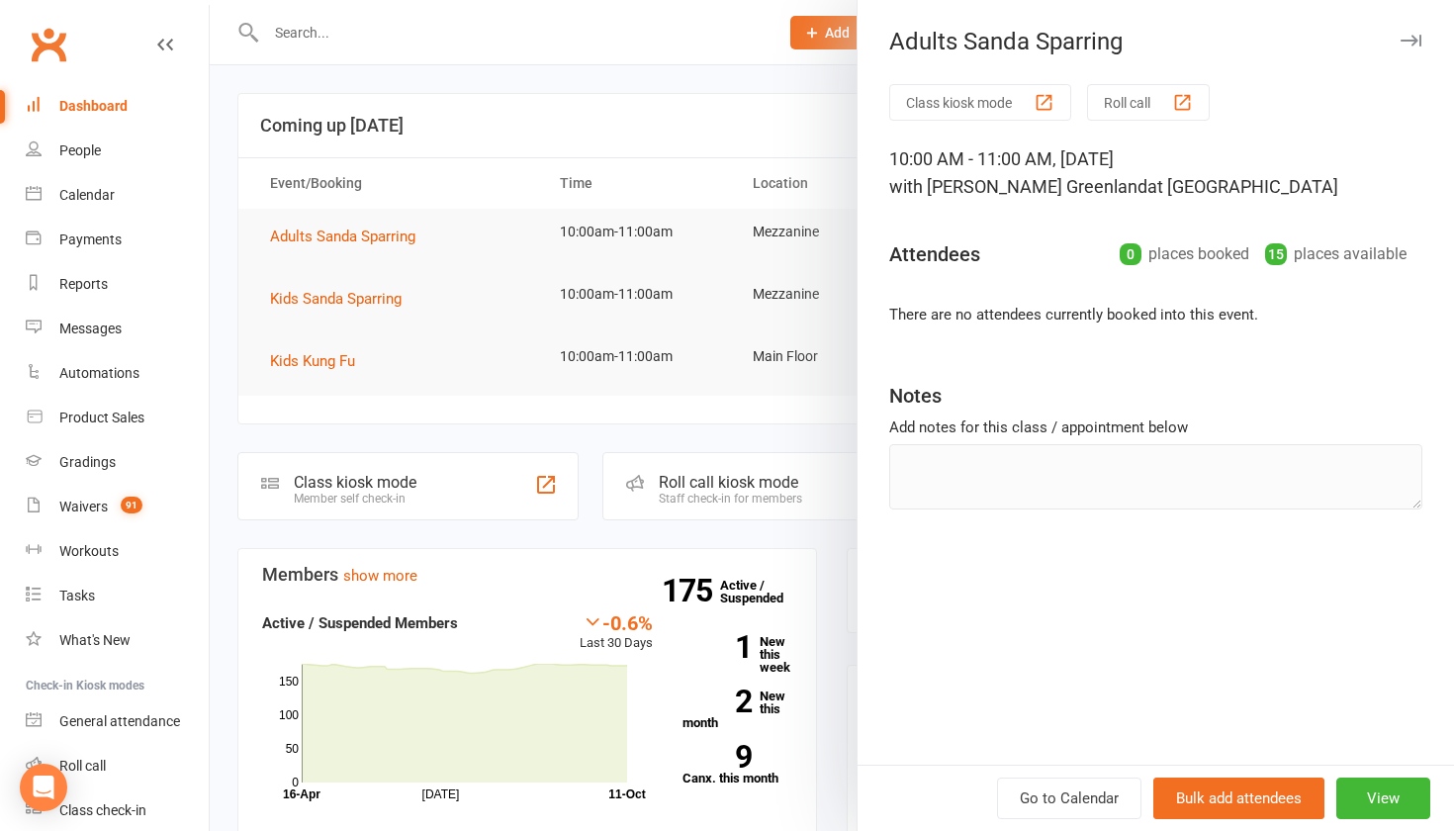
click at [965, 92] on button "Class kiosk mode" at bounding box center [980, 102] width 182 height 37
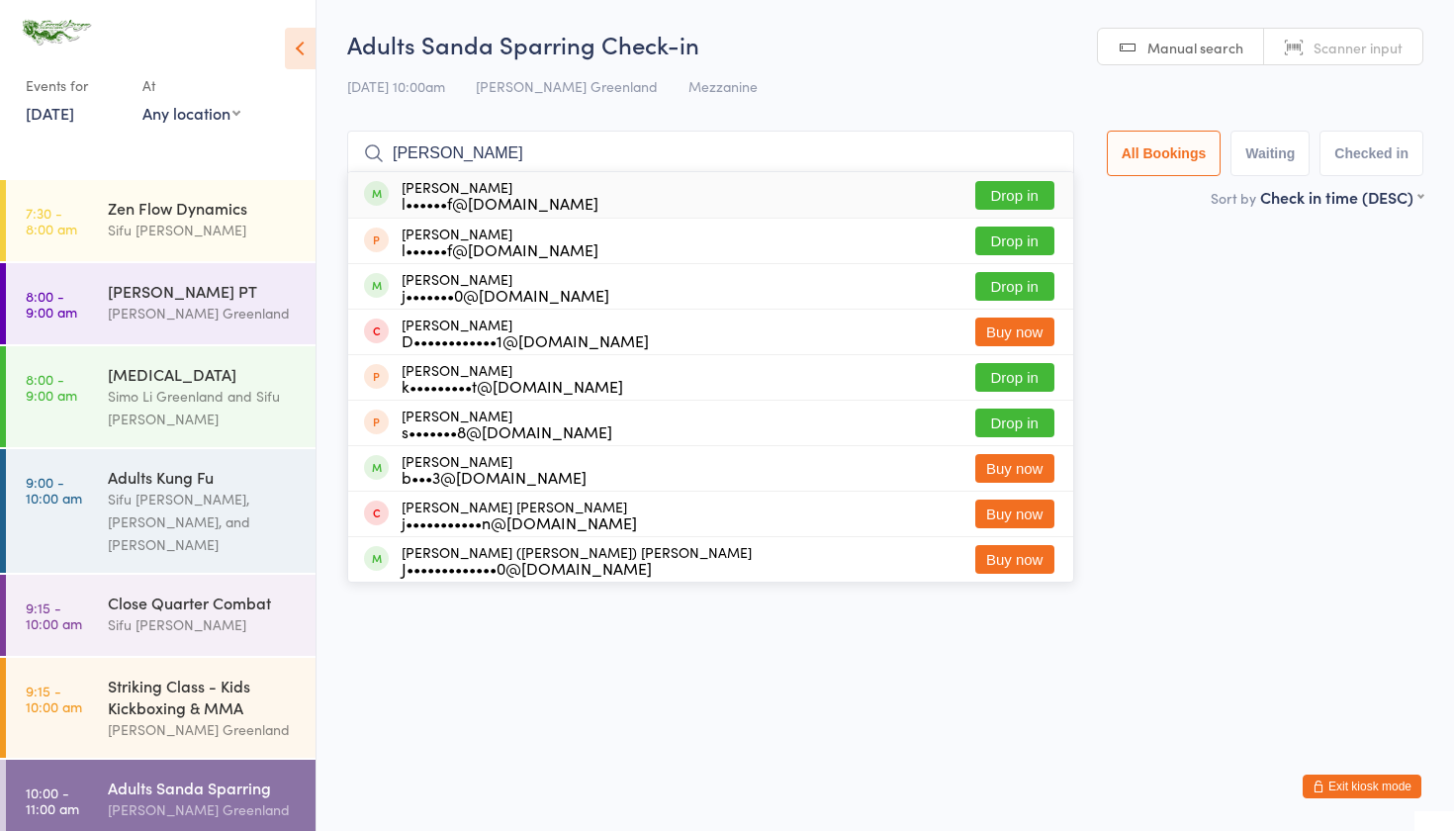
type input "Jacob"
drag, startPoint x: 370, startPoint y: 293, endPoint x: 1009, endPoint y: 192, distance: 646.9
click at [1009, 192] on button "Drop in" at bounding box center [1014, 195] width 79 height 29
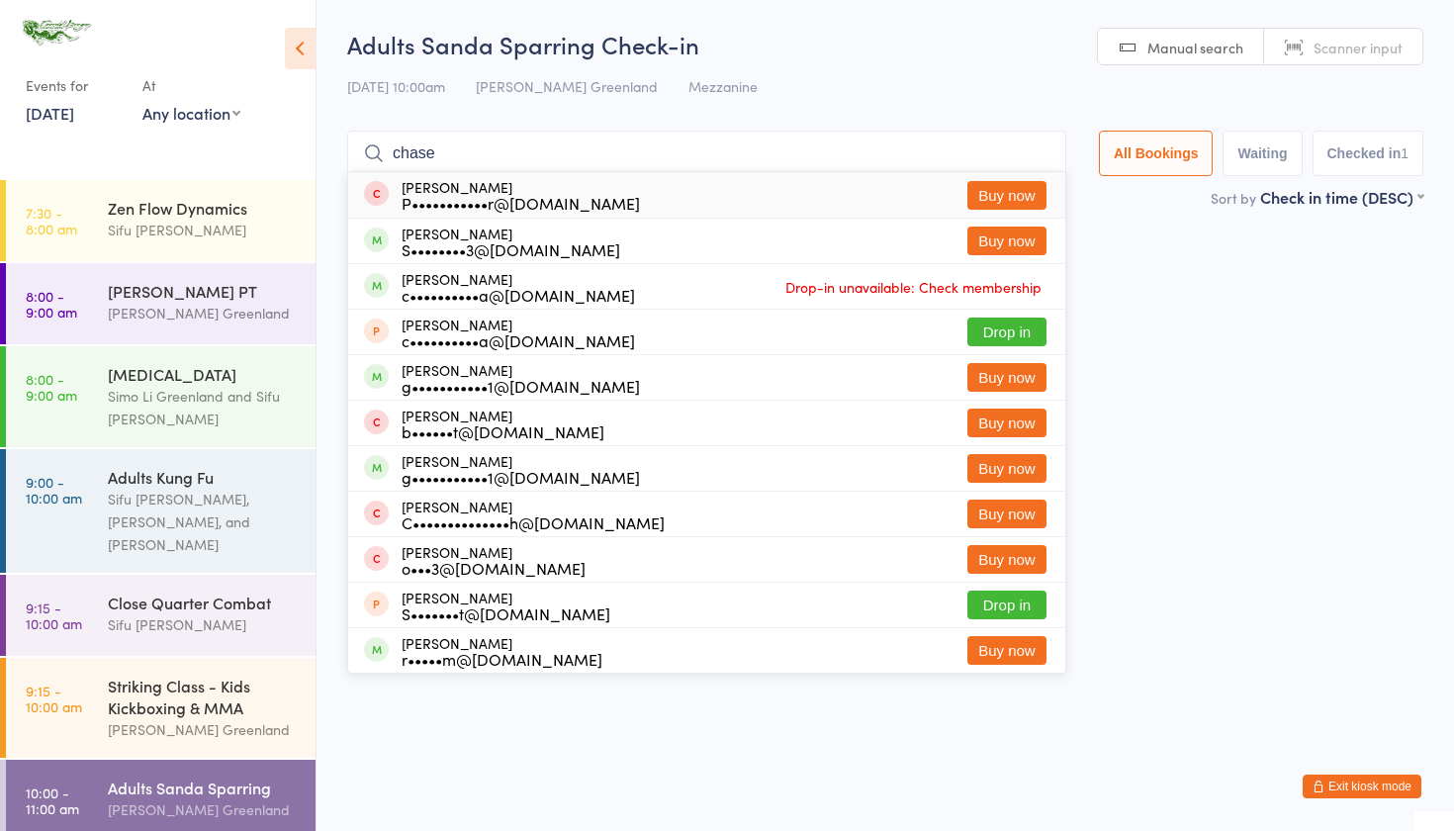
click at [556, 157] on input "chase" at bounding box center [706, 154] width 719 height 46
type input "c"
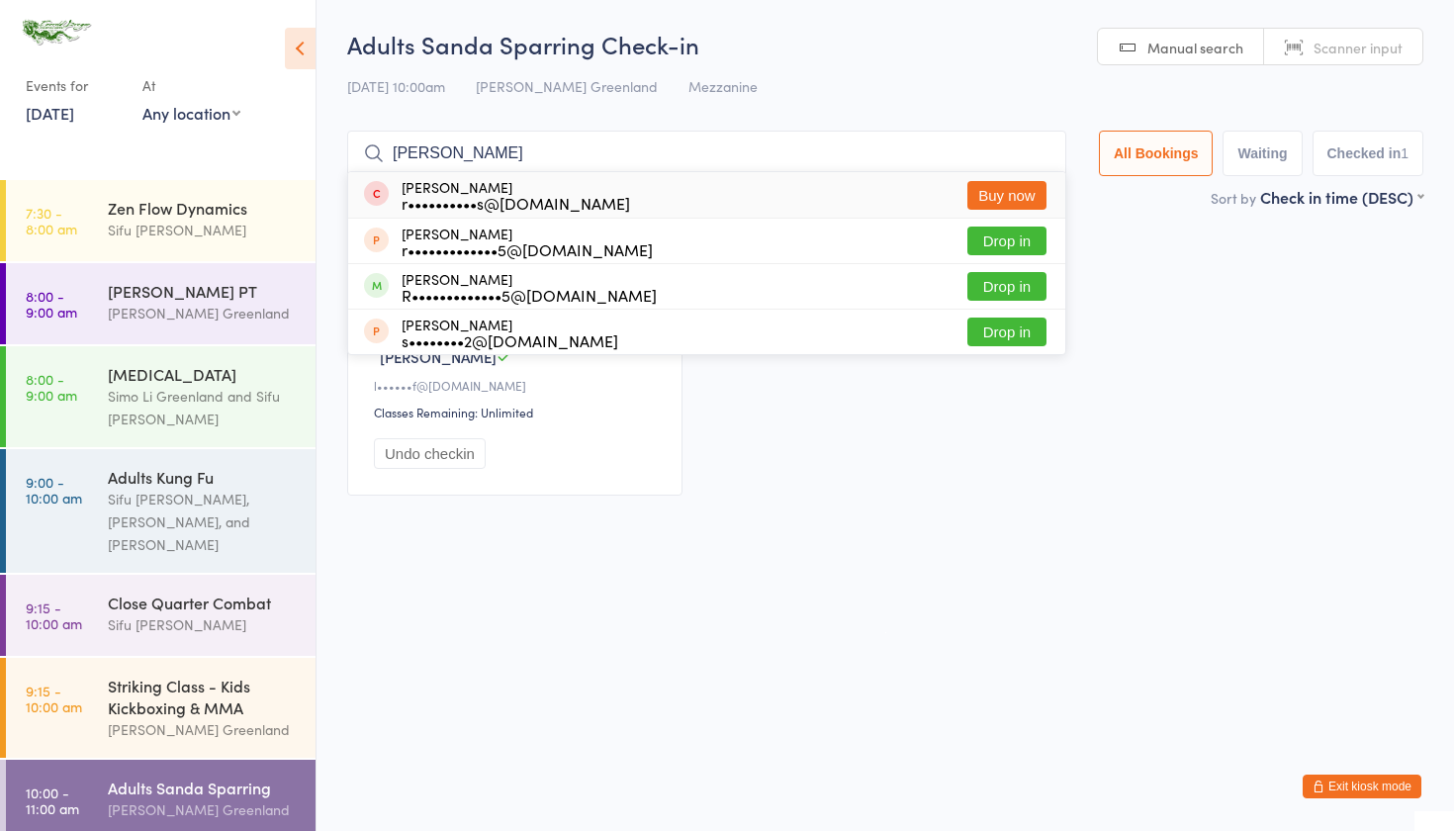
type input "Ryan"
drag, startPoint x: 556, startPoint y: 157, endPoint x: 1003, endPoint y: 281, distance: 463.9
click at [1003, 281] on button "Drop in" at bounding box center [1006, 286] width 79 height 29
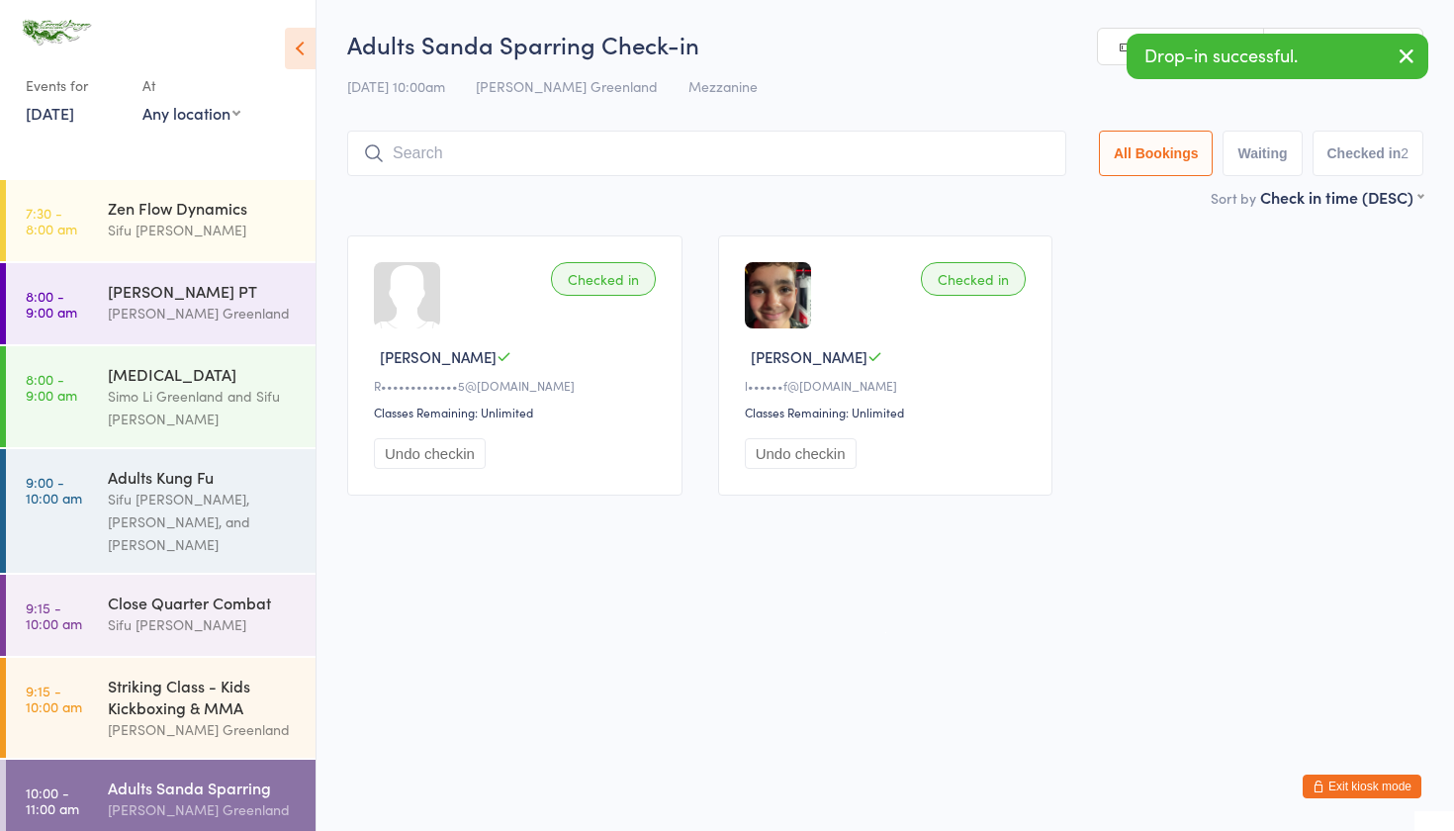
click at [394, 146] on input "search" at bounding box center [706, 154] width 719 height 46
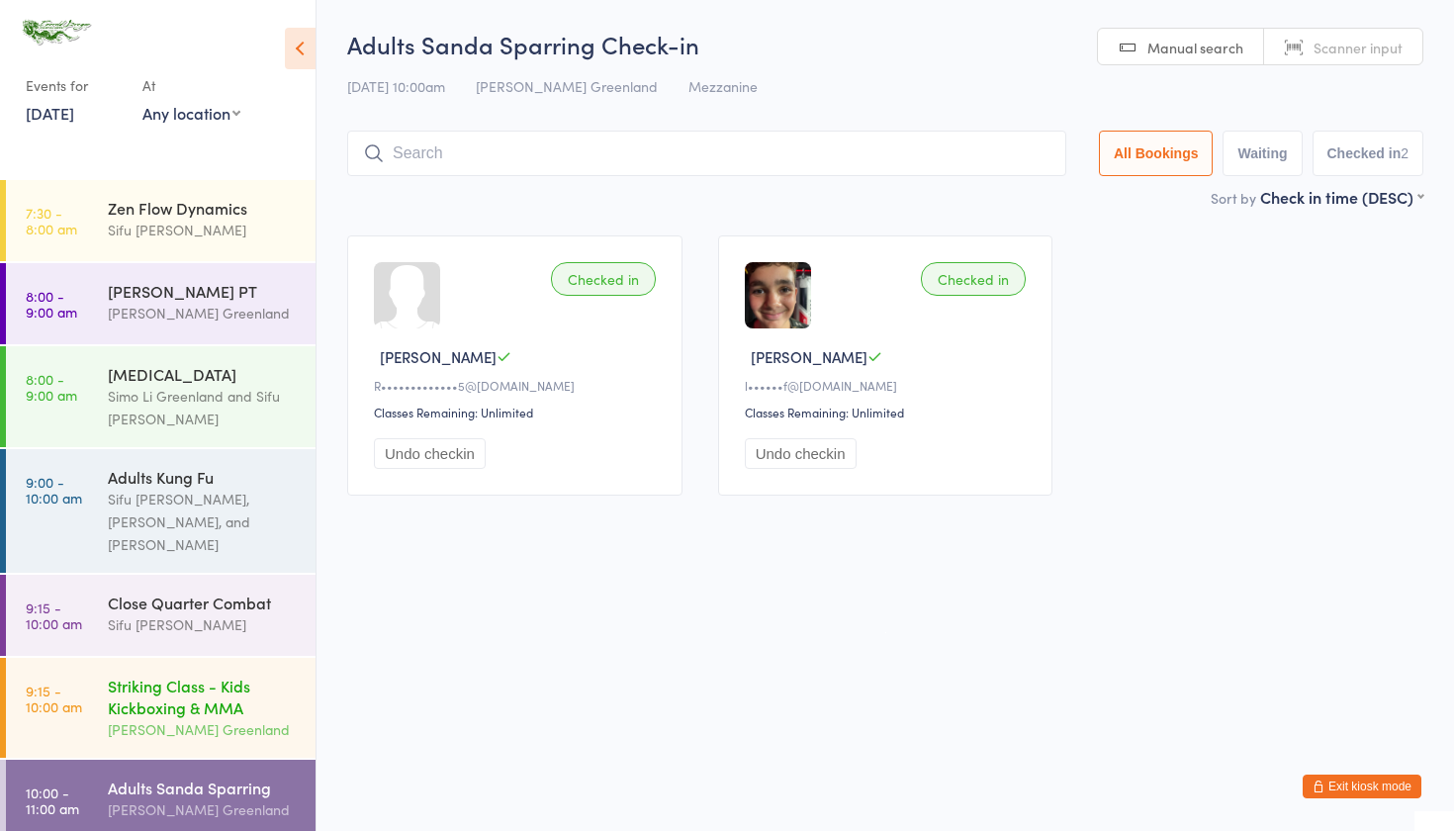
click at [173, 700] on div "Striking Class - Kids Kickboxing & MMA" at bounding box center [203, 697] width 191 height 44
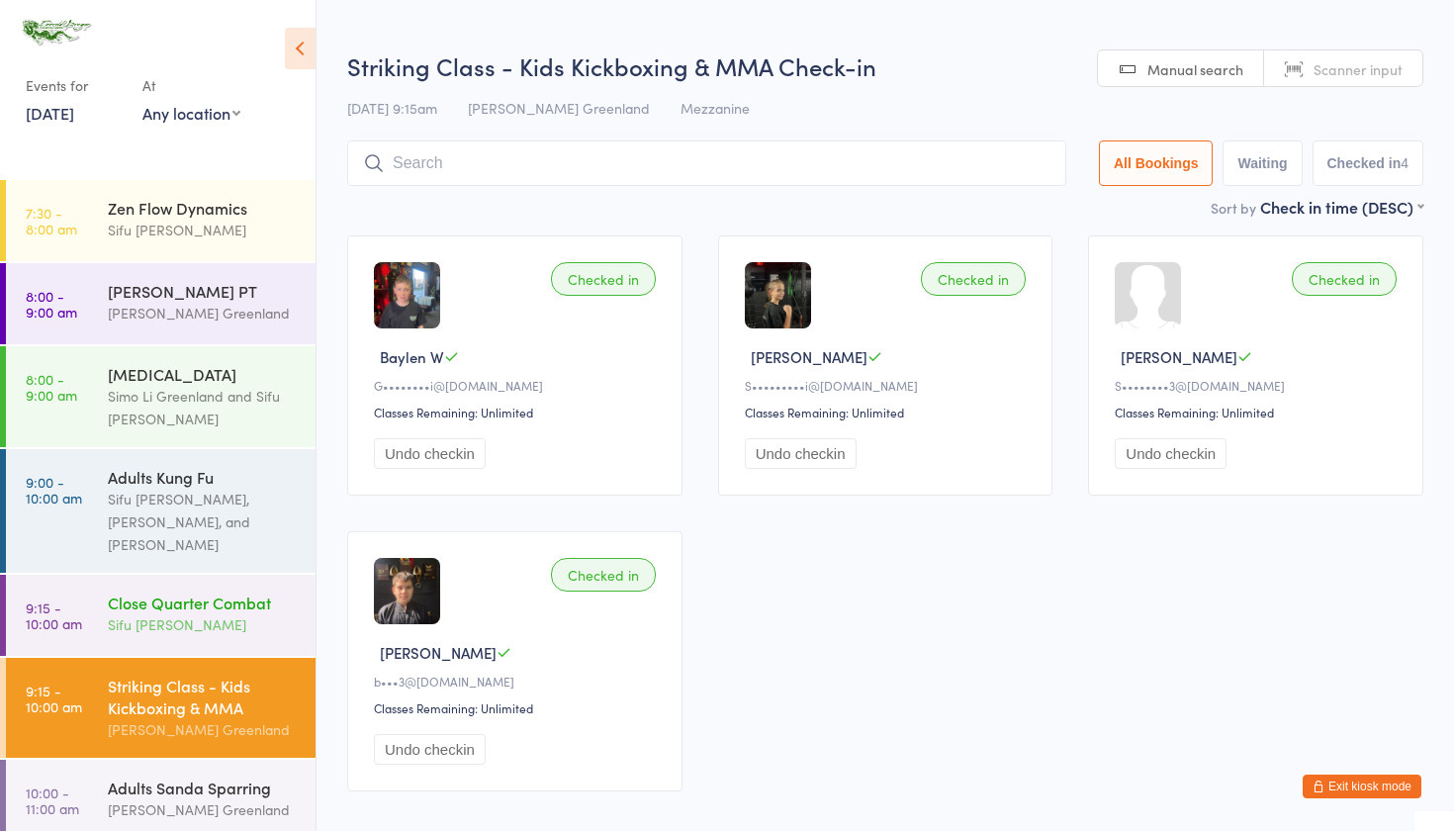
click at [185, 632] on div "Sifu [PERSON_NAME]" at bounding box center [203, 624] width 191 height 23
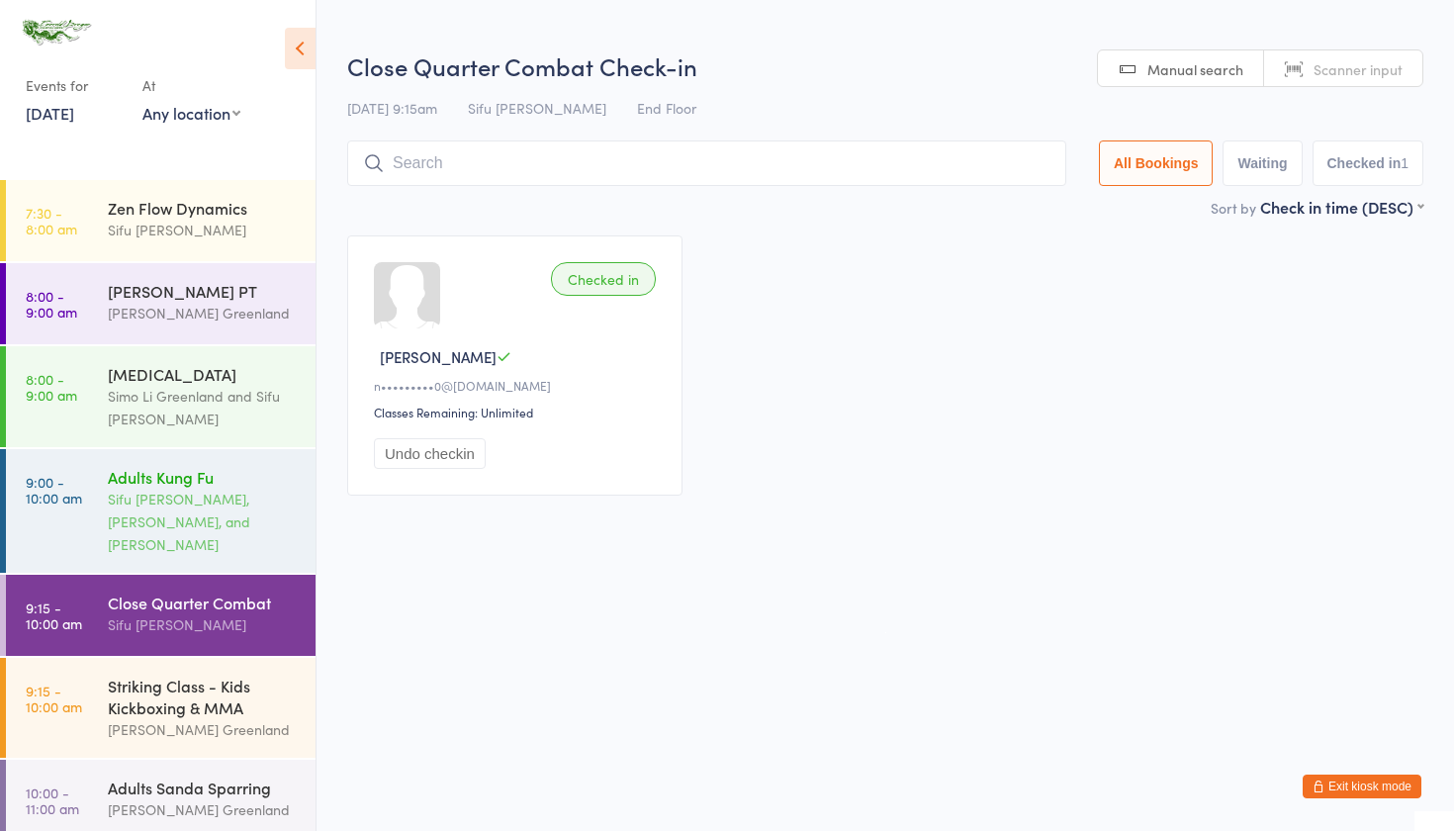
click at [216, 492] on div "Sifu [PERSON_NAME], [PERSON_NAME], and [PERSON_NAME]" at bounding box center [203, 522] width 191 height 68
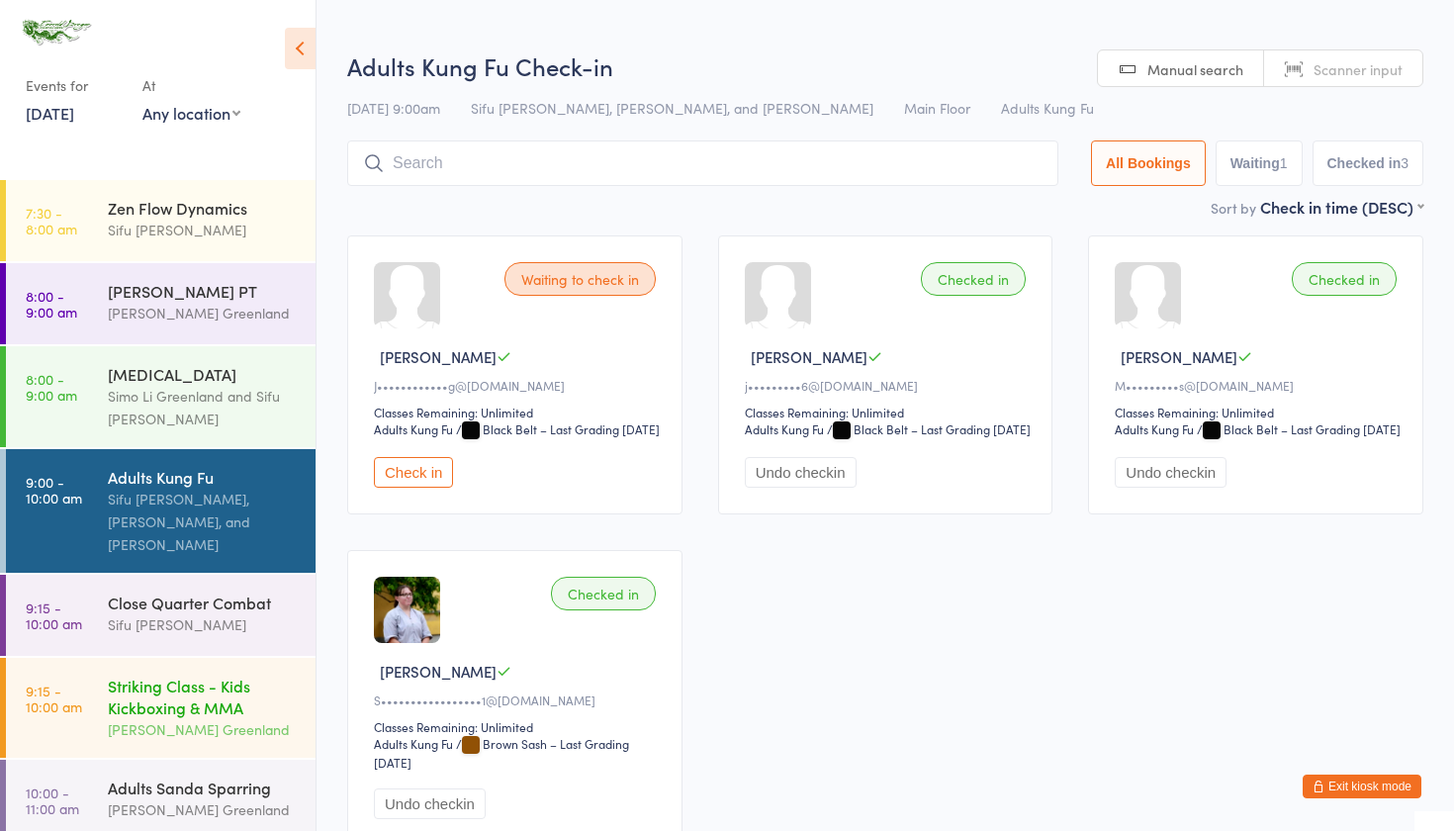
click at [187, 706] on div "Striking Class - Kids Kickboxing & MMA" at bounding box center [203, 697] width 191 height 44
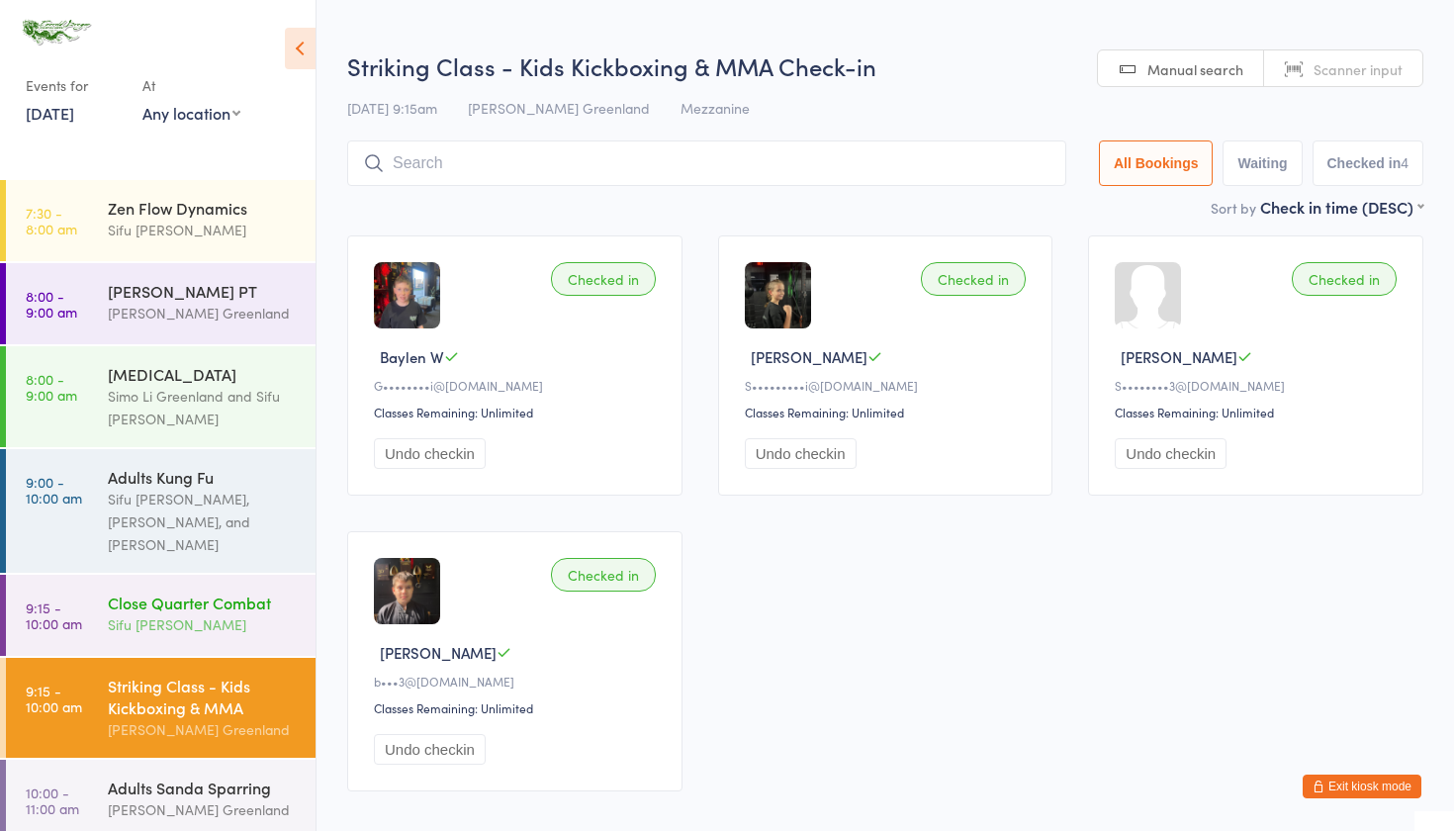
click at [212, 613] on div "Sifu [PERSON_NAME]" at bounding box center [203, 624] width 191 height 23
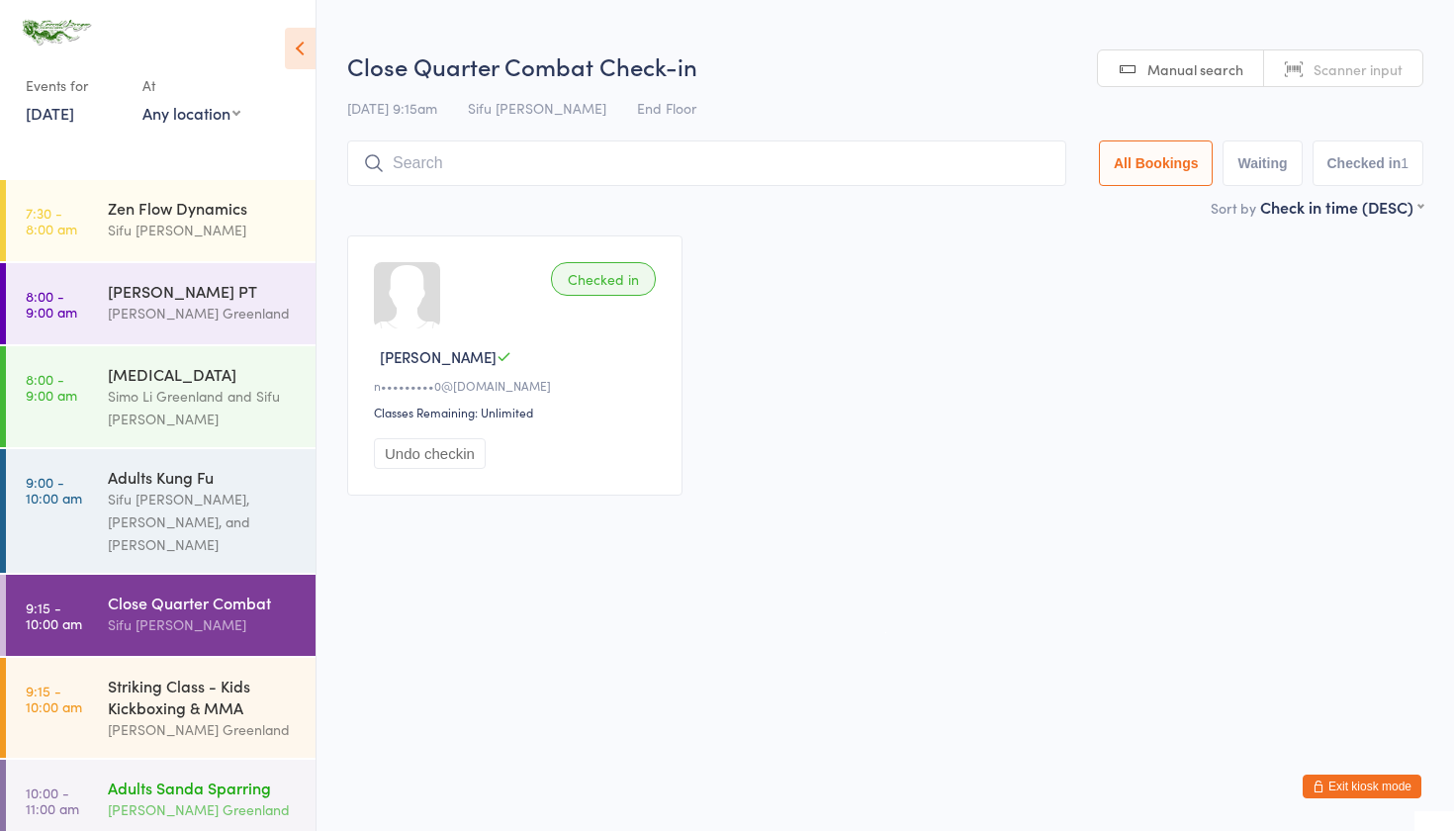
click at [184, 802] on div "[PERSON_NAME] Greenland" at bounding box center [203, 809] width 191 height 23
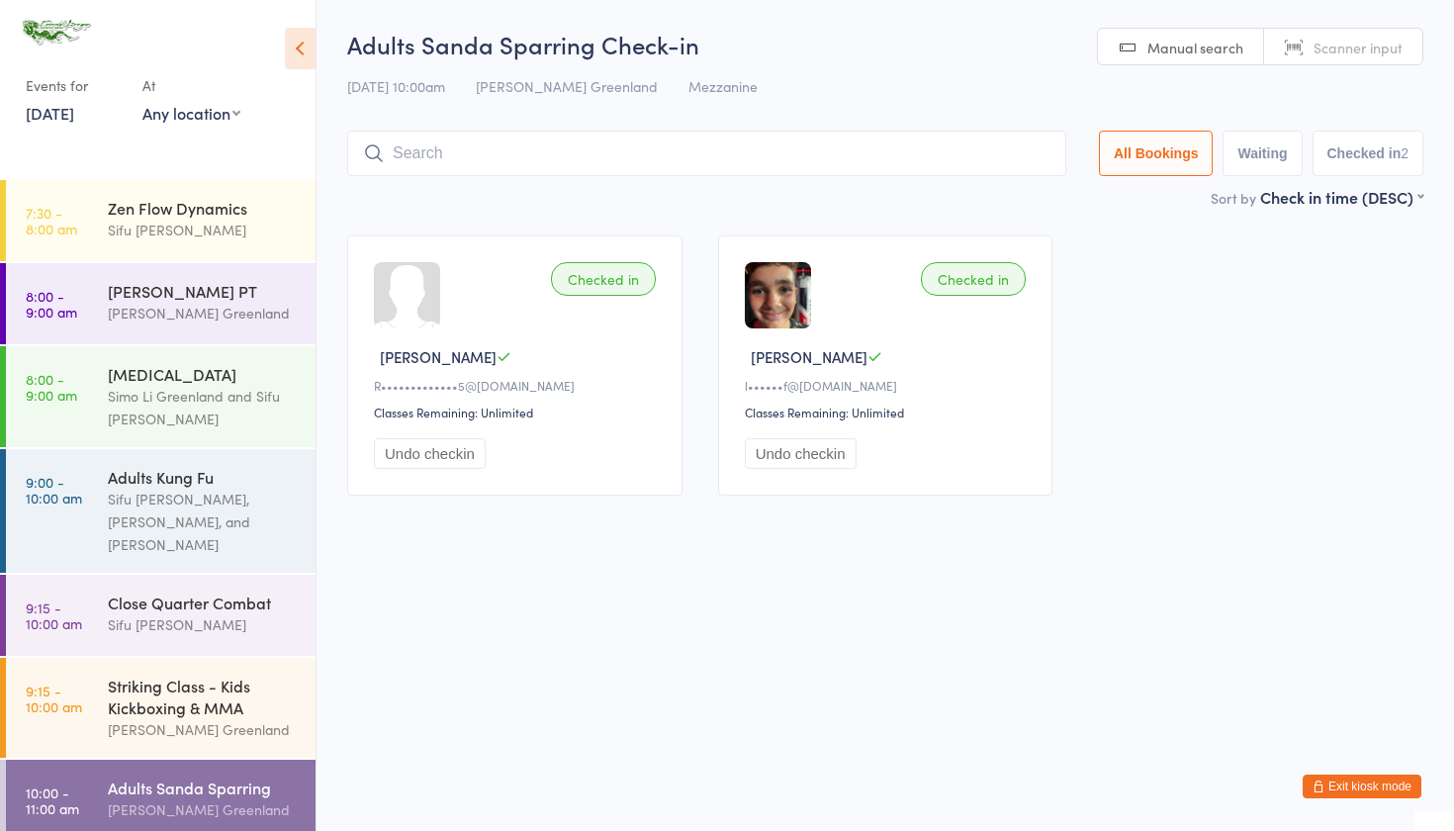
click at [1370, 783] on button "Exit kiosk mode" at bounding box center [1362, 787] width 119 height 24
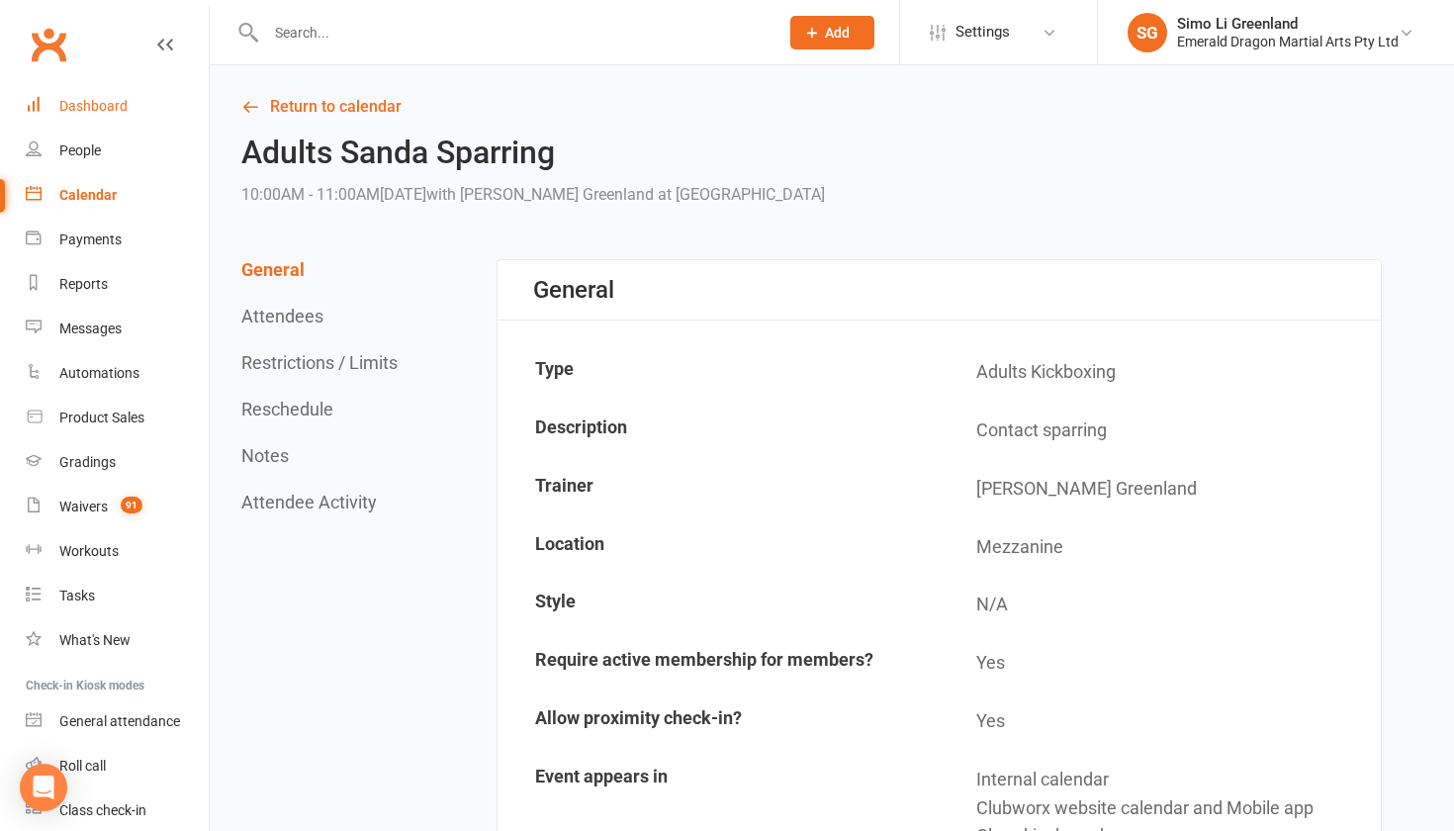
click at [99, 102] on div "Dashboard" at bounding box center [93, 106] width 68 height 16
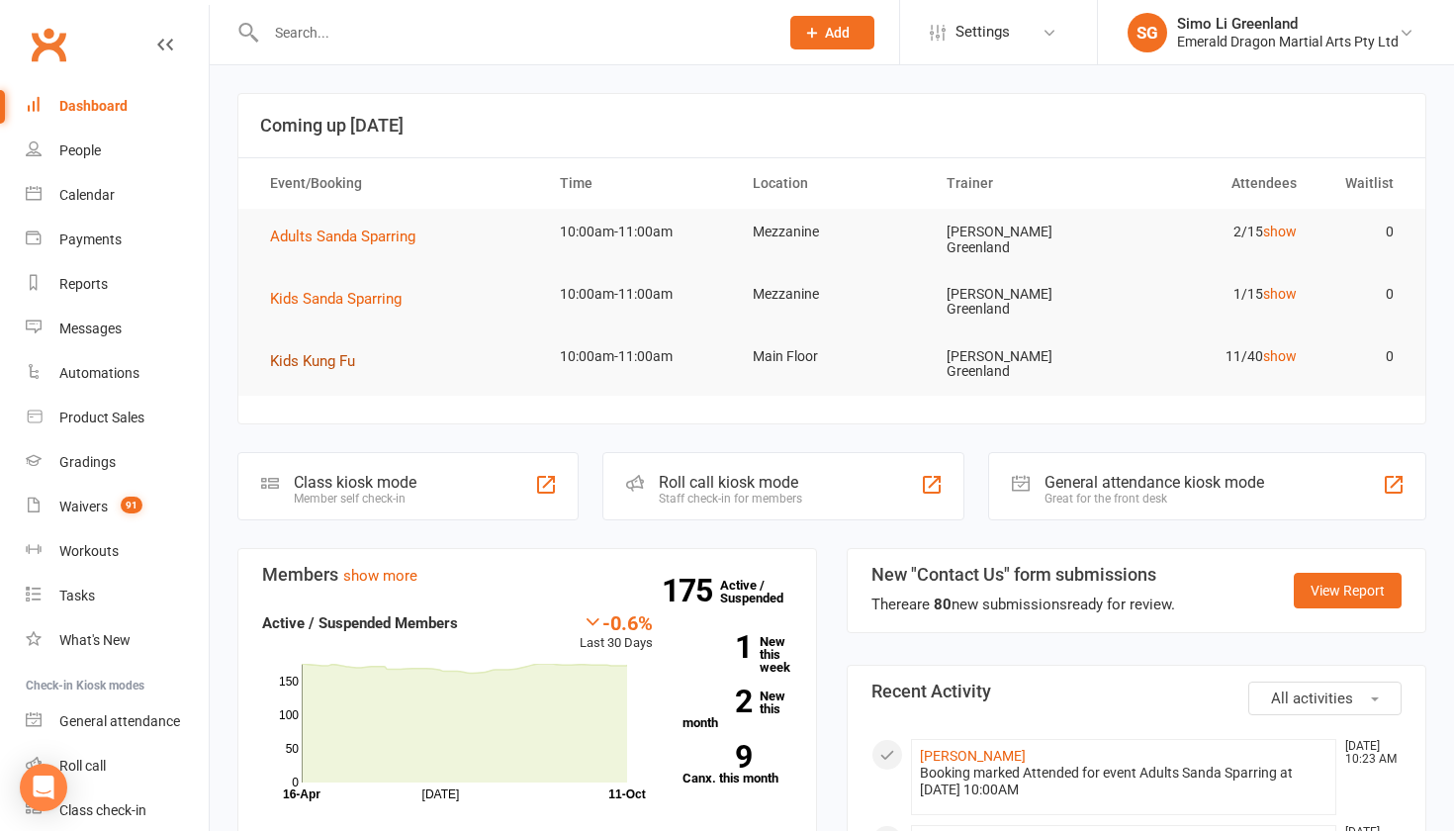
click at [323, 352] on span "Kids Kung Fu" at bounding box center [312, 361] width 85 height 18
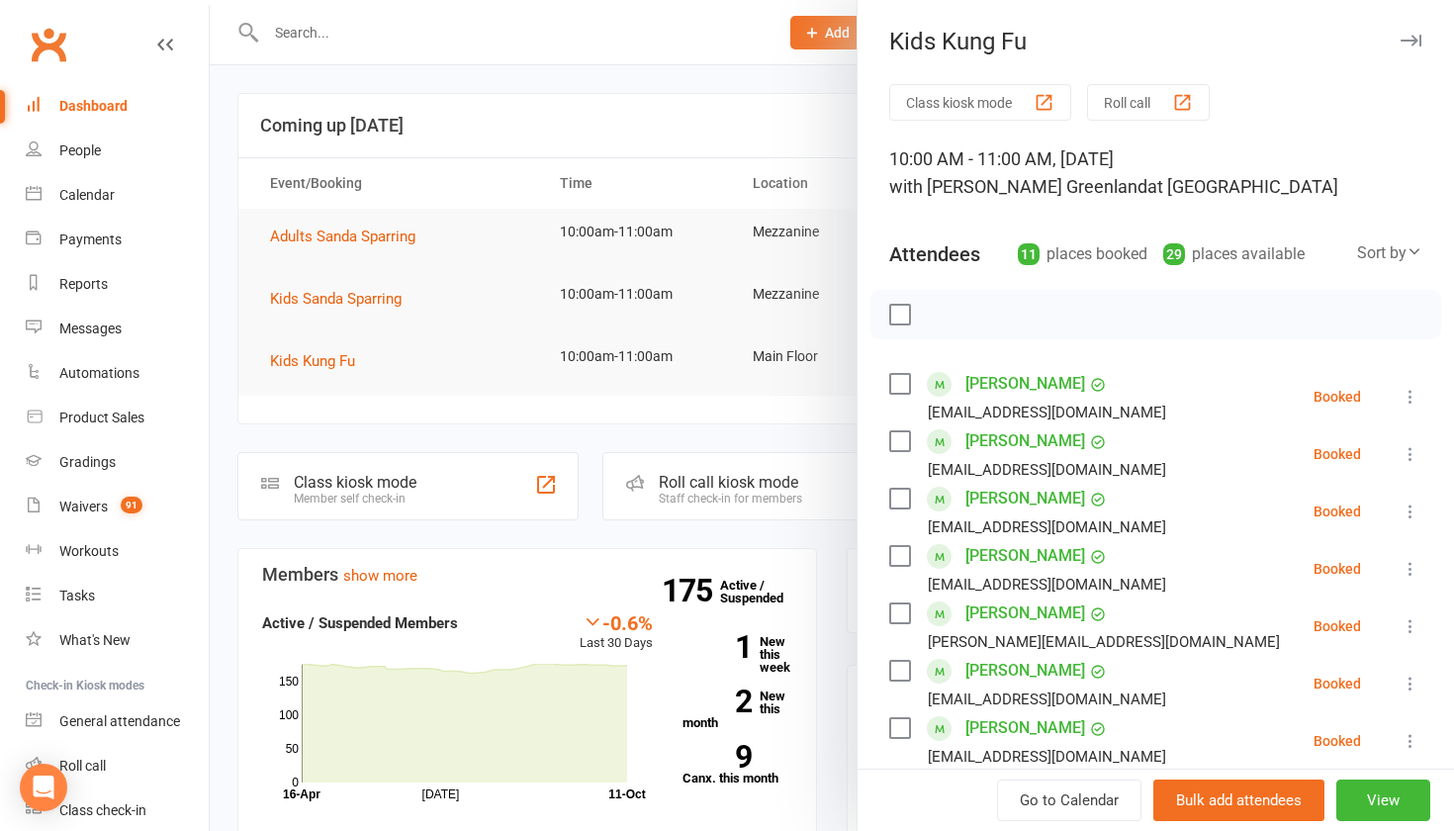
click at [984, 96] on button "Class kiosk mode" at bounding box center [980, 102] width 182 height 37
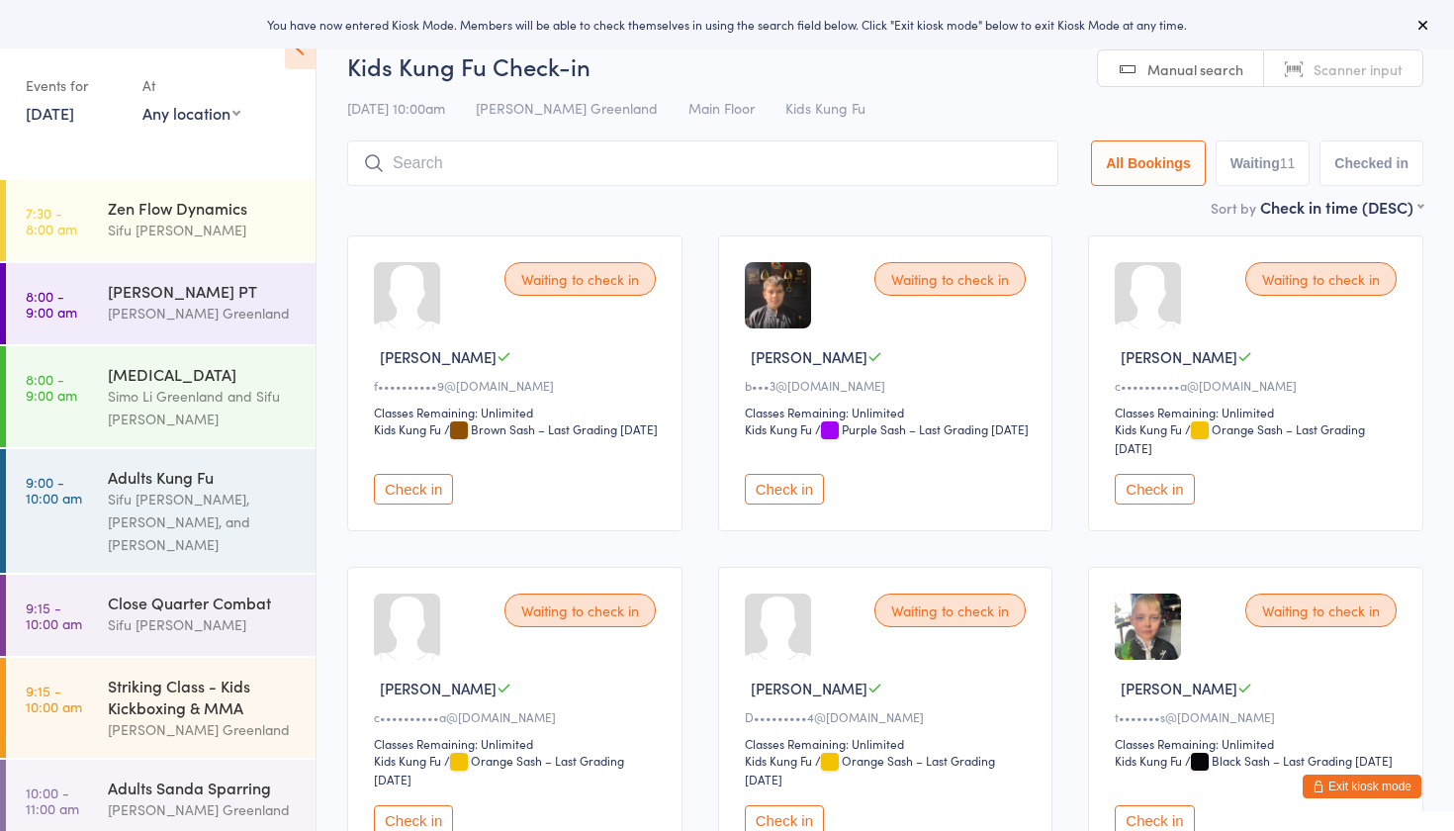
click at [427, 494] on button "Check in" at bounding box center [413, 489] width 79 height 31
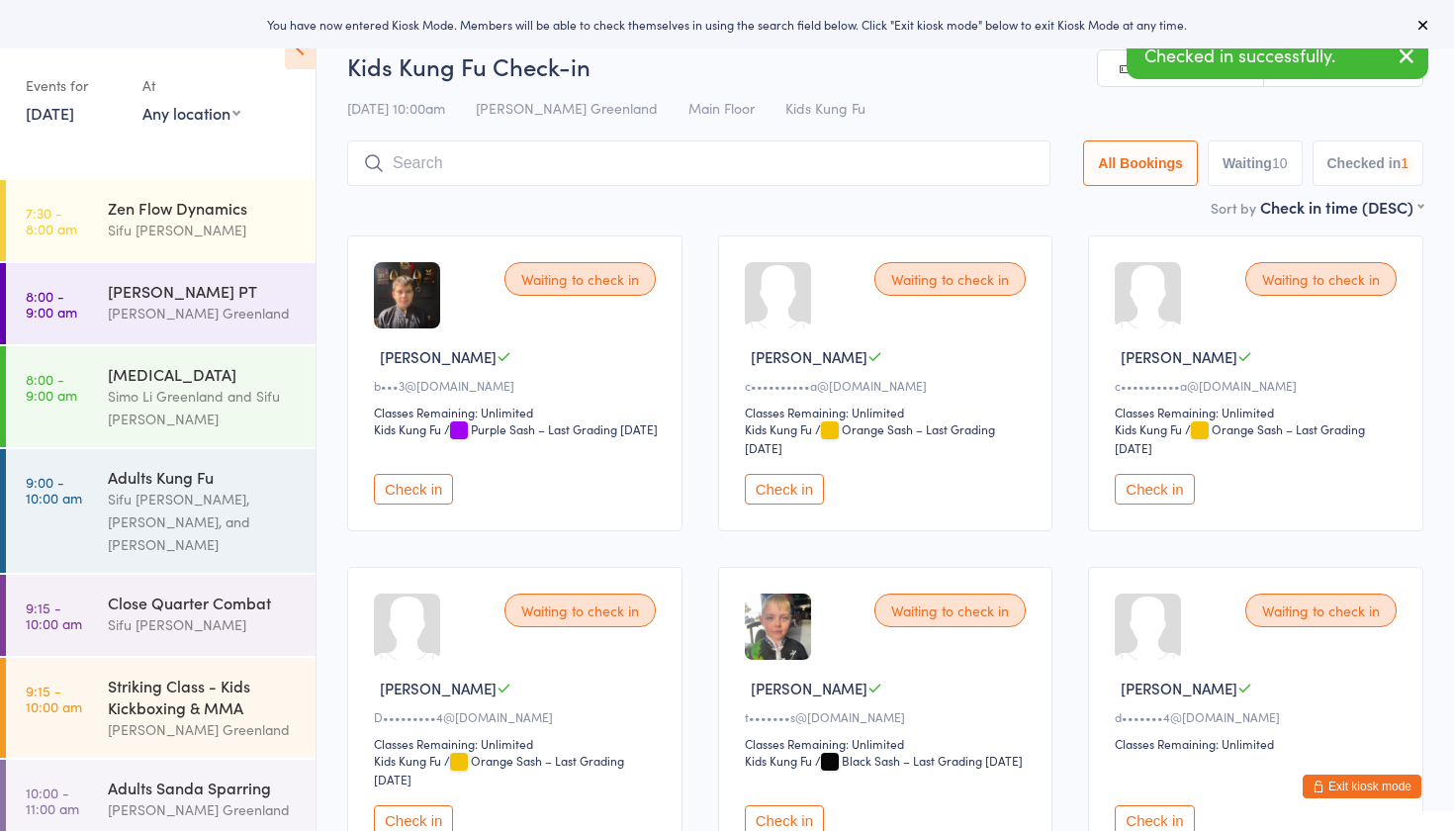
click at [427, 494] on button "Check in" at bounding box center [413, 489] width 79 height 31
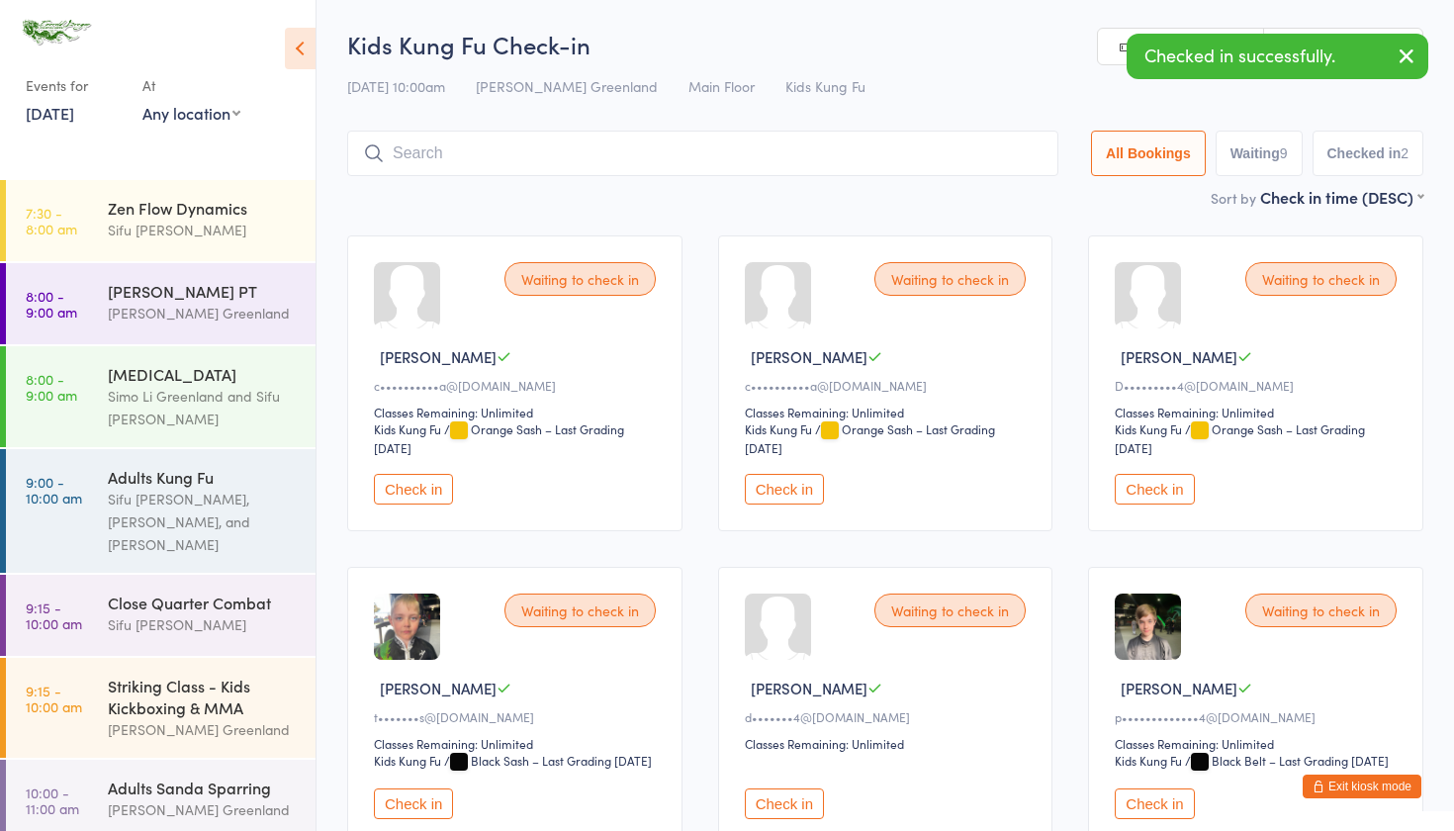
click at [417, 819] on button "Check in" at bounding box center [413, 803] width 79 height 31
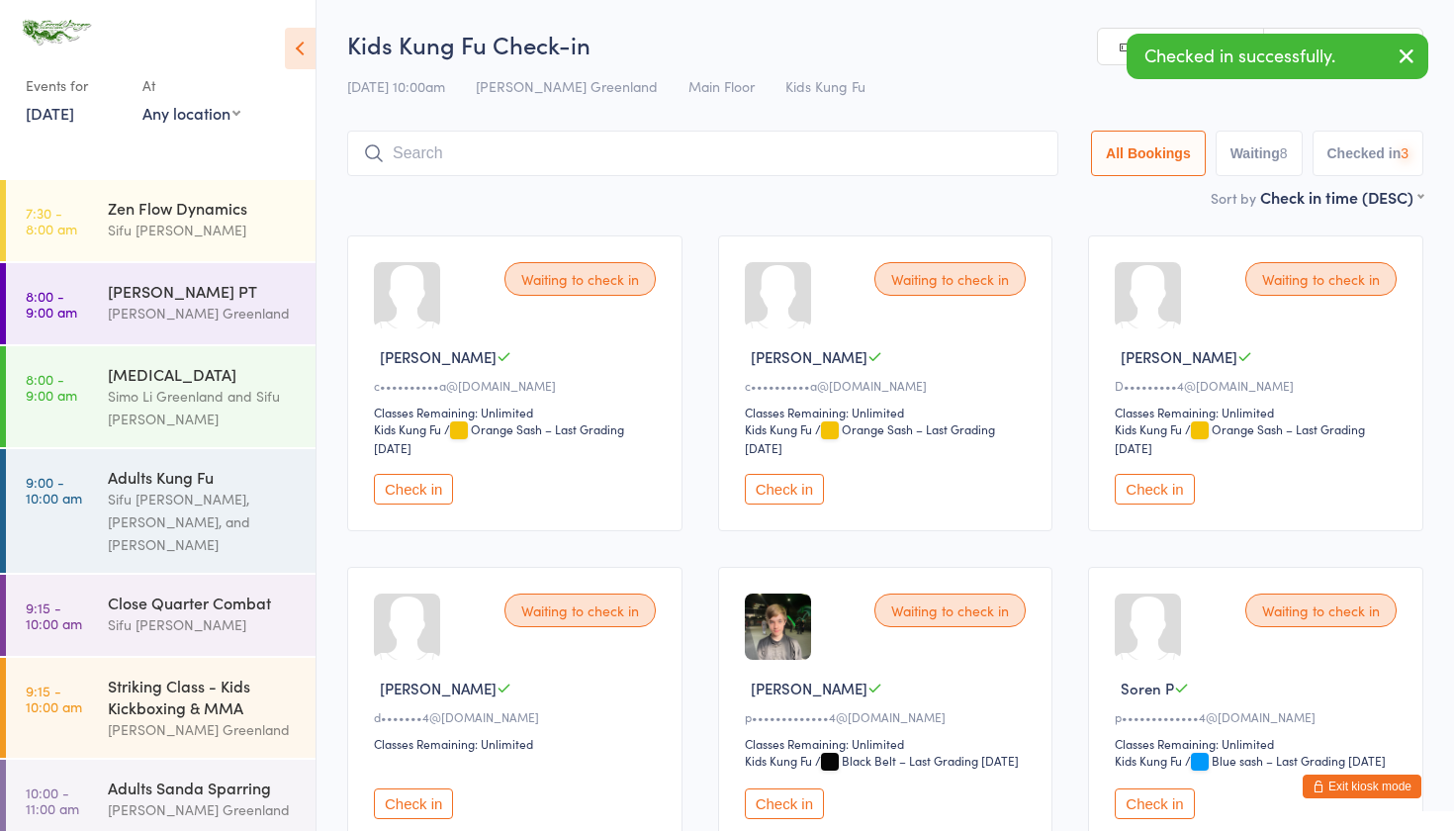
click at [417, 819] on button "Check in" at bounding box center [413, 803] width 79 height 31
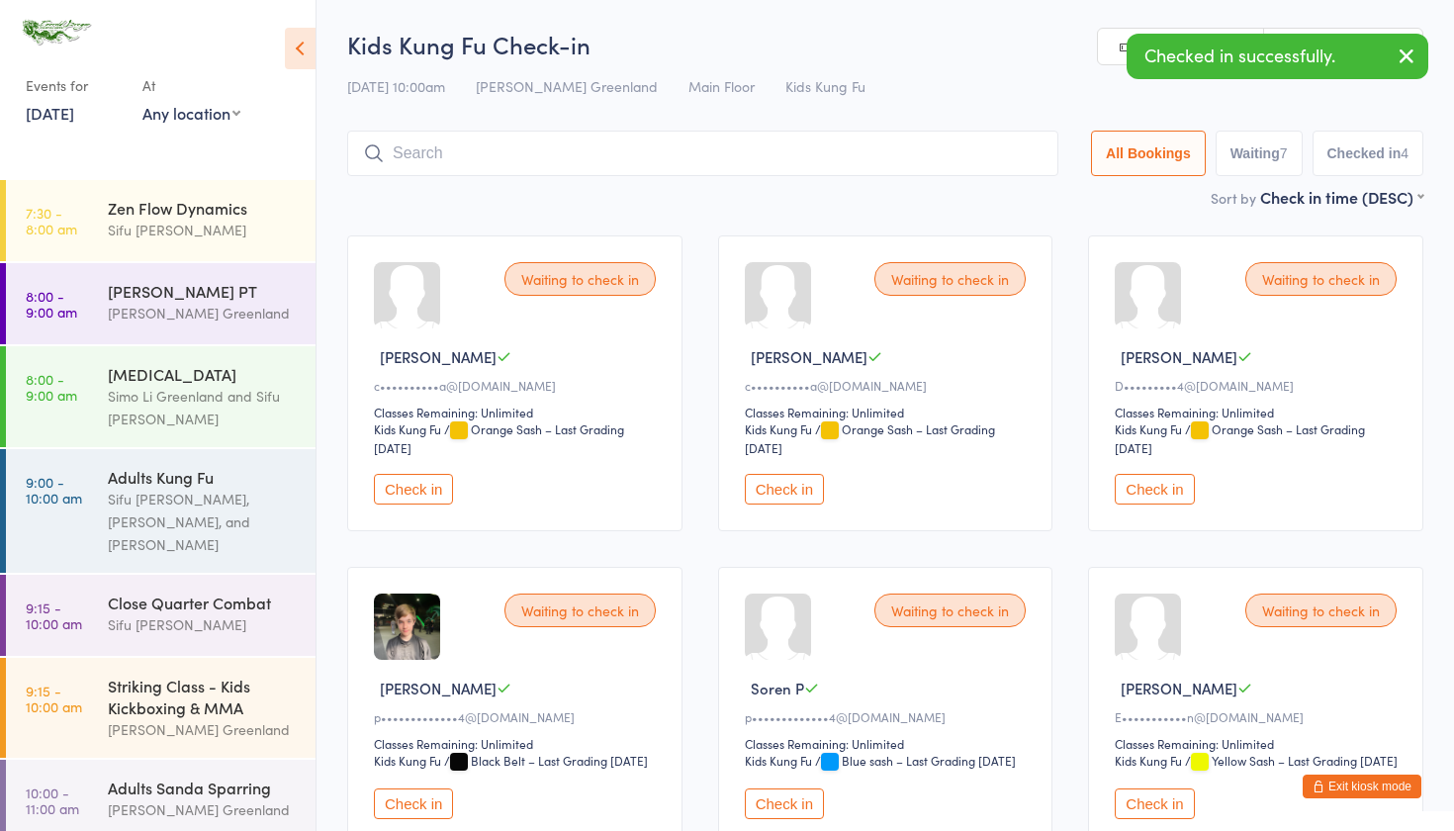
click at [417, 819] on button "Check in" at bounding box center [413, 803] width 79 height 31
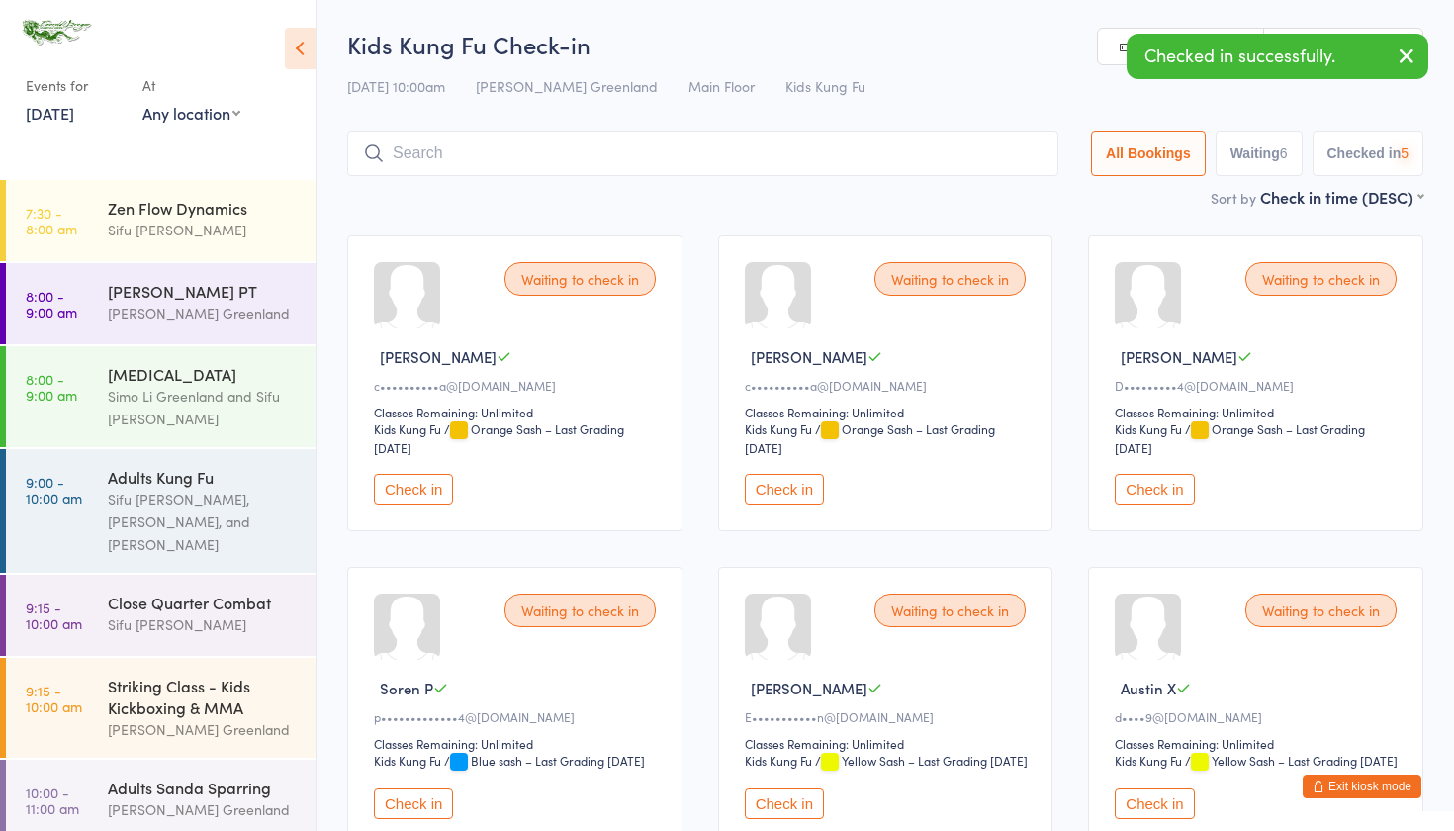
click at [417, 819] on button "Check in" at bounding box center [413, 803] width 79 height 31
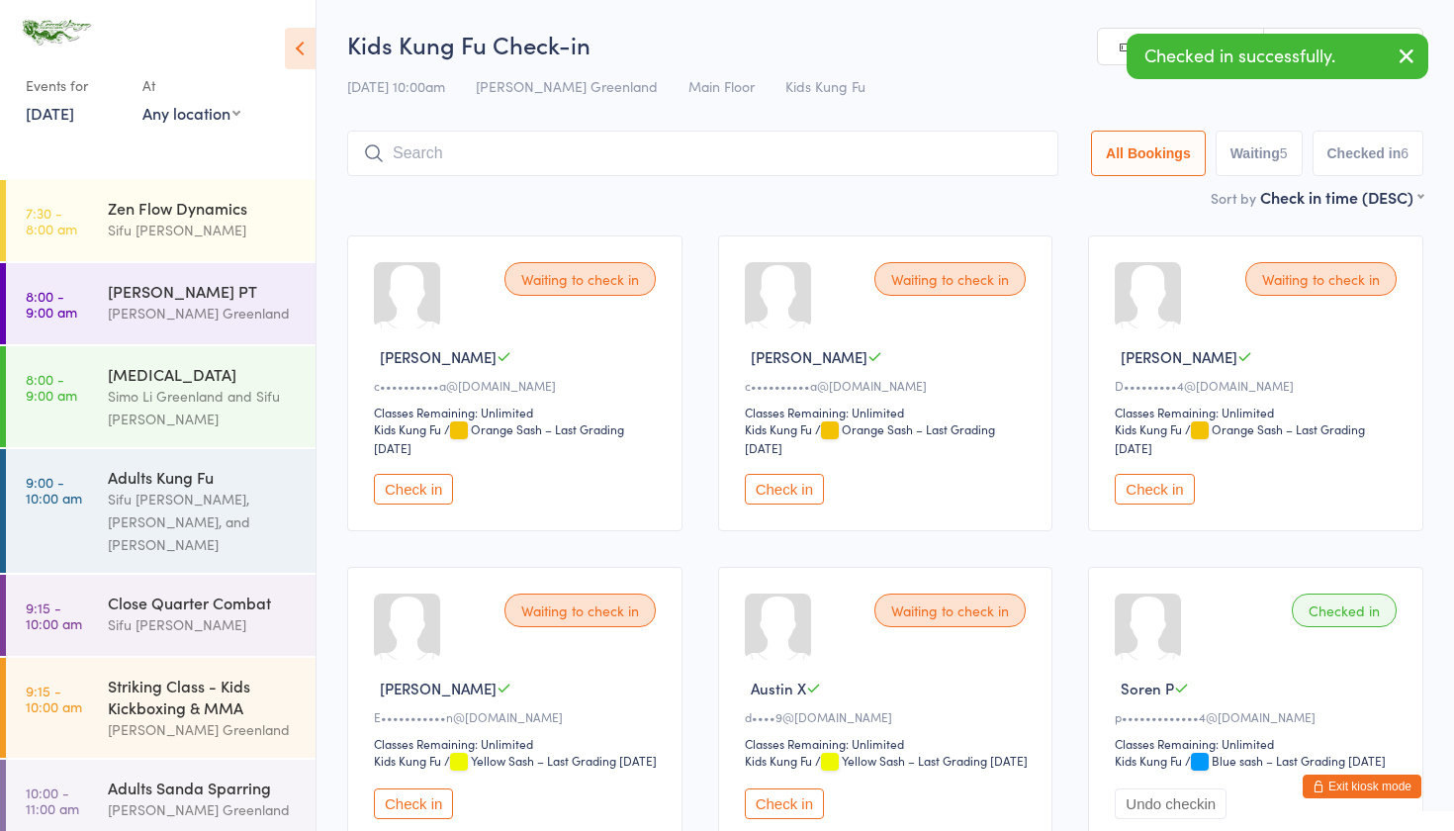
click at [417, 819] on button "Check in" at bounding box center [413, 803] width 79 height 31
click at [484, 148] on input "search" at bounding box center [702, 154] width 711 height 46
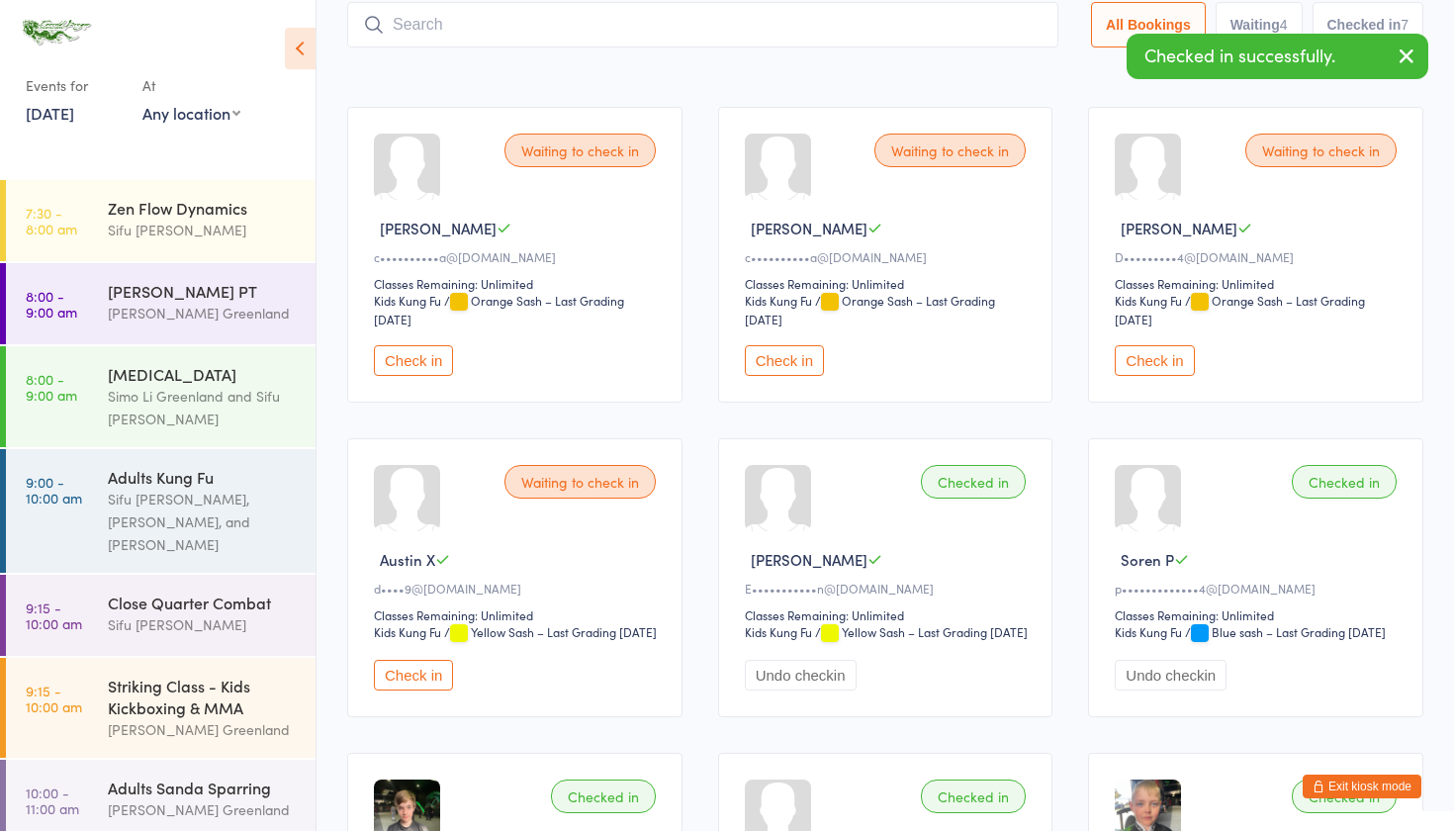
scroll to position [131, 0]
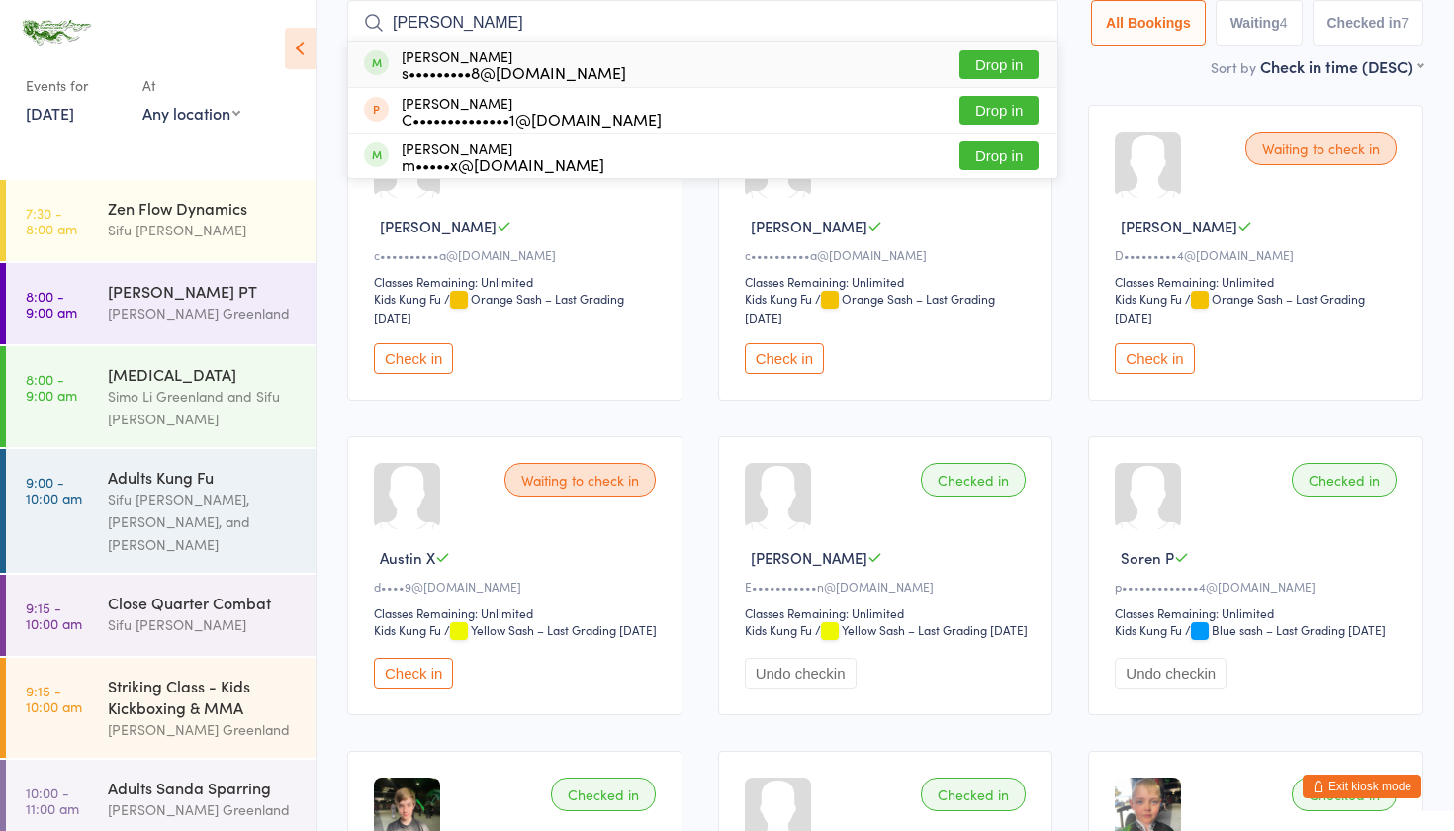
type input "[PERSON_NAME]"
drag, startPoint x: 484, startPoint y: 148, endPoint x: 968, endPoint y: 53, distance: 493.9
click at [968, 53] on button "Drop in" at bounding box center [999, 64] width 79 height 29
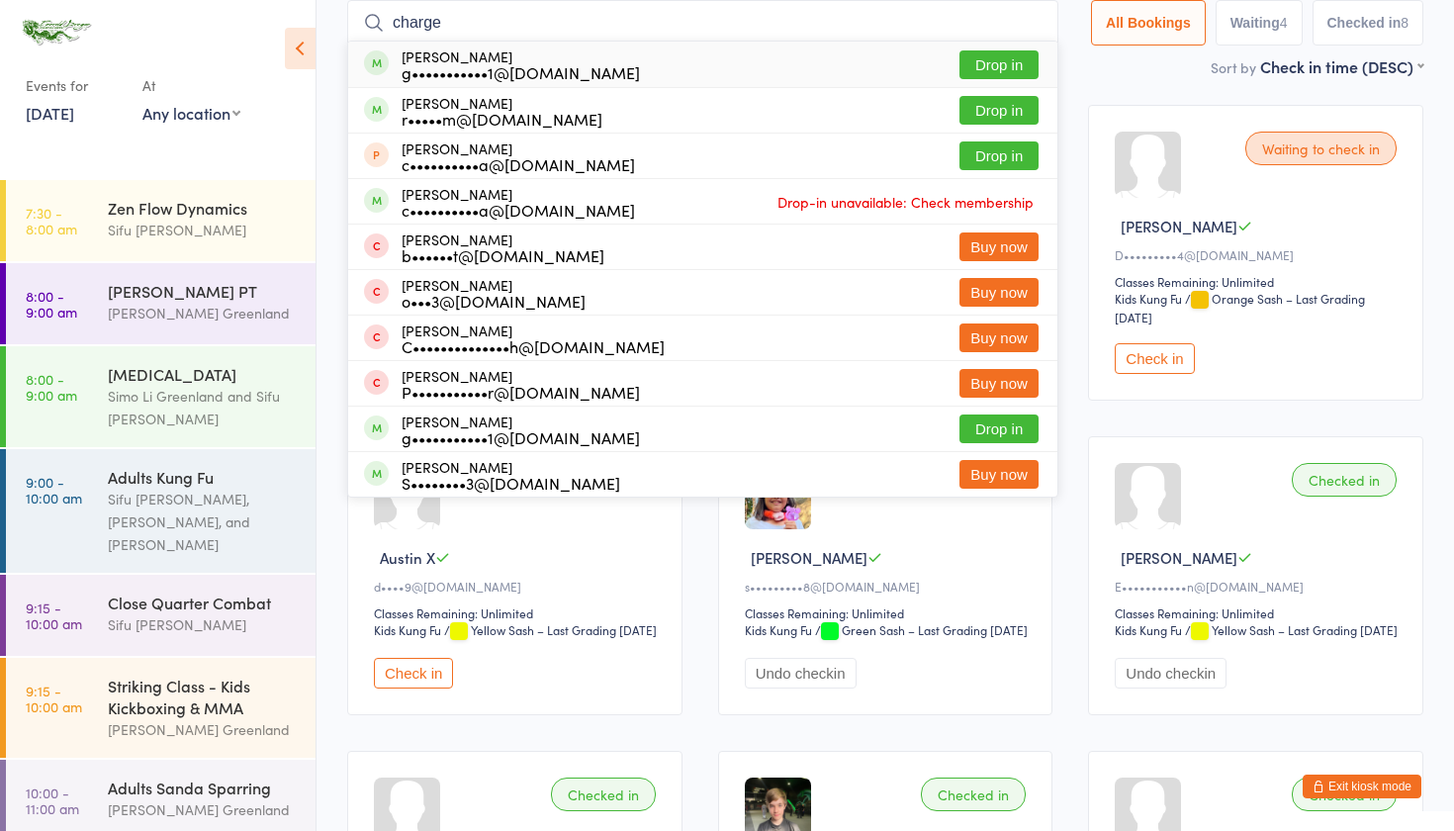
type input "charge"
drag, startPoint x: 861, startPoint y: 2, endPoint x: 999, endPoint y: 101, distance: 170.2
click at [999, 101] on button "Drop in" at bounding box center [999, 110] width 79 height 29
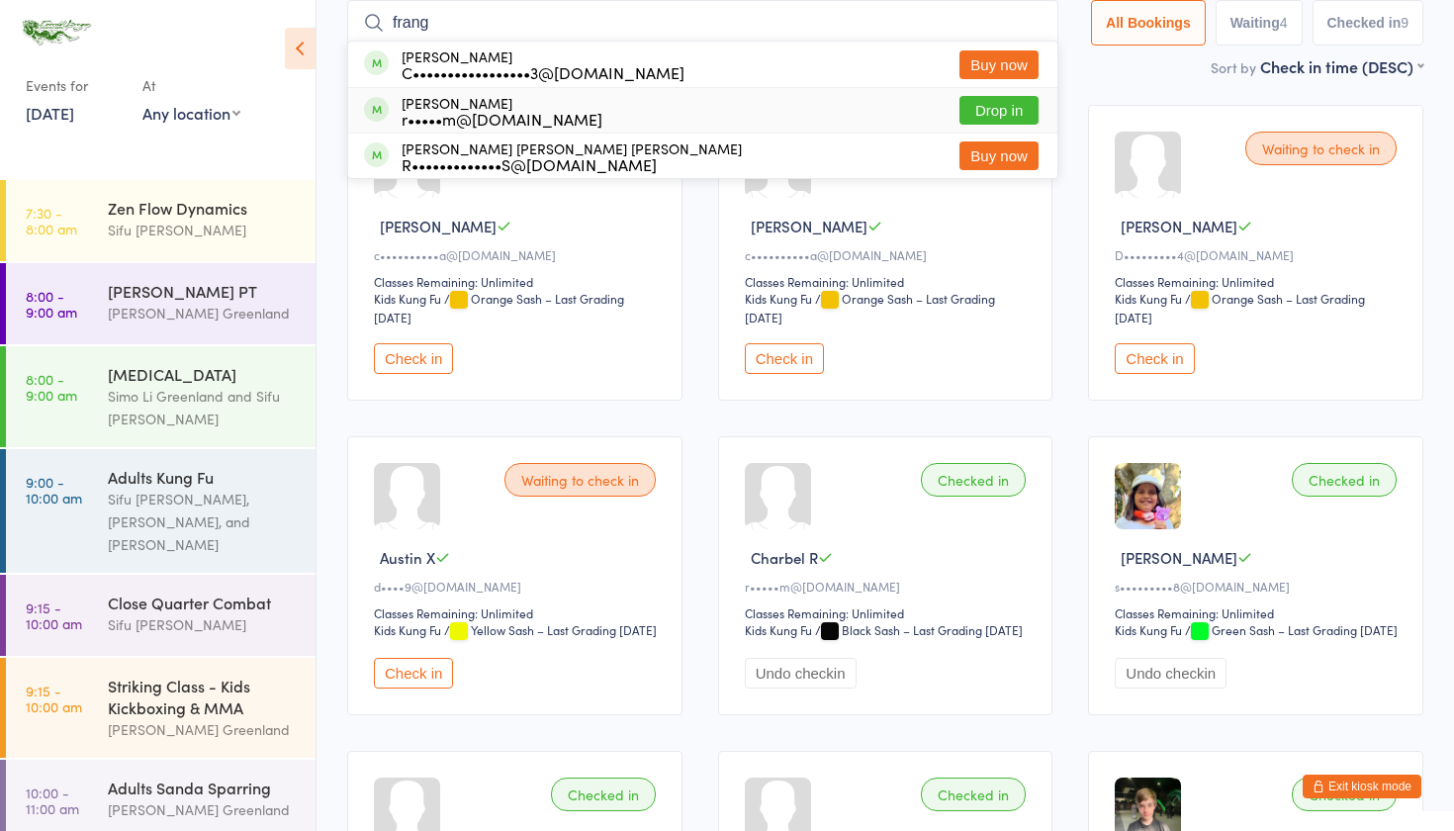
type input "frang"
click at [1001, 106] on button "Drop in" at bounding box center [999, 110] width 79 height 29
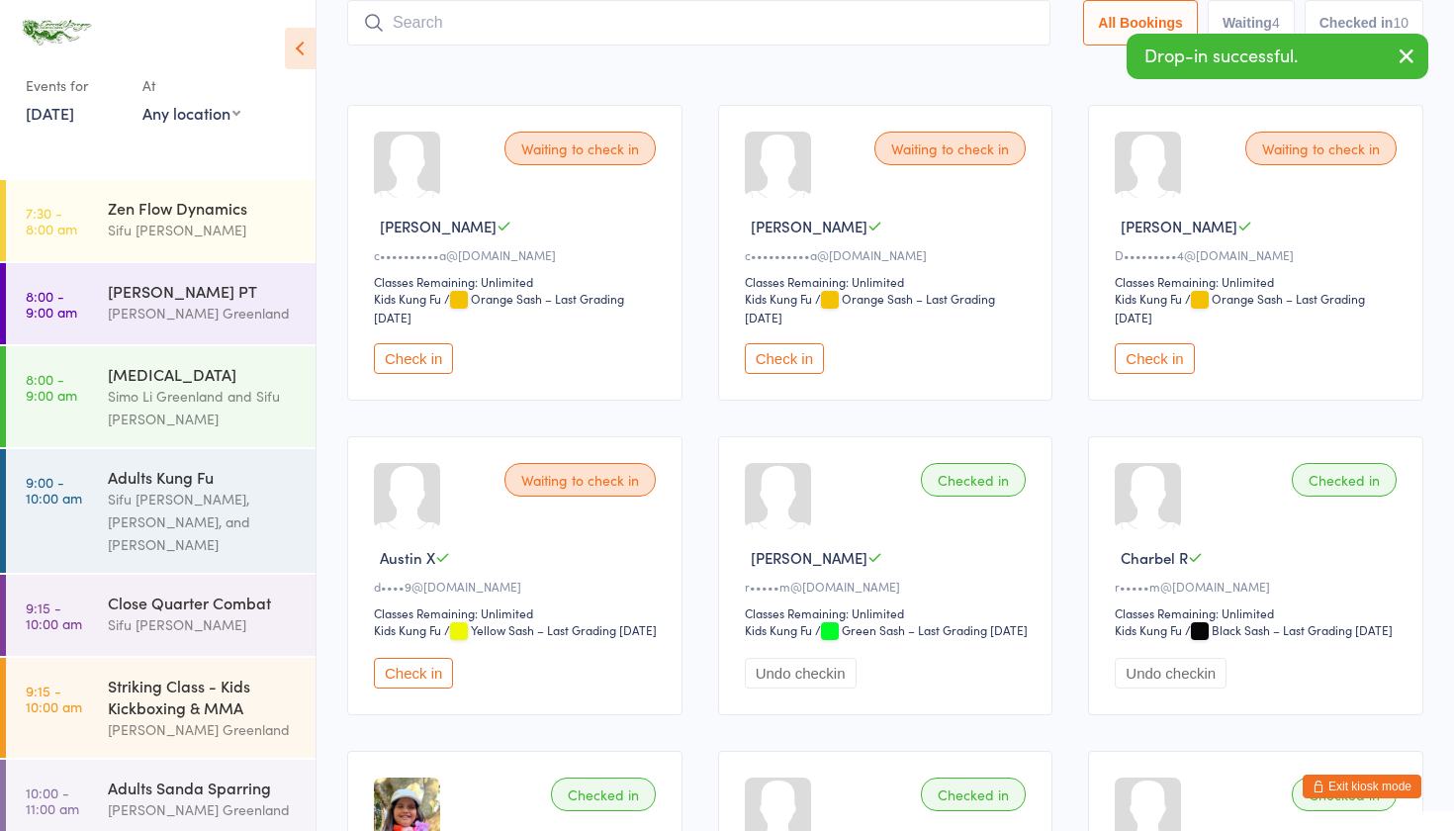
click at [497, 22] on input "search" at bounding box center [698, 23] width 703 height 46
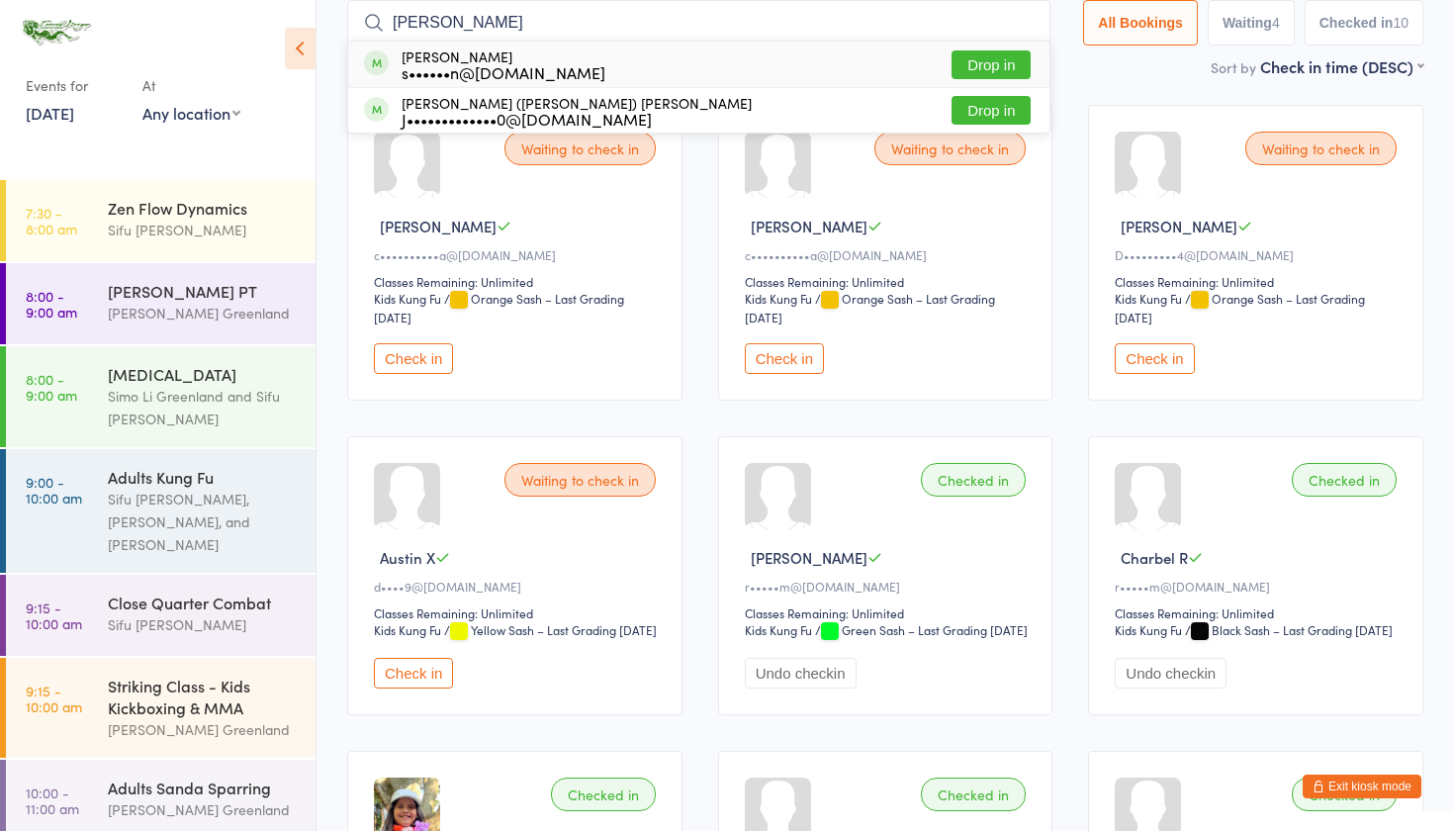
type input "[PERSON_NAME]"
click at [999, 67] on button "Drop in" at bounding box center [991, 64] width 79 height 29
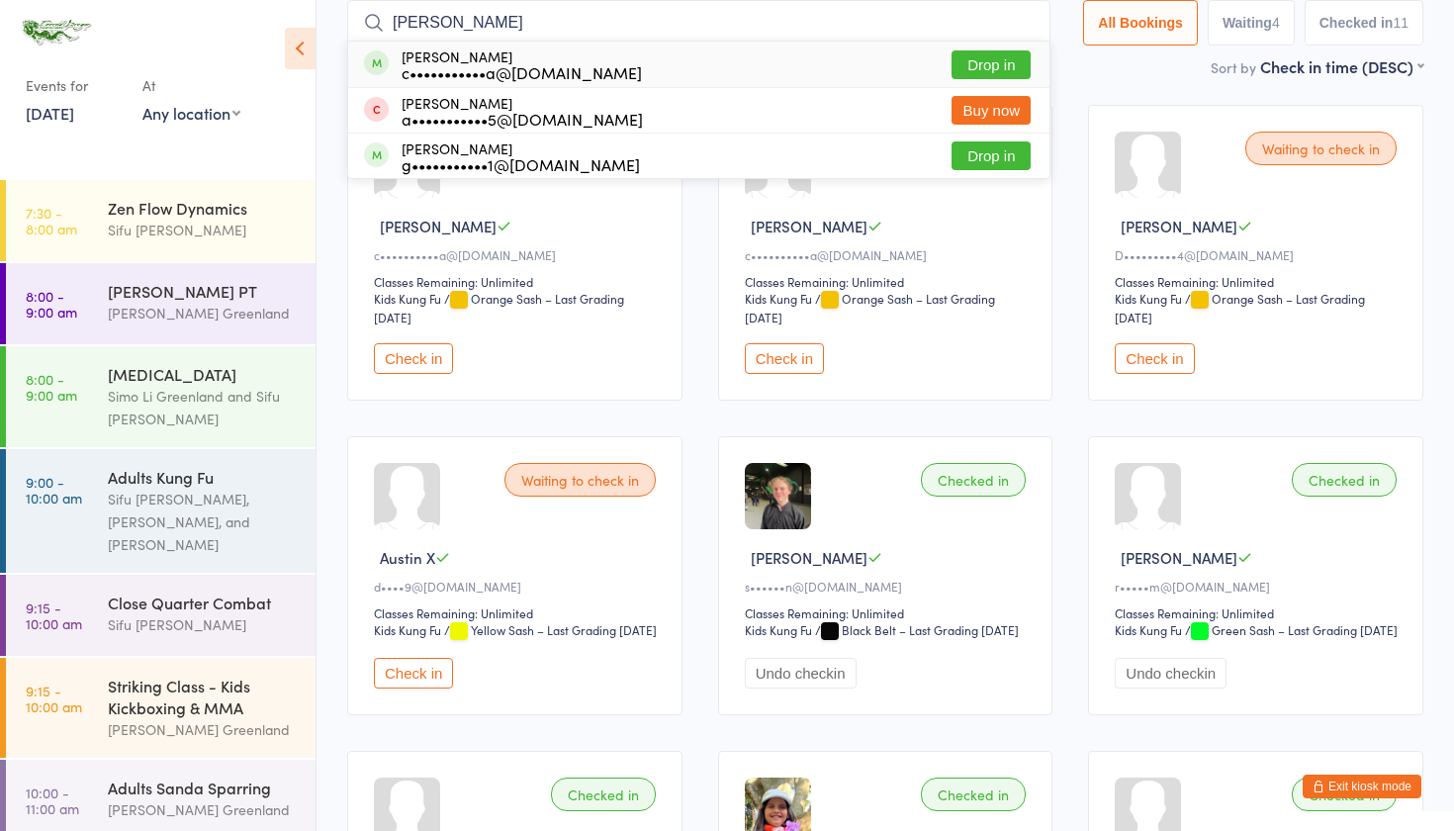
type input "[PERSON_NAME]"
drag, startPoint x: 629, startPoint y: 8, endPoint x: 980, endPoint y: 60, distance: 355.1
click at [980, 60] on button "Drop in" at bounding box center [991, 64] width 79 height 29
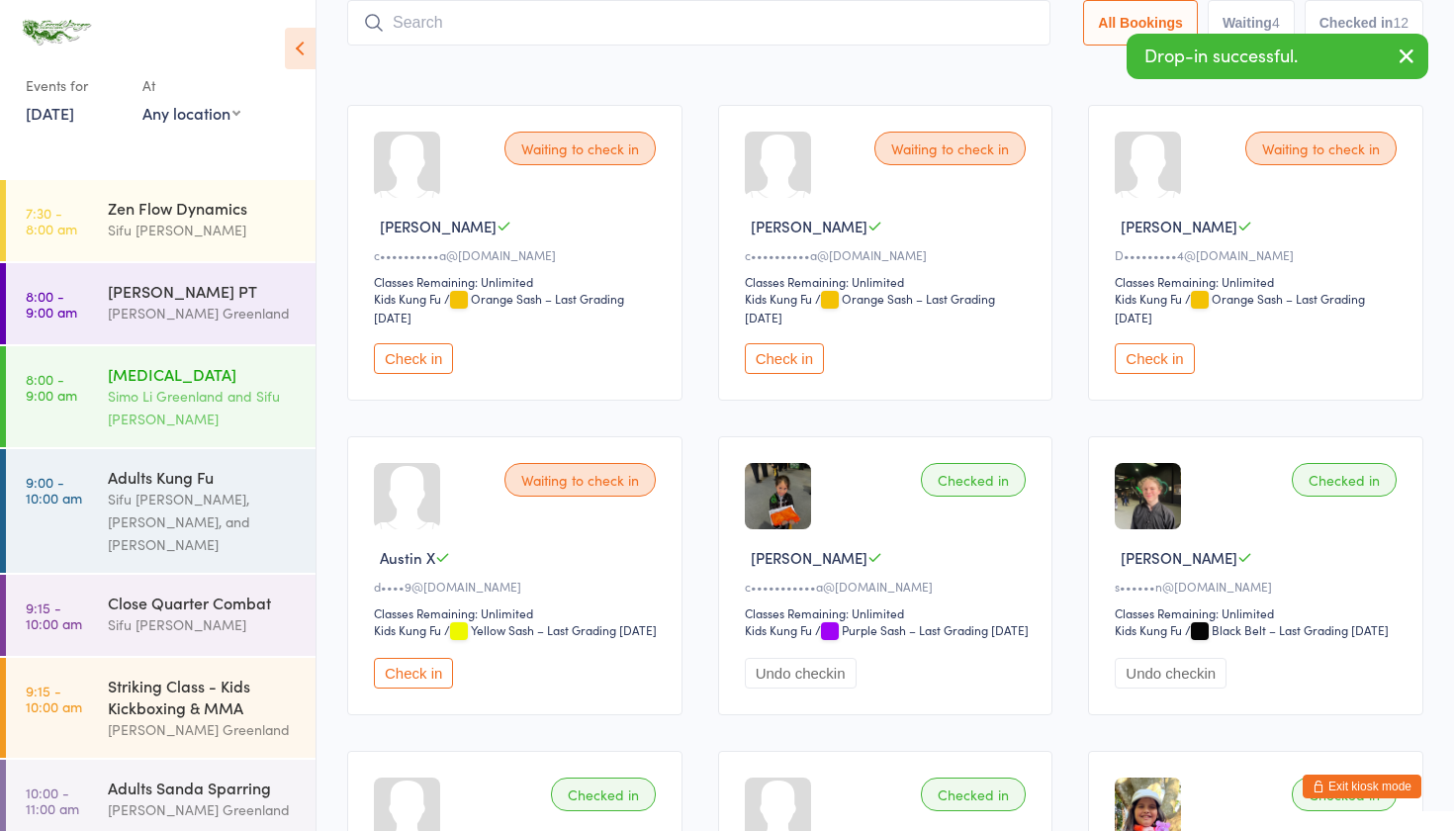
click at [182, 428] on div "Simo Li Greenland and Sifu [PERSON_NAME]" at bounding box center [203, 408] width 191 height 46
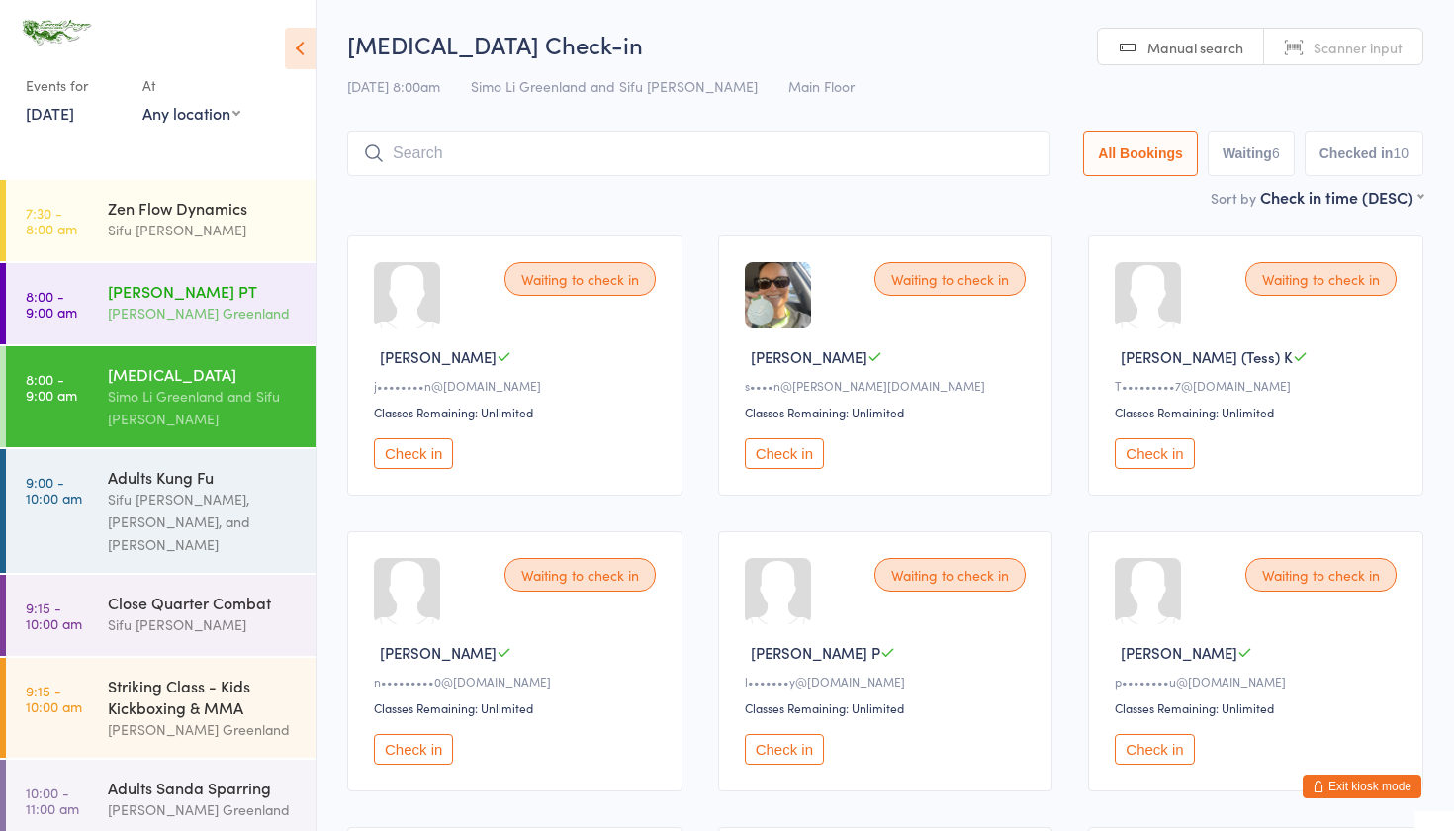
click at [225, 325] on div "[PERSON_NAME] PT [PERSON_NAME][GEOGRAPHIC_DATA]" at bounding box center [212, 302] width 208 height 78
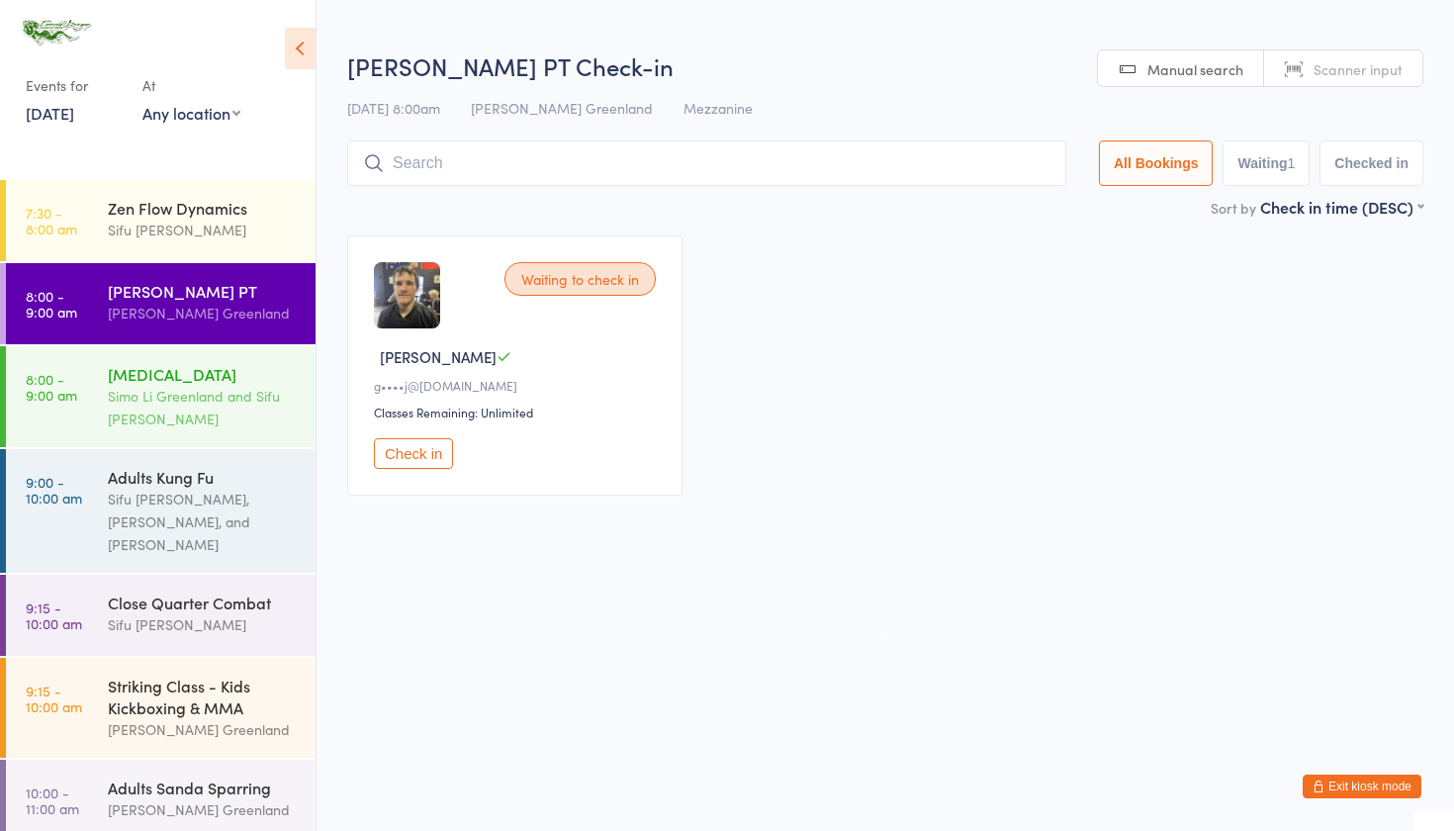
click at [172, 404] on div "Simo Li Greenland and Sifu [PERSON_NAME]" at bounding box center [203, 408] width 191 height 46
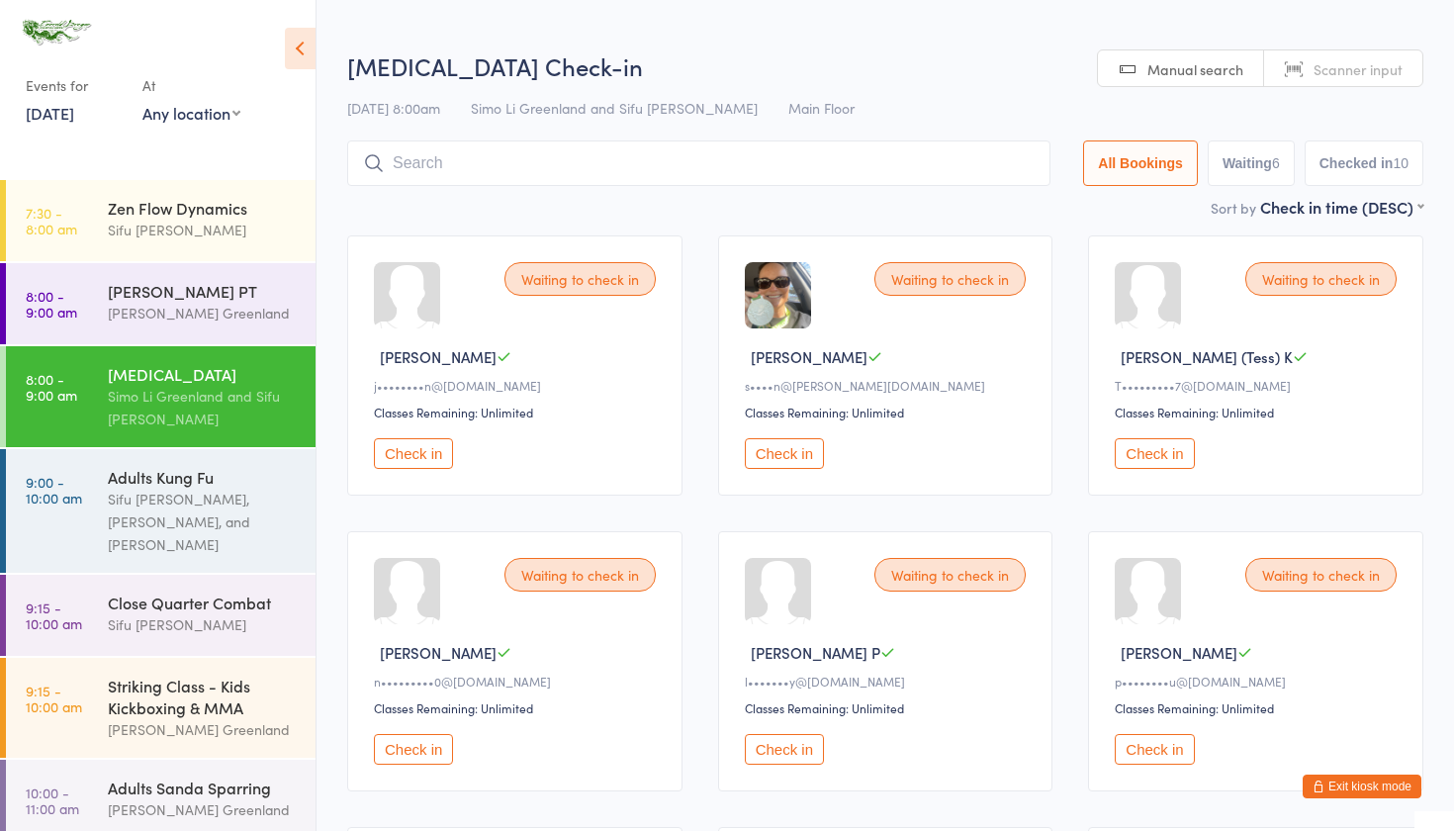
click at [782, 478] on div "Waiting to check in [PERSON_NAME] E s••••n@[PERSON_NAME][DOMAIN_NAME] Classes R…" at bounding box center [885, 365] width 335 height 260
click at [784, 436] on div "Waiting to check in [PERSON_NAME] E s••••n@[PERSON_NAME][DOMAIN_NAME] Classes R…" at bounding box center [885, 365] width 335 height 260
click at [779, 450] on button "Check in" at bounding box center [784, 453] width 79 height 31
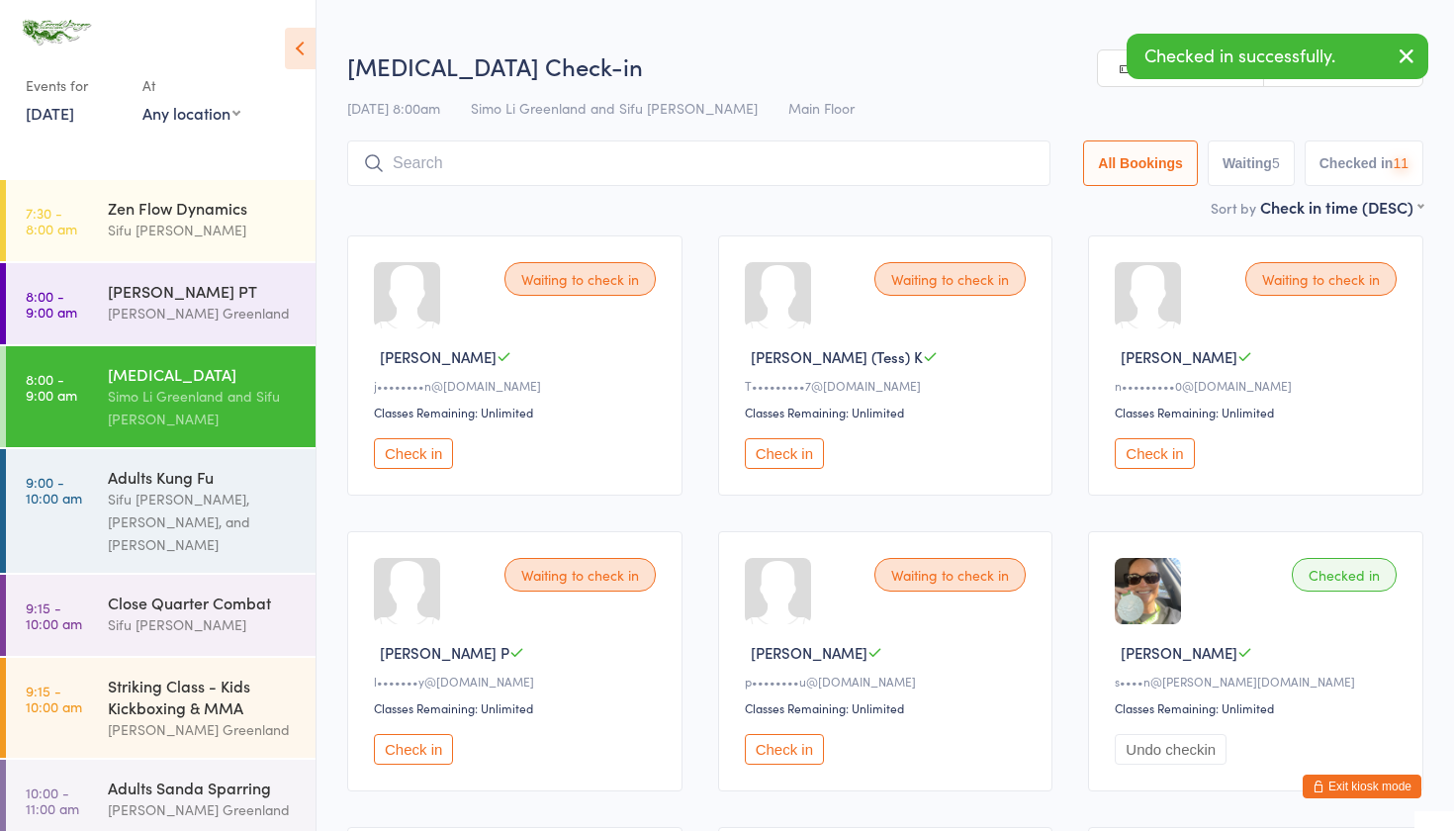
click at [779, 450] on button "Check in" at bounding box center [784, 453] width 79 height 31
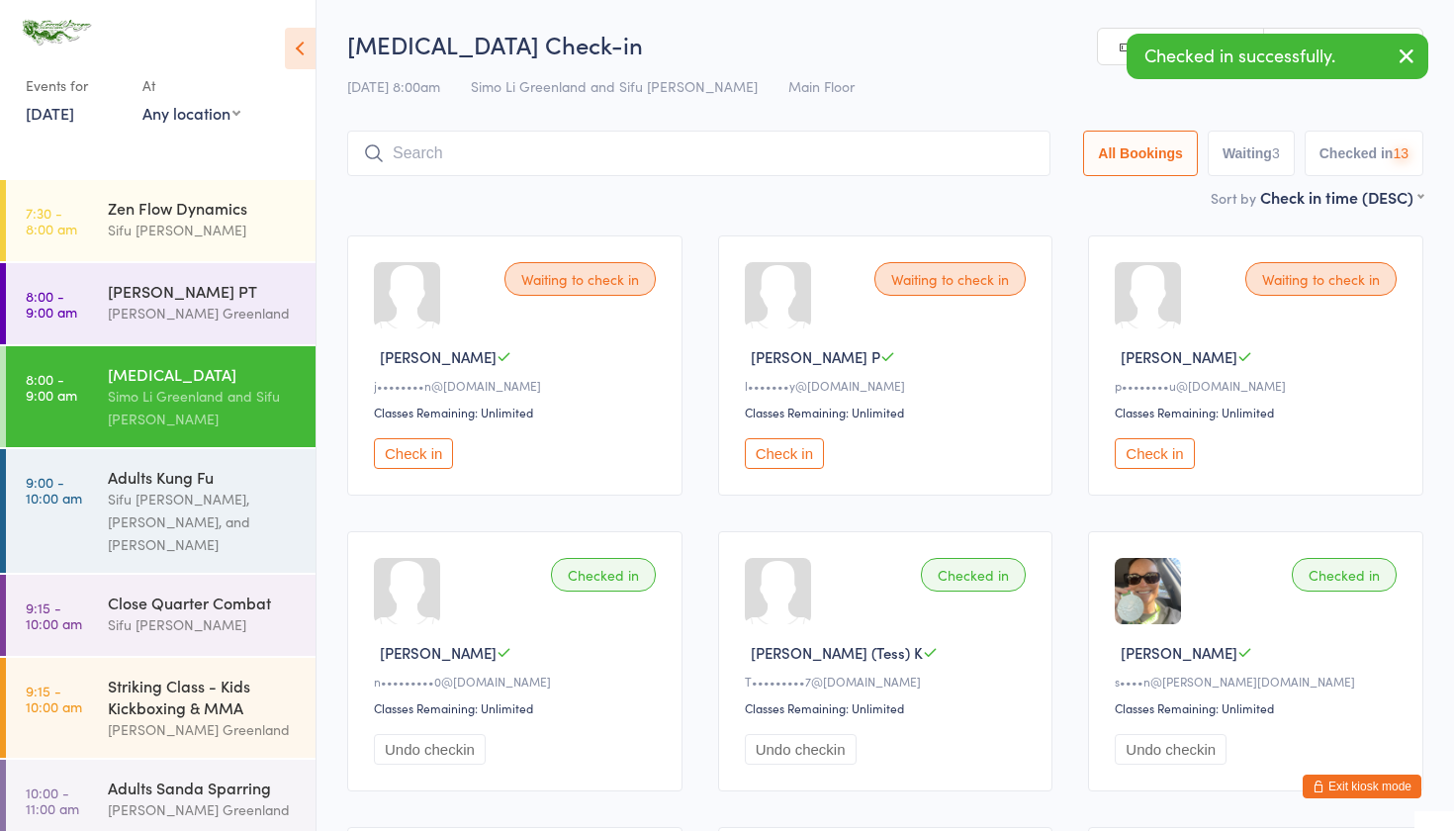
click at [779, 450] on button "Check in" at bounding box center [784, 453] width 79 height 31
click at [1002, 700] on div "Checked in [PERSON_NAME] (Tess) K T•••••••••7@[DOMAIN_NAME] Classes Remaining: …" at bounding box center [885, 661] width 335 height 260
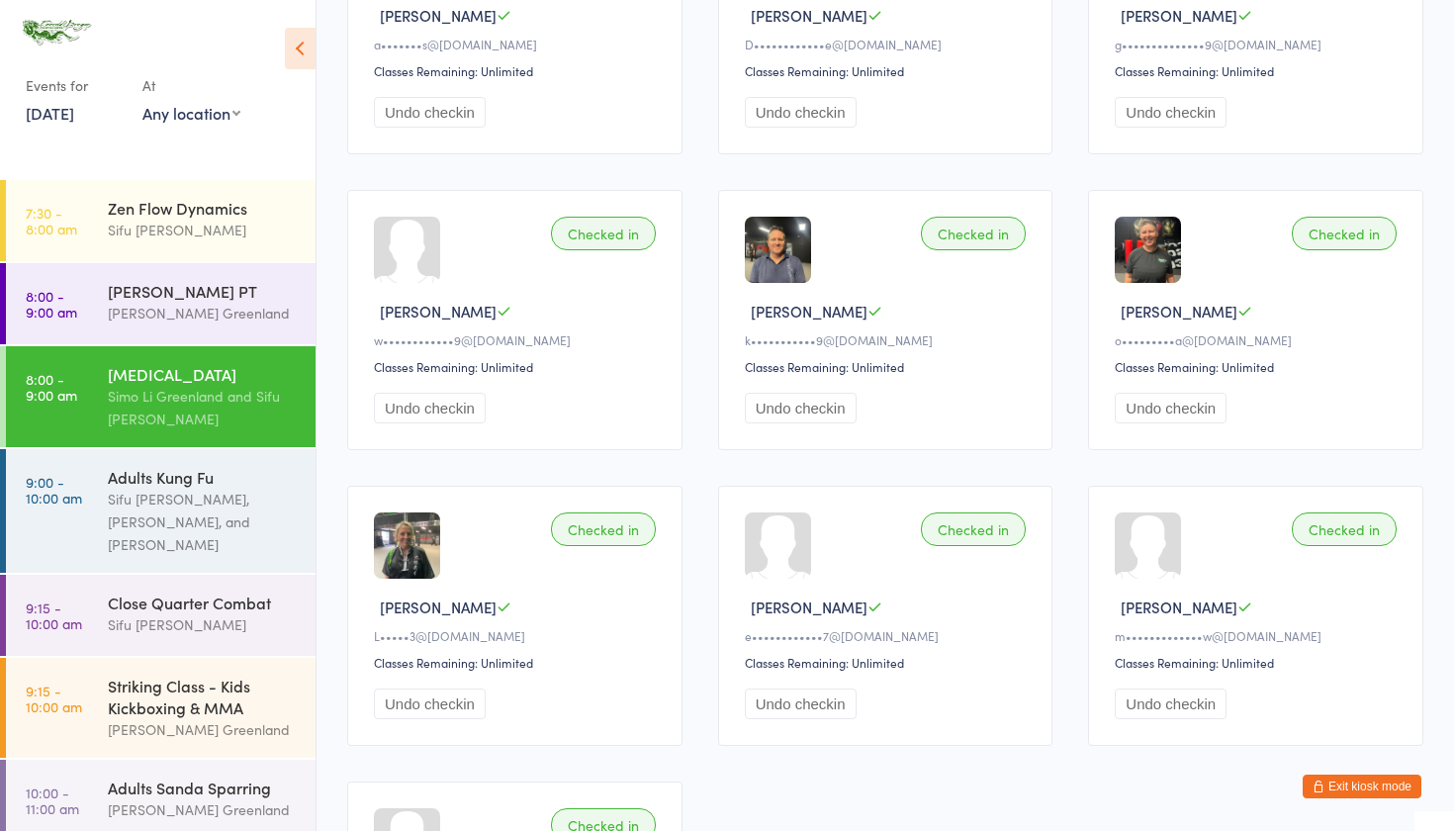
scroll to position [925, 0]
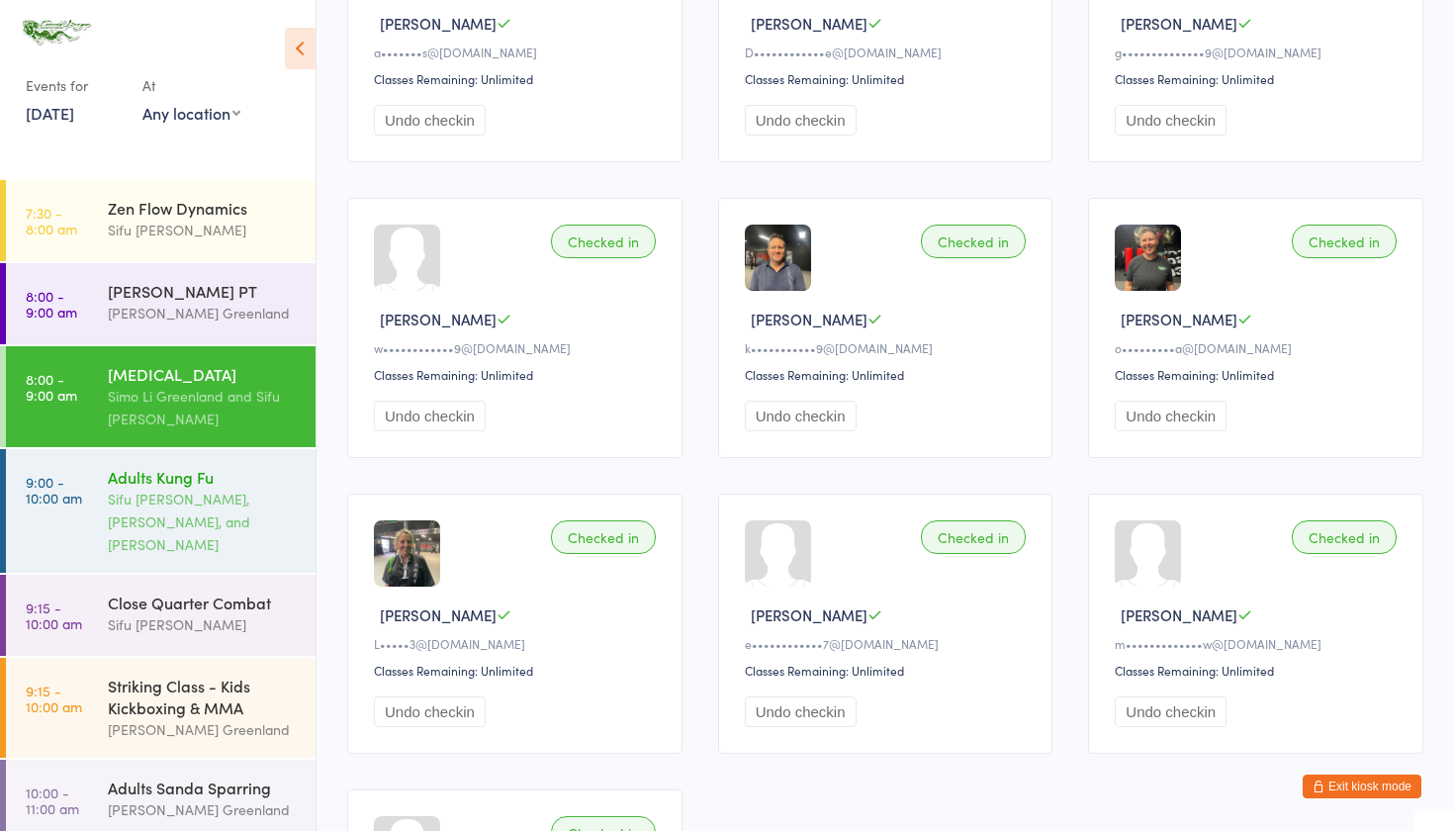
click at [206, 537] on div "Sifu [PERSON_NAME], [PERSON_NAME], and [PERSON_NAME]" at bounding box center [203, 522] width 191 height 68
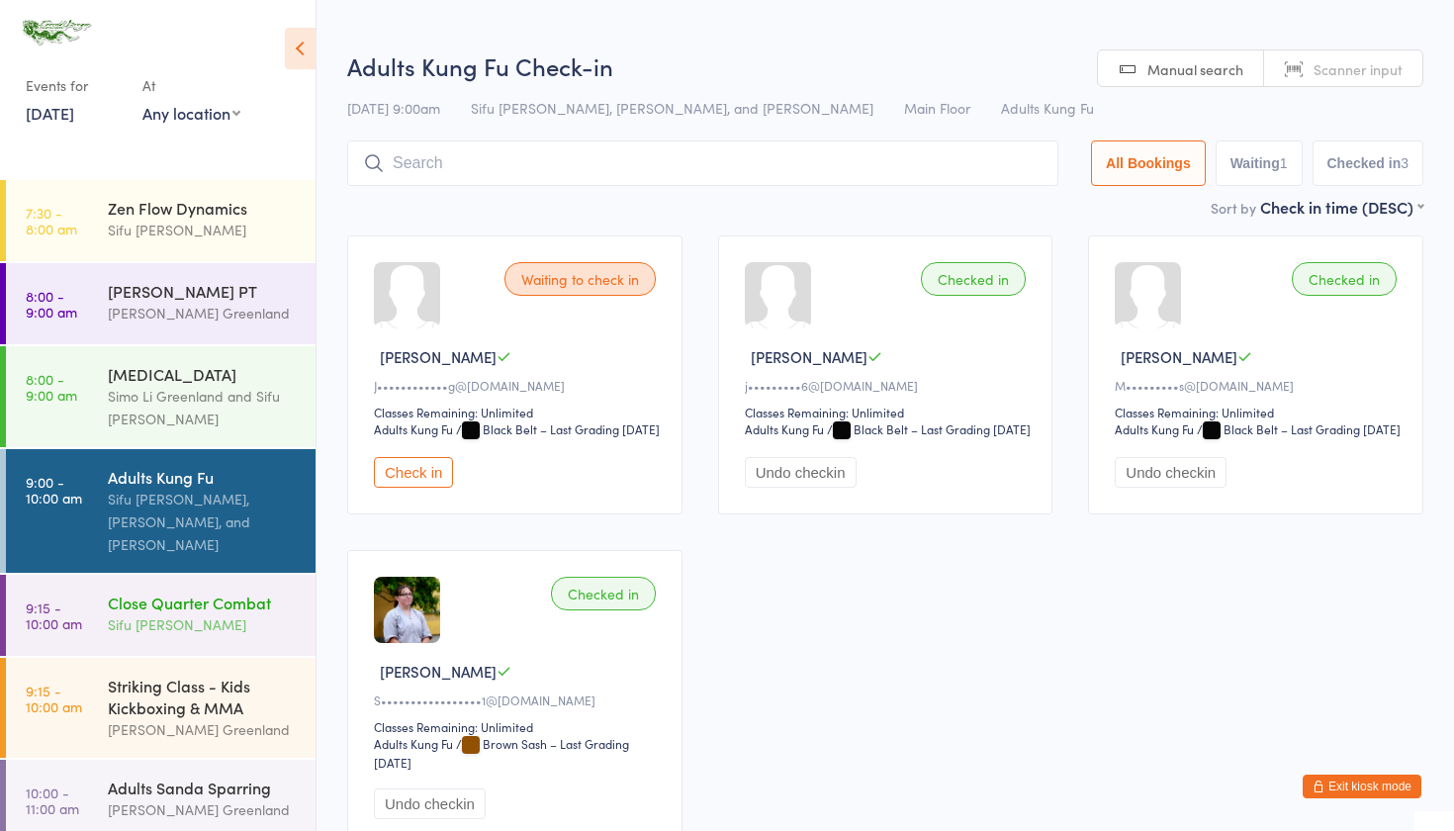
click at [190, 637] on div "Close Quarter Combat Sifu [PERSON_NAME]" at bounding box center [212, 614] width 208 height 78
